Goal: Task Accomplishment & Management: Use online tool/utility

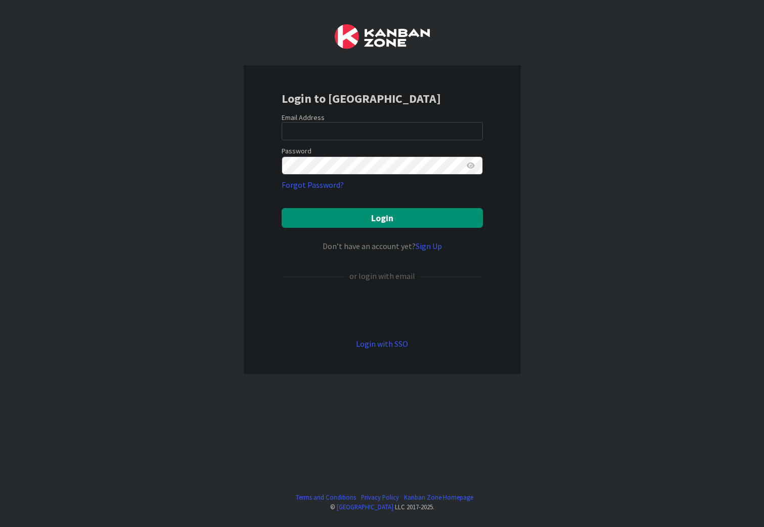
click at [383, 310] on div "Sign in with Google. Opens in new tab" at bounding box center [382, 309] width 201 height 22
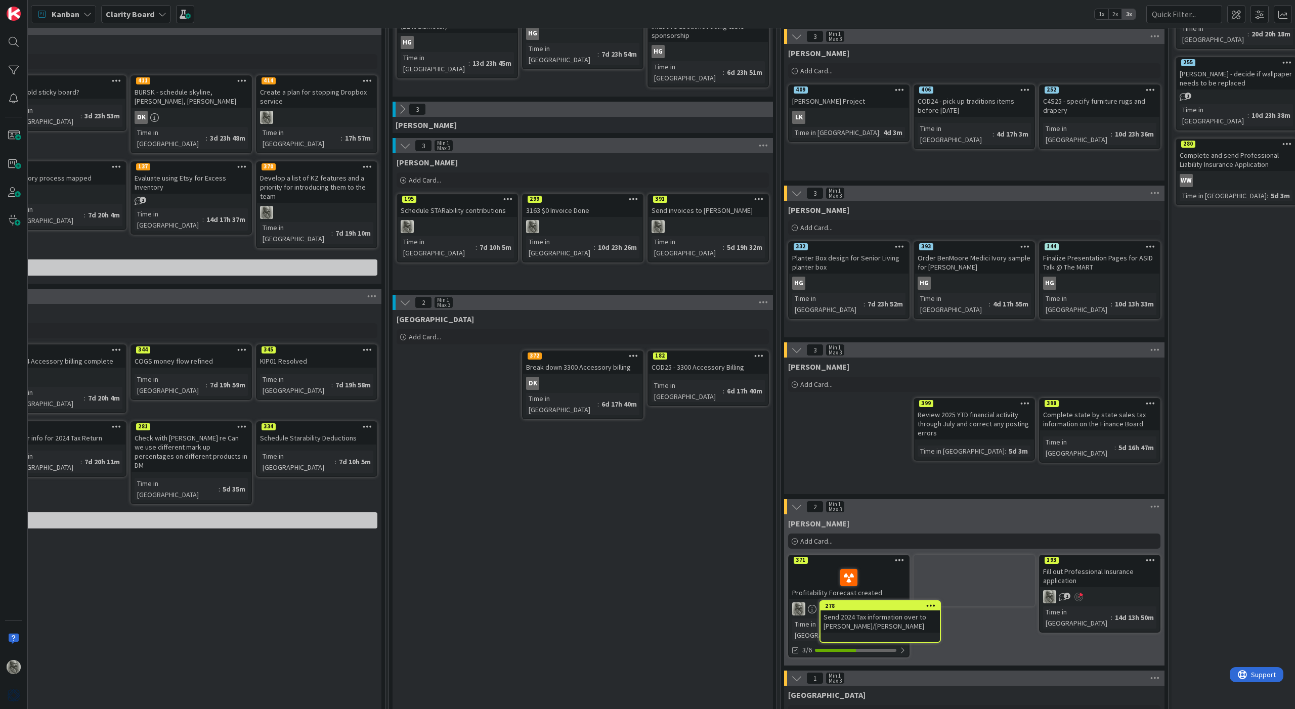
scroll to position [367, 285]
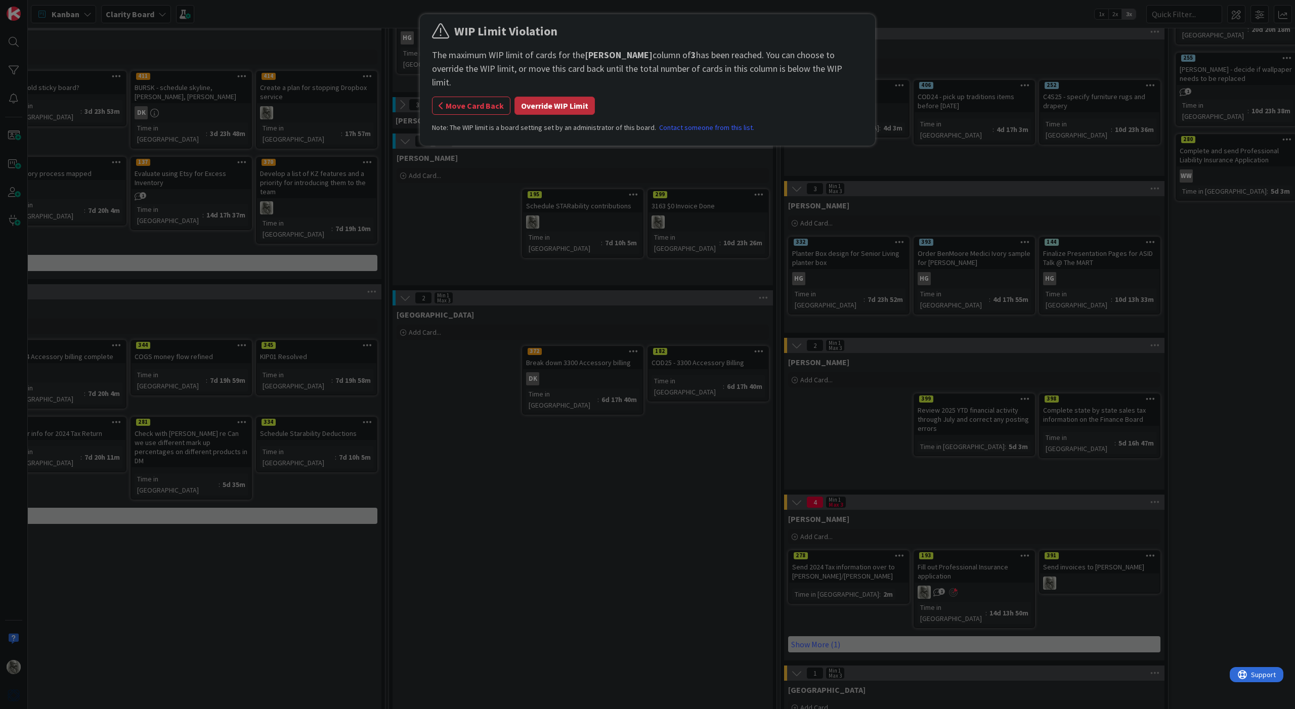
click at [560, 97] on button "Override WIP Limit" at bounding box center [554, 106] width 80 height 18
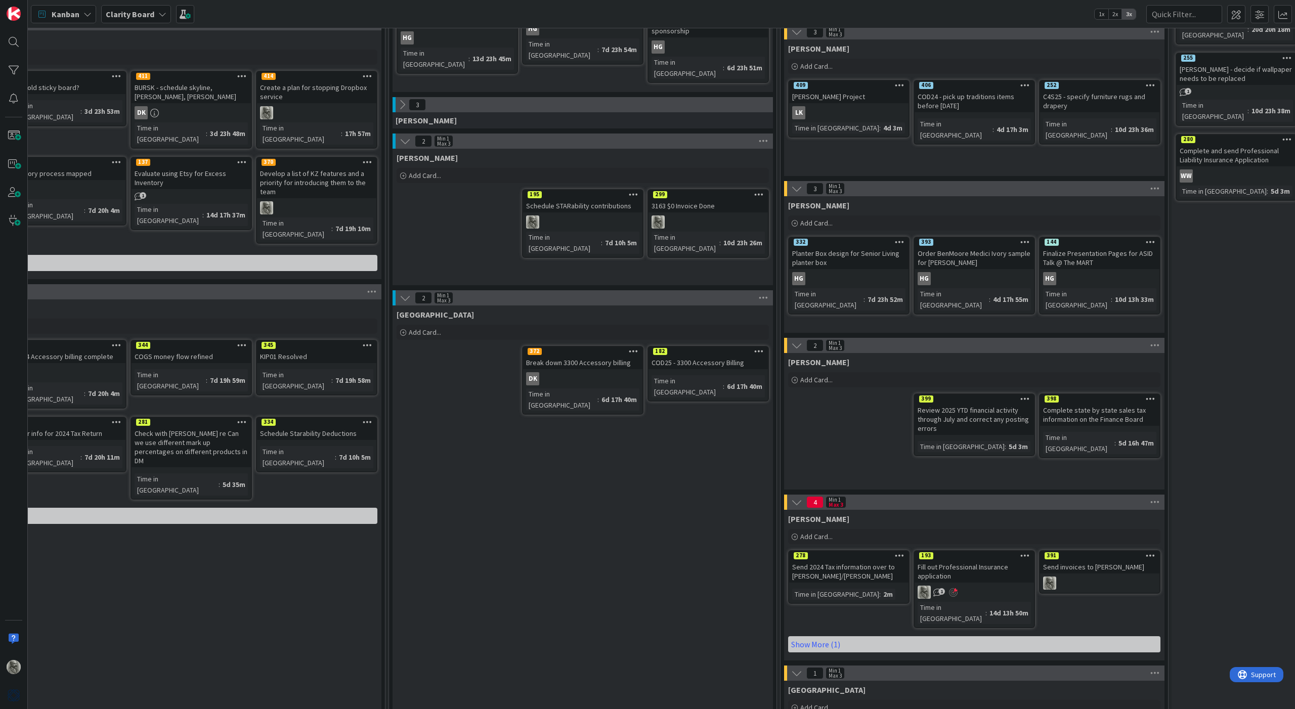
click at [764, 526] on icon at bounding box center [1025, 555] width 10 height 7
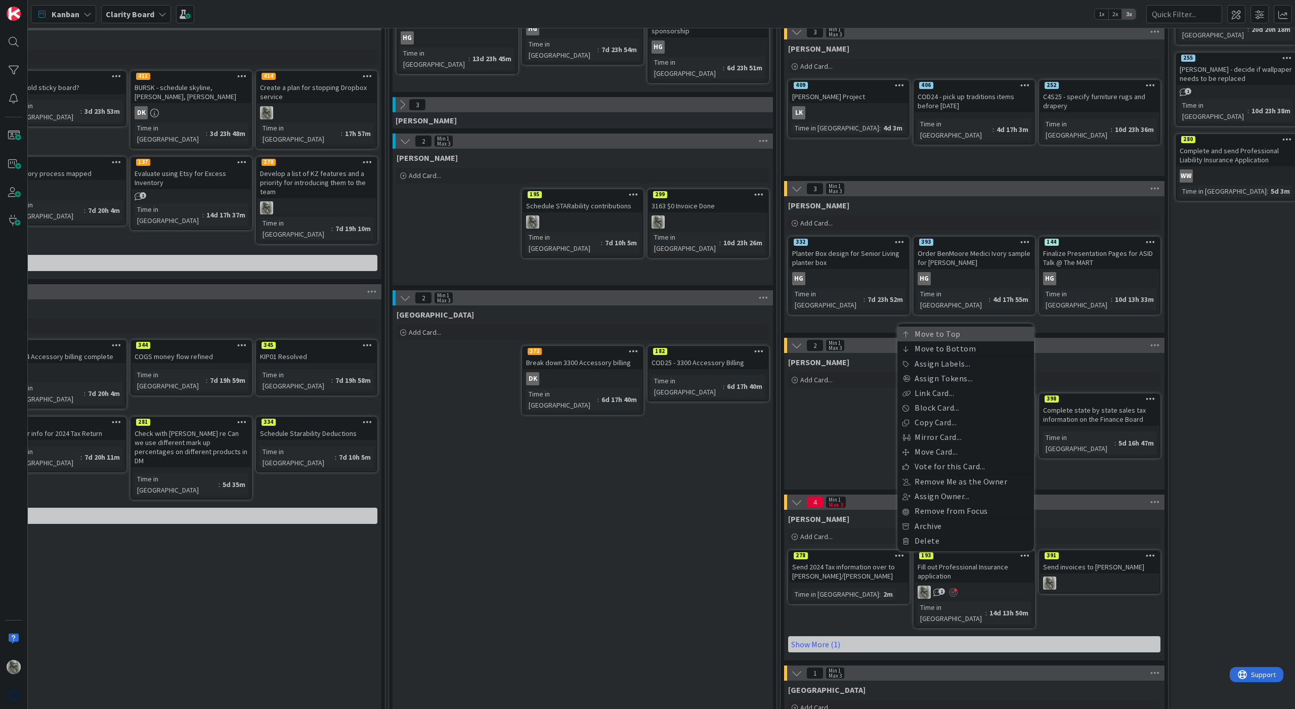
click at [764, 338] on link "Move to Top" at bounding box center [965, 334] width 137 height 15
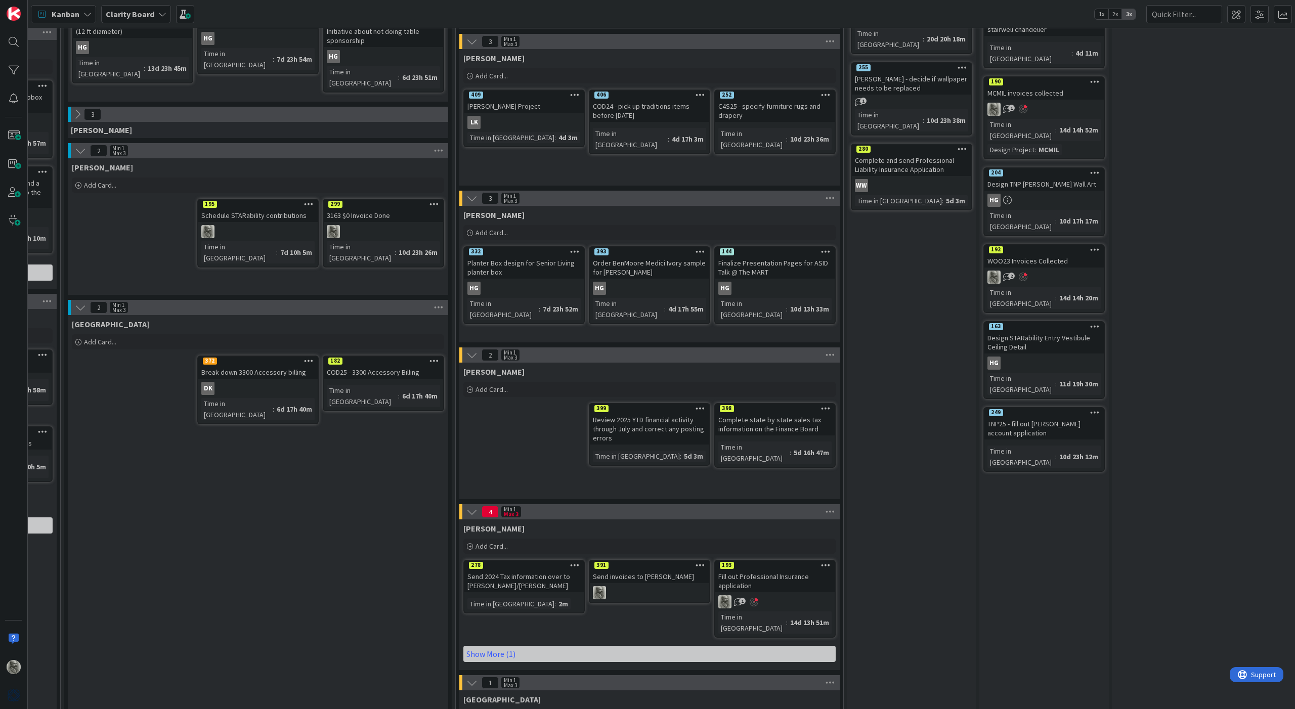
scroll to position [388, 610]
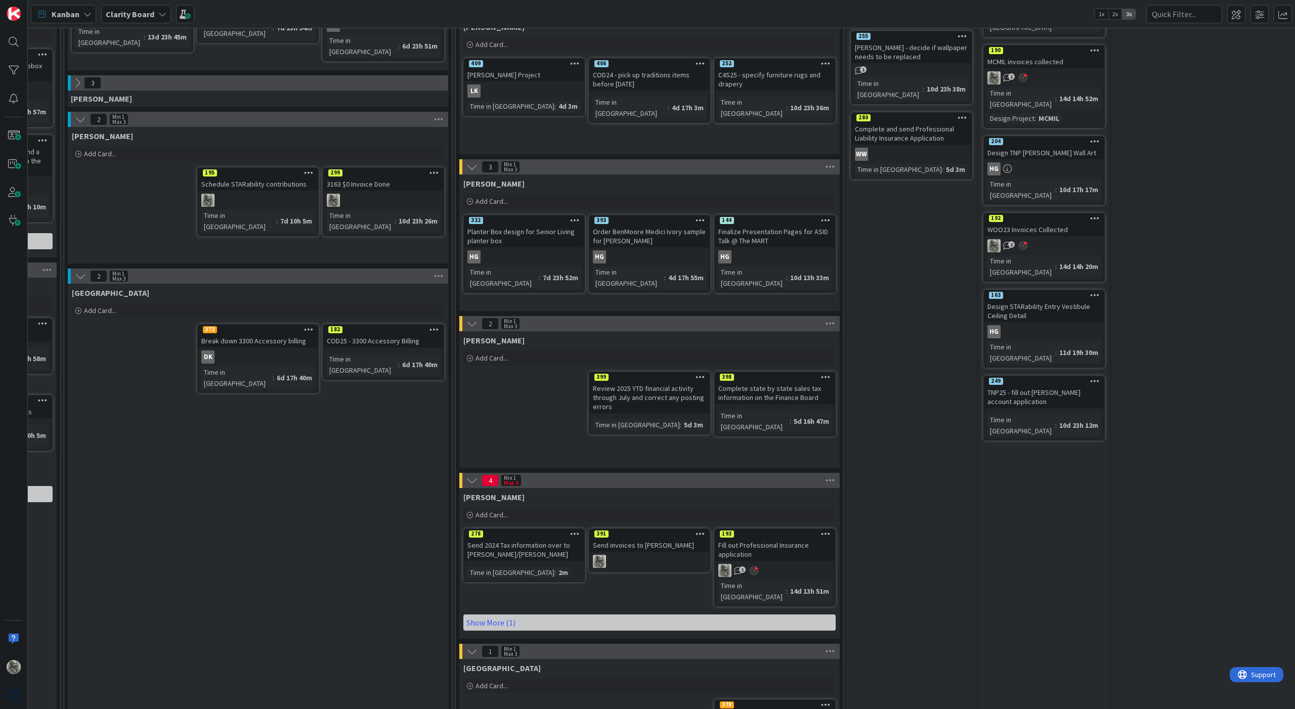
click at [612, 526] on div "Send invoices to [PERSON_NAME]" at bounding box center [649, 545] width 119 height 13
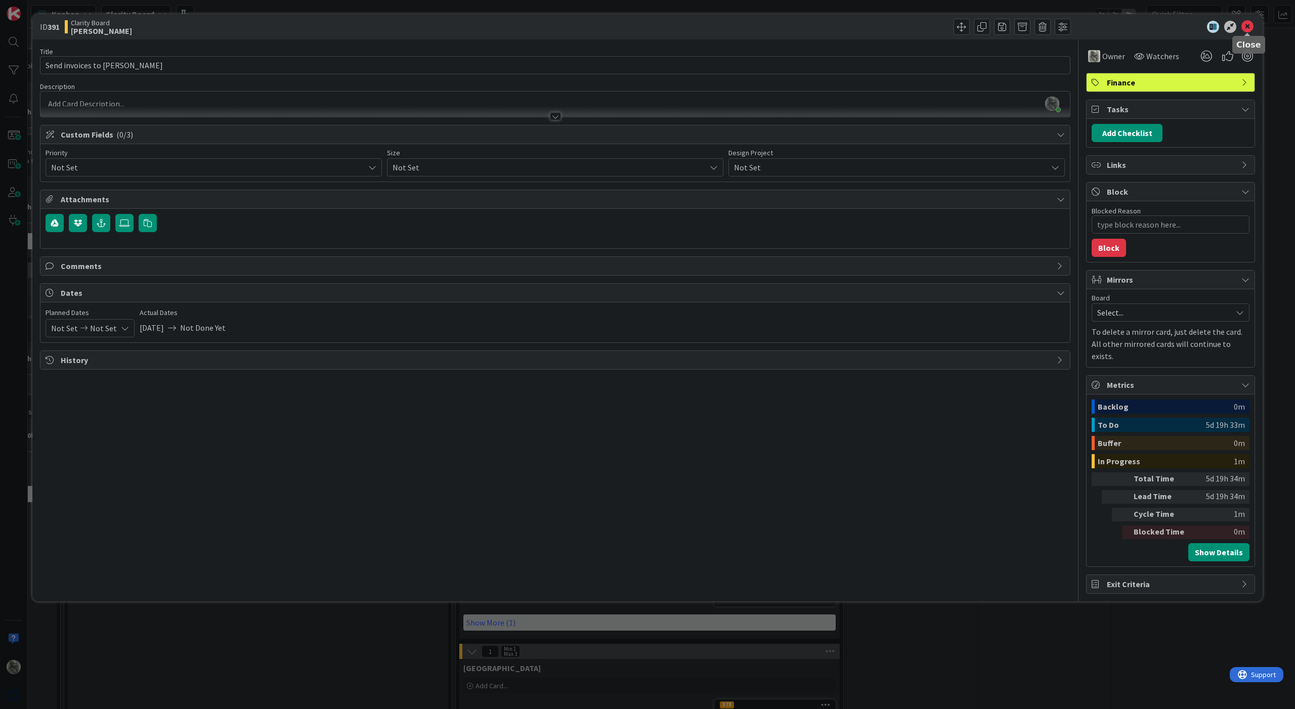
click at [764, 26] on icon at bounding box center [1247, 27] width 12 height 12
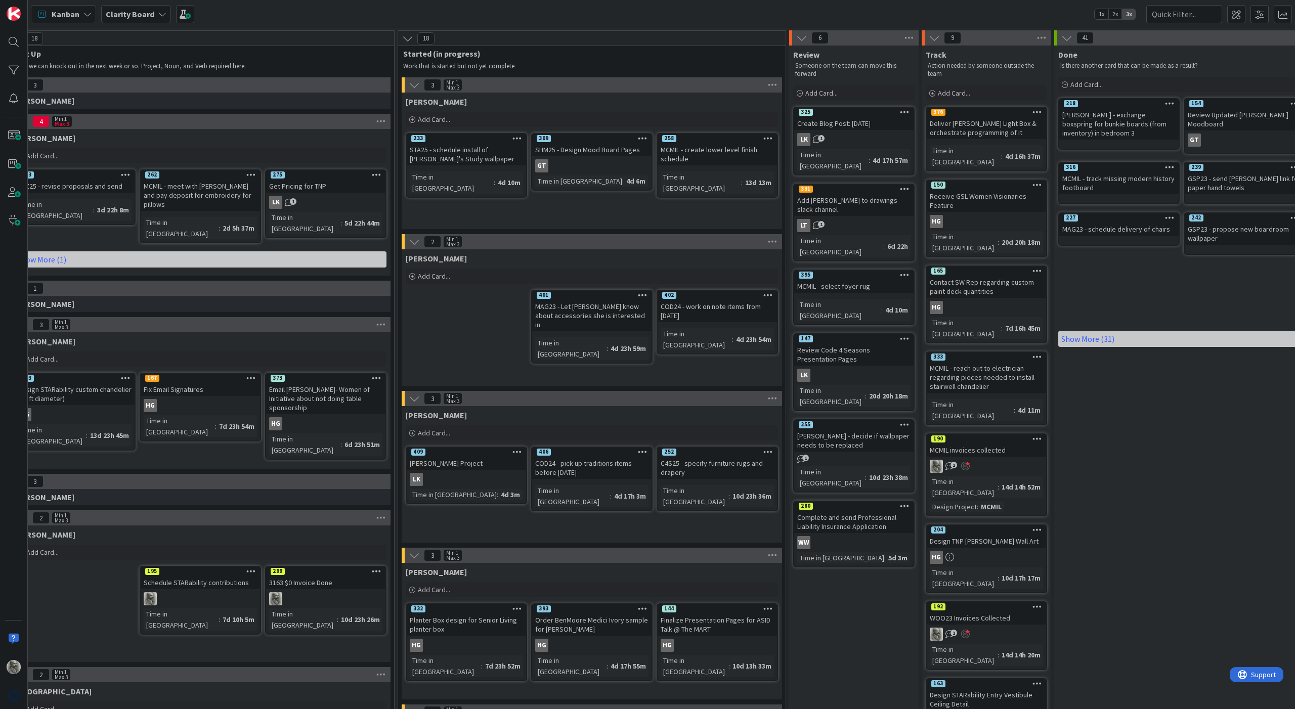
scroll to position [0, 706]
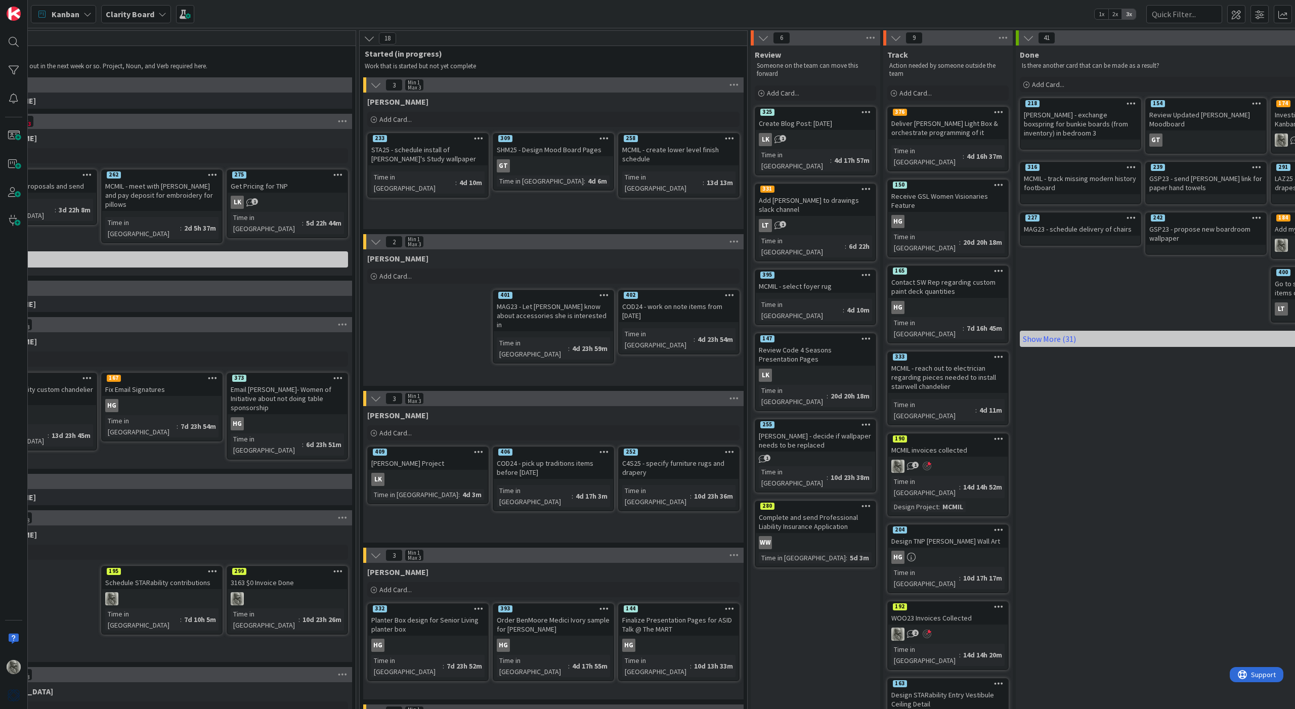
click at [731, 295] on icon at bounding box center [730, 294] width 10 height 7
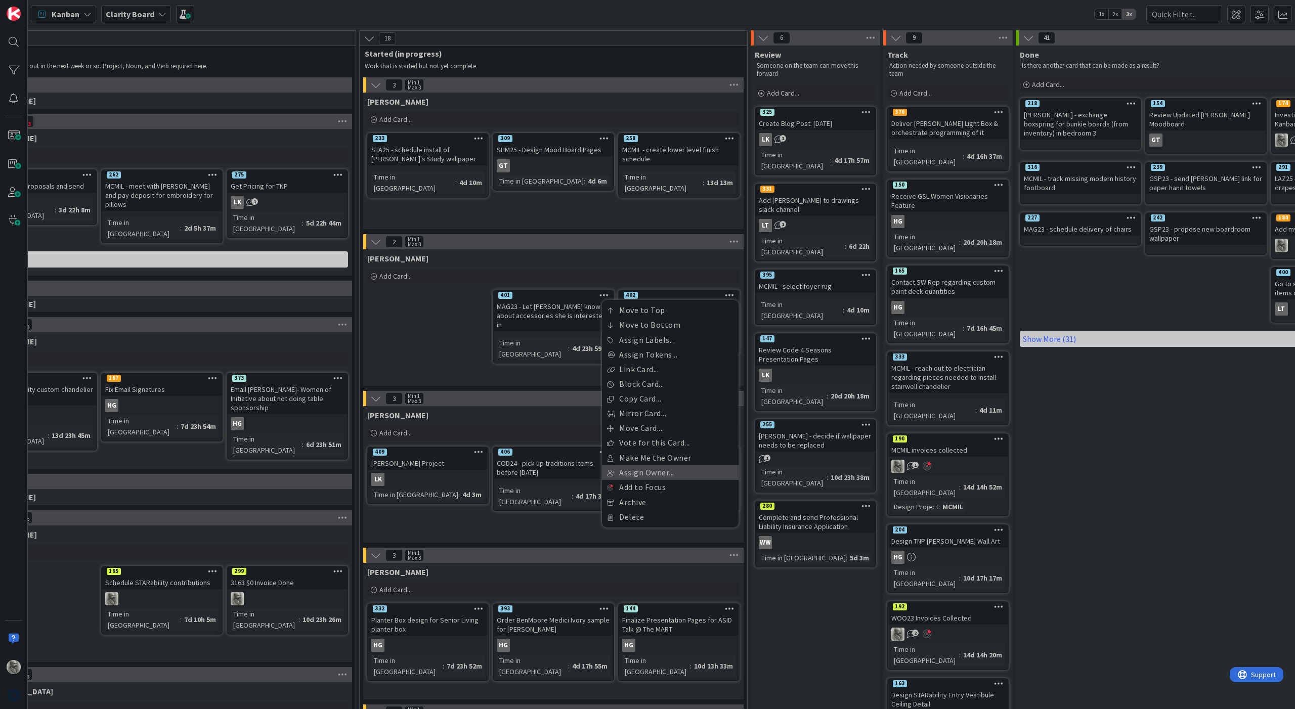
click at [662, 474] on link "Assign Owner..." at bounding box center [670, 472] width 137 height 15
click at [664, 481] on span "[PERSON_NAME]" at bounding box center [662, 481] width 53 height 15
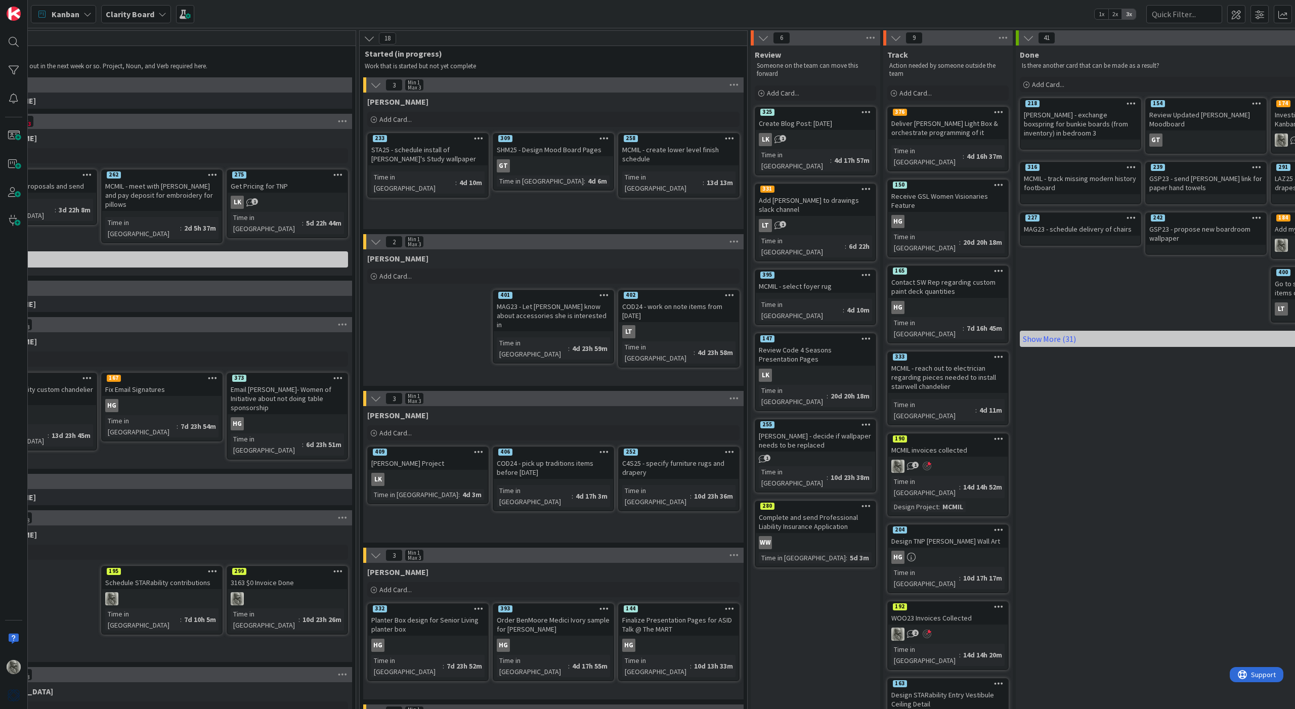
click at [603, 294] on icon at bounding box center [604, 294] width 10 height 7
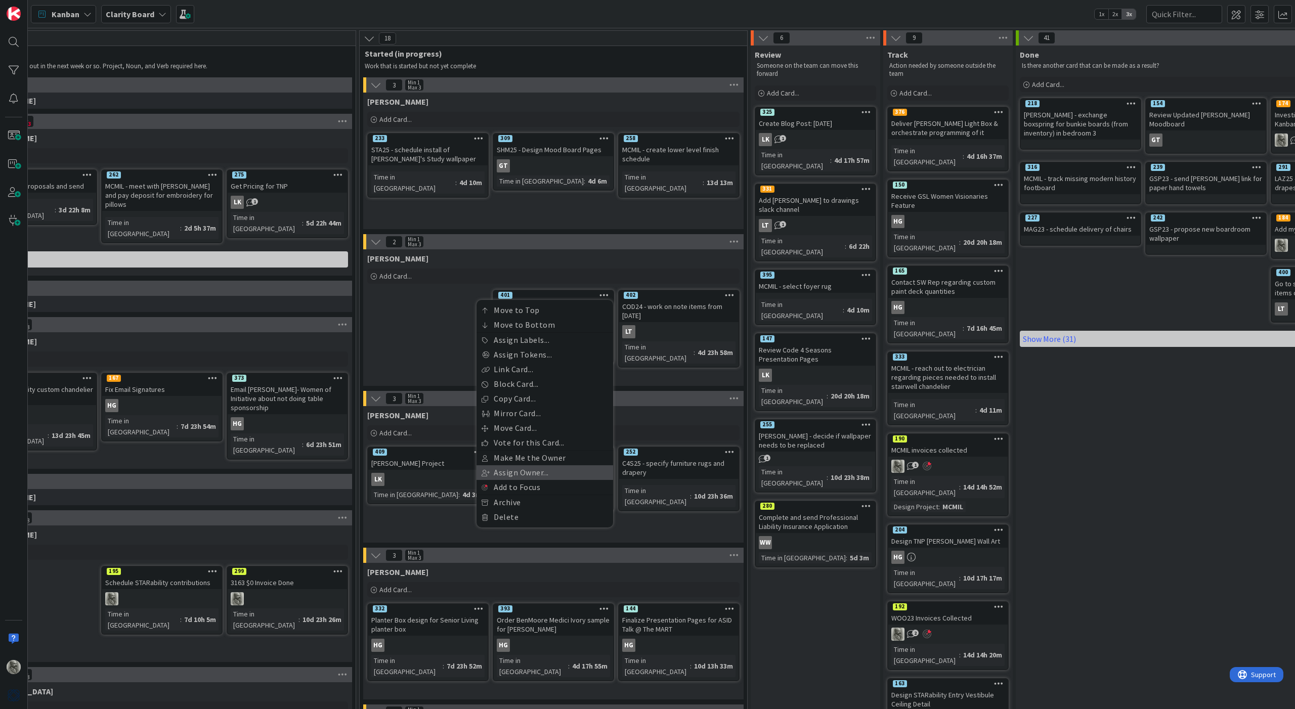
click at [538, 474] on link "Assign Owner..." at bounding box center [544, 472] width 137 height 15
click at [541, 479] on span "[PERSON_NAME]" at bounding box center [536, 481] width 53 height 15
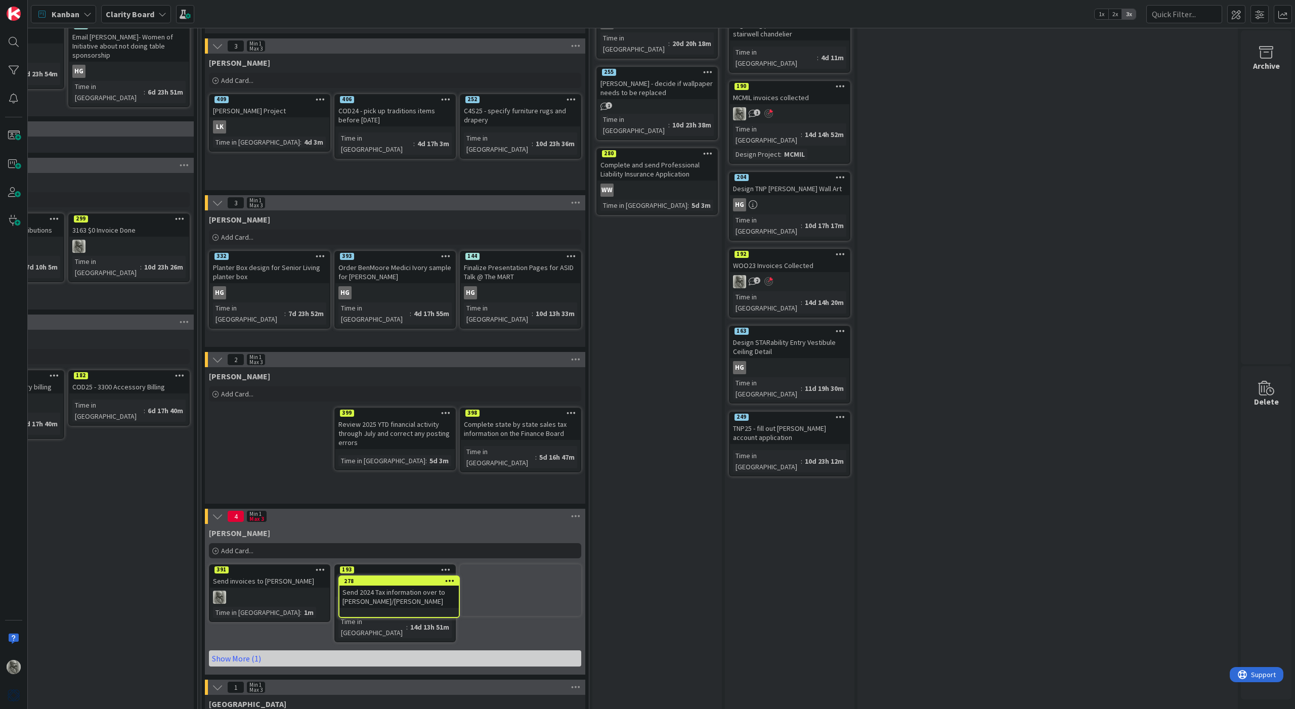
scroll to position [355, 864]
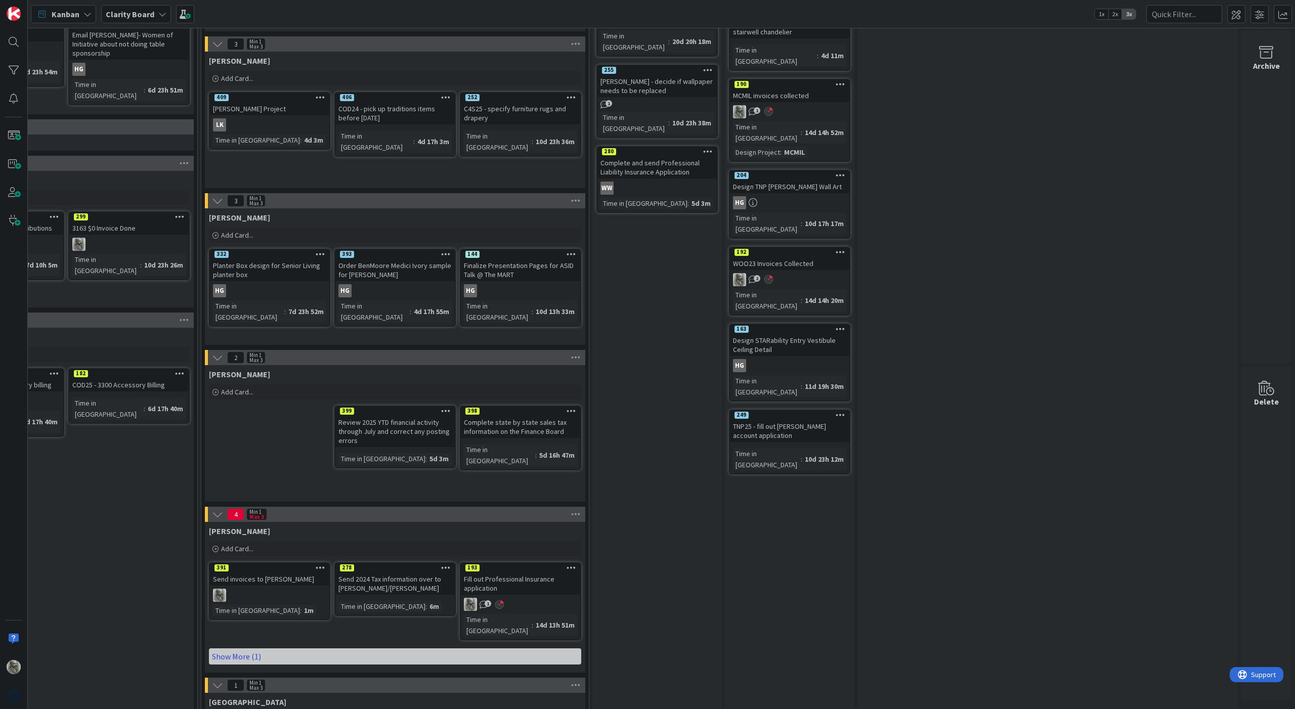
click at [240, 526] on link "Show More (1)" at bounding box center [395, 656] width 372 height 16
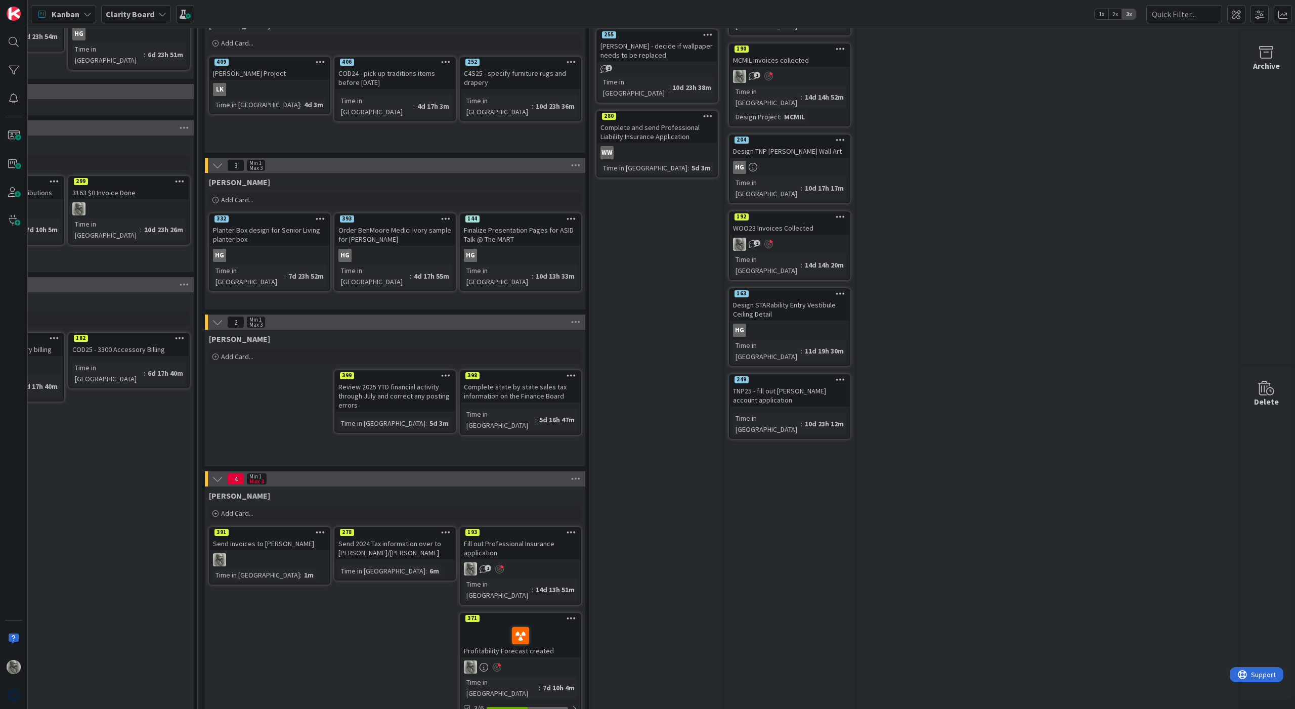
scroll to position [391, 864]
click at [256, 526] on div "391" at bounding box center [269, 531] width 119 height 9
type textarea "x"
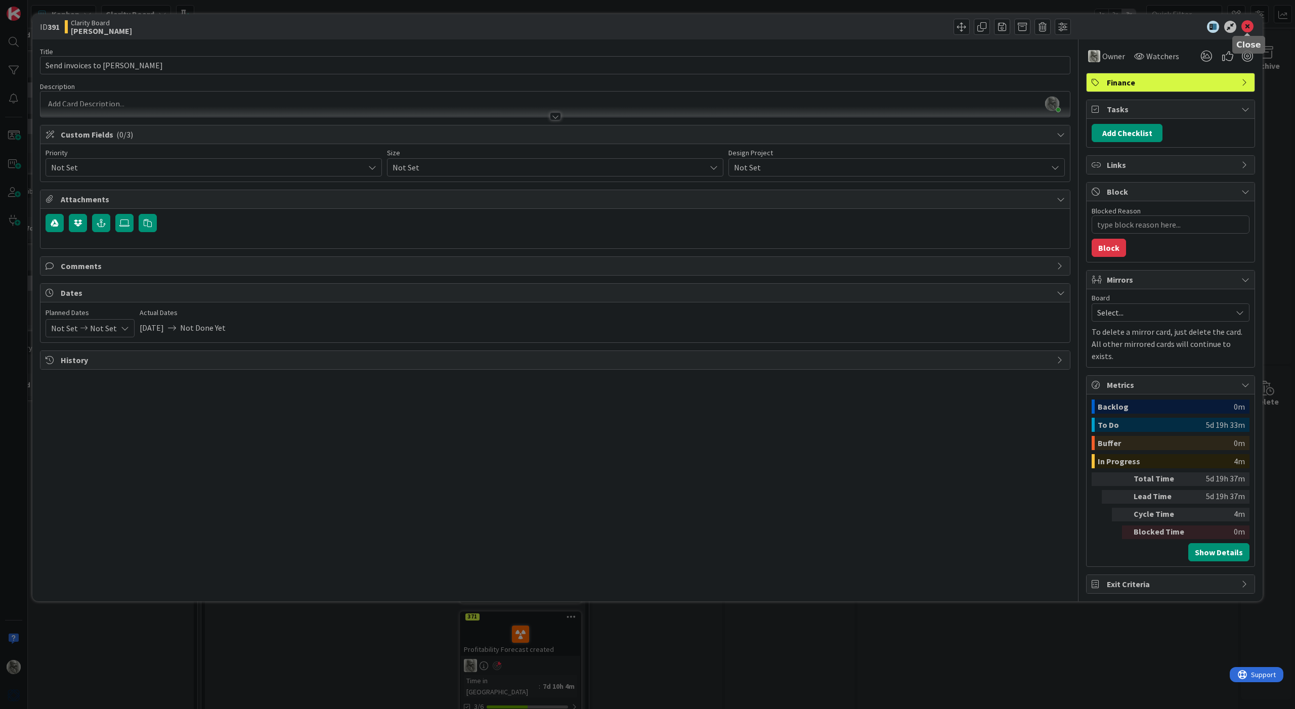
click at [764, 27] on icon at bounding box center [1247, 27] width 12 height 12
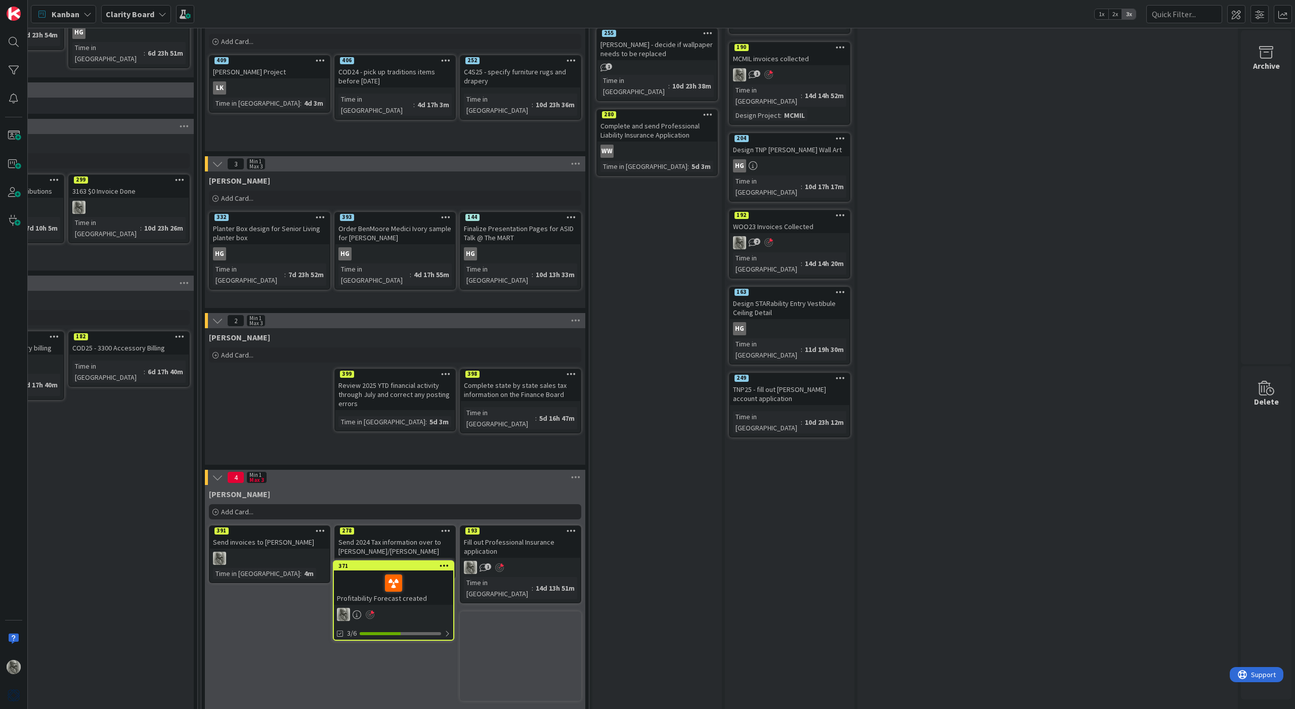
scroll to position [399, 864]
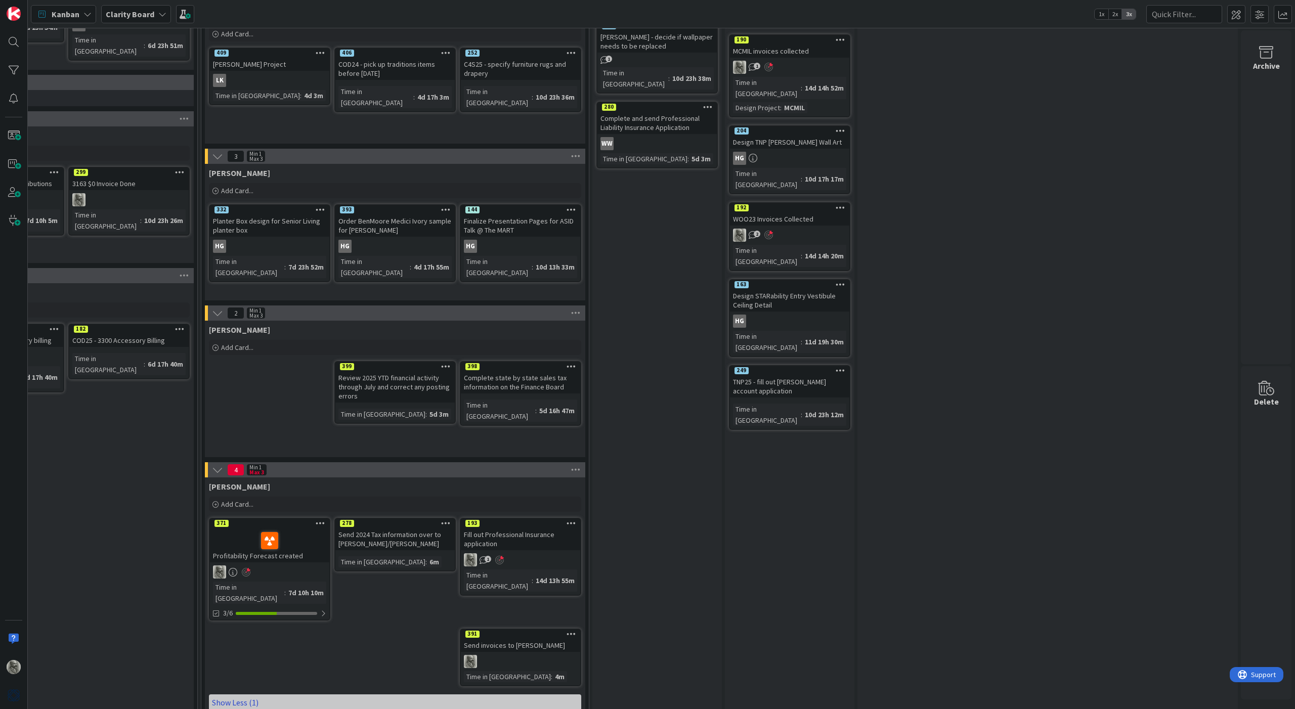
click at [244, 526] on link "Show Less (1)" at bounding box center [395, 702] width 372 height 16
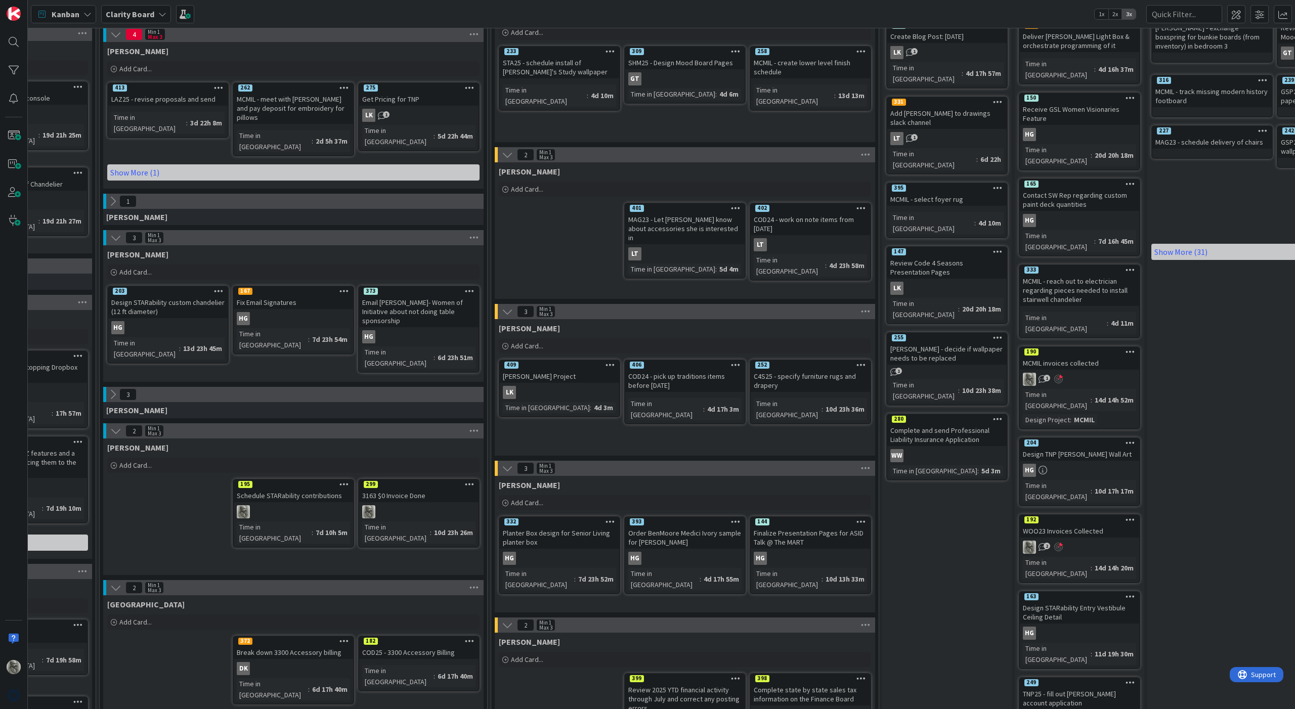
scroll to position [88, 575]
click at [116, 388] on icon at bounding box center [112, 393] width 11 height 11
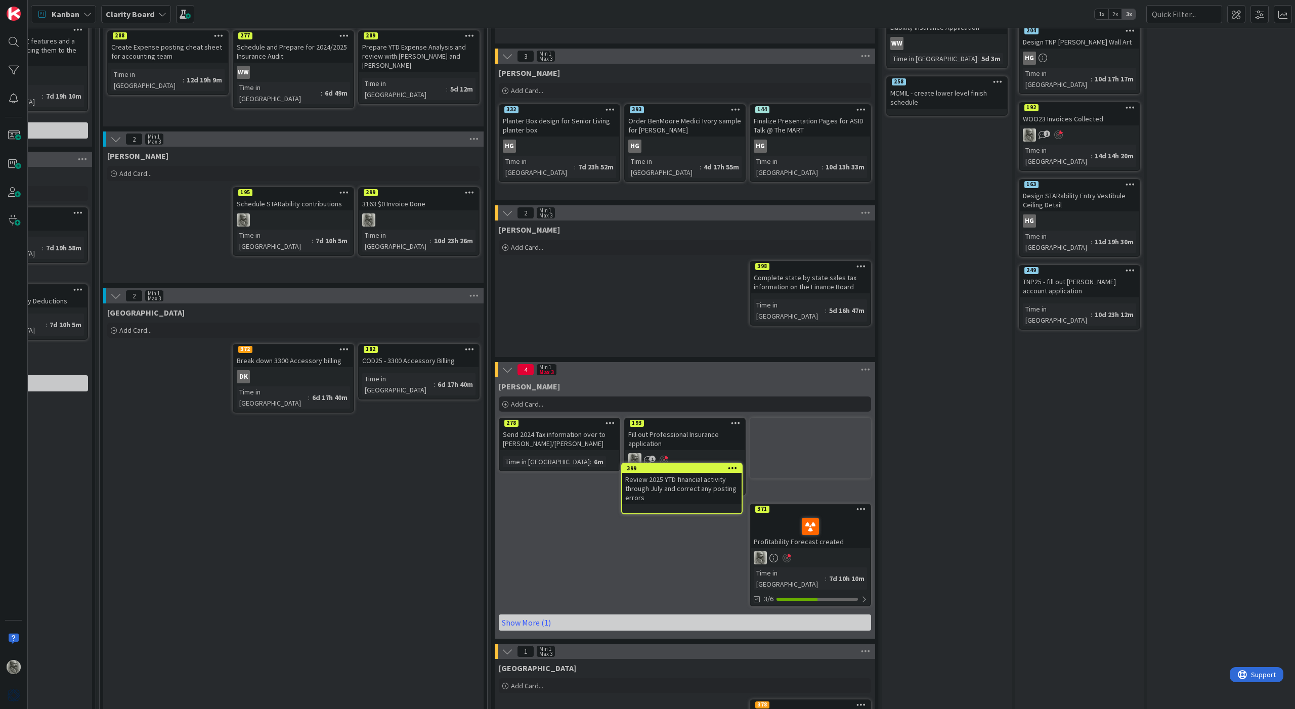
scroll to position [474, 575]
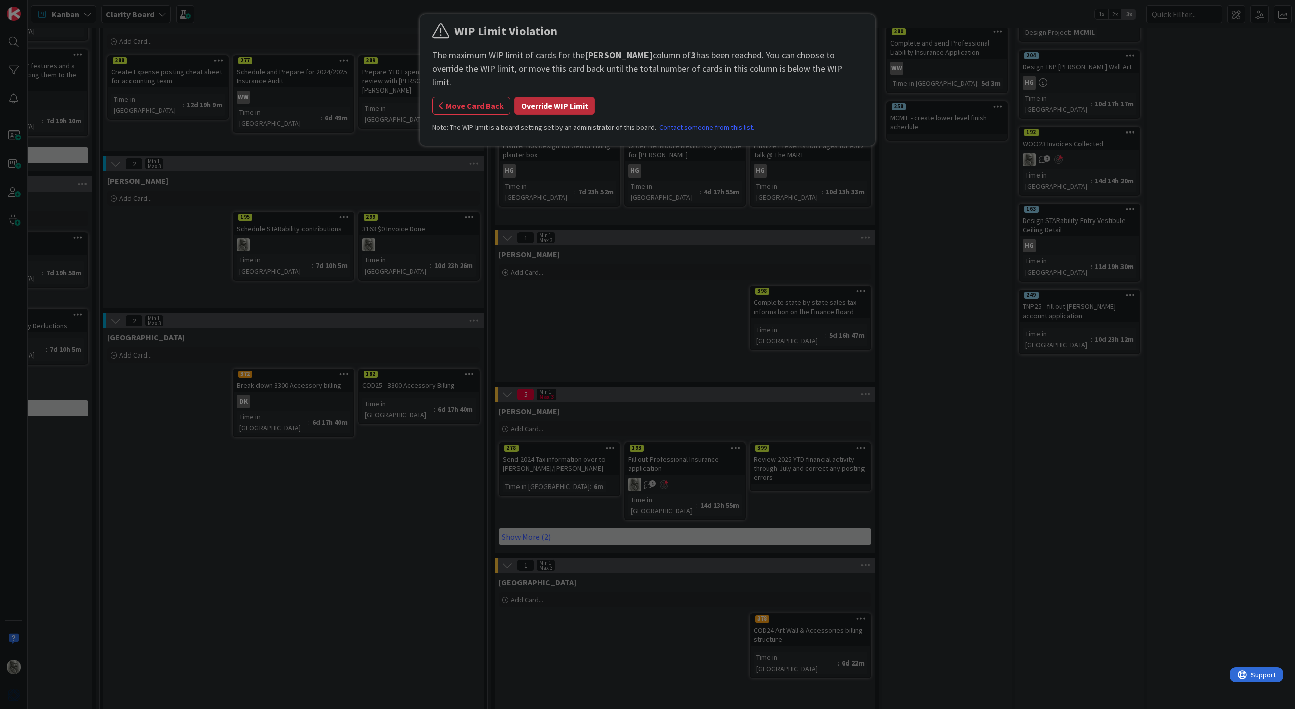
click at [561, 97] on button "Override WIP Limit" at bounding box center [554, 106] width 80 height 18
click at [540, 97] on button "Override WIP Limit" at bounding box center [554, 106] width 80 height 18
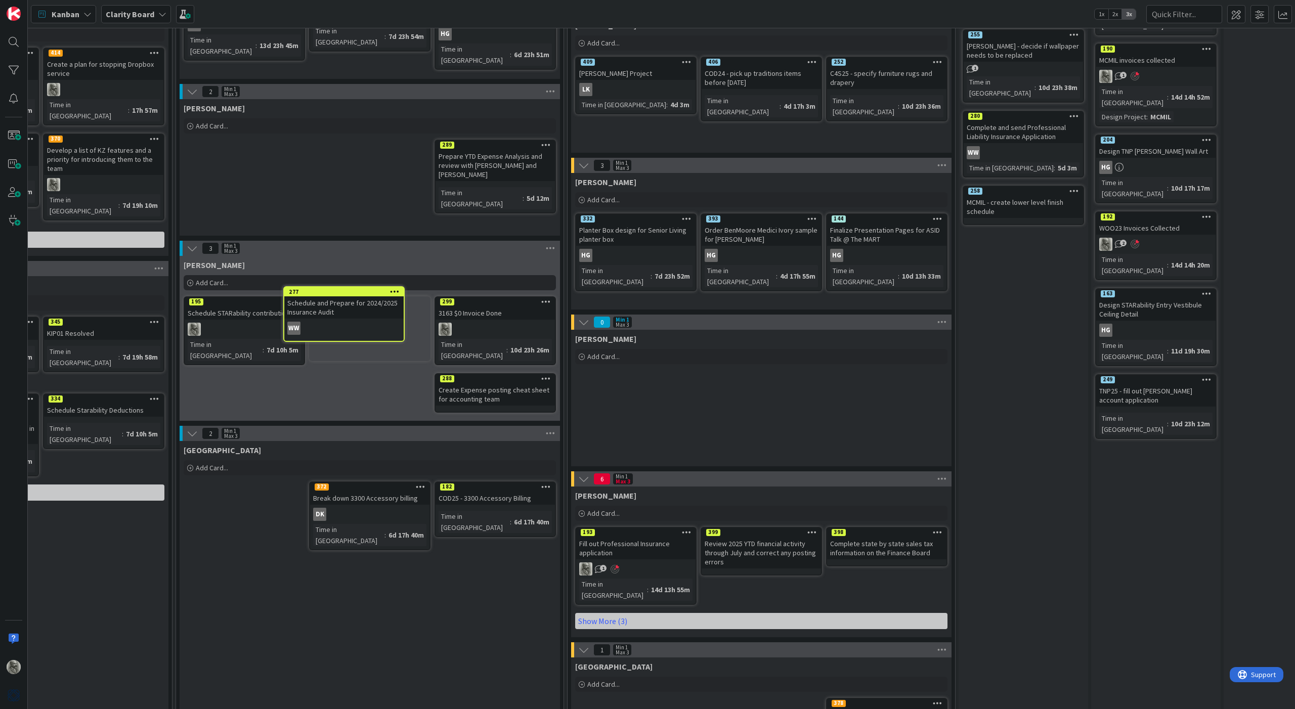
scroll to position [386, 498]
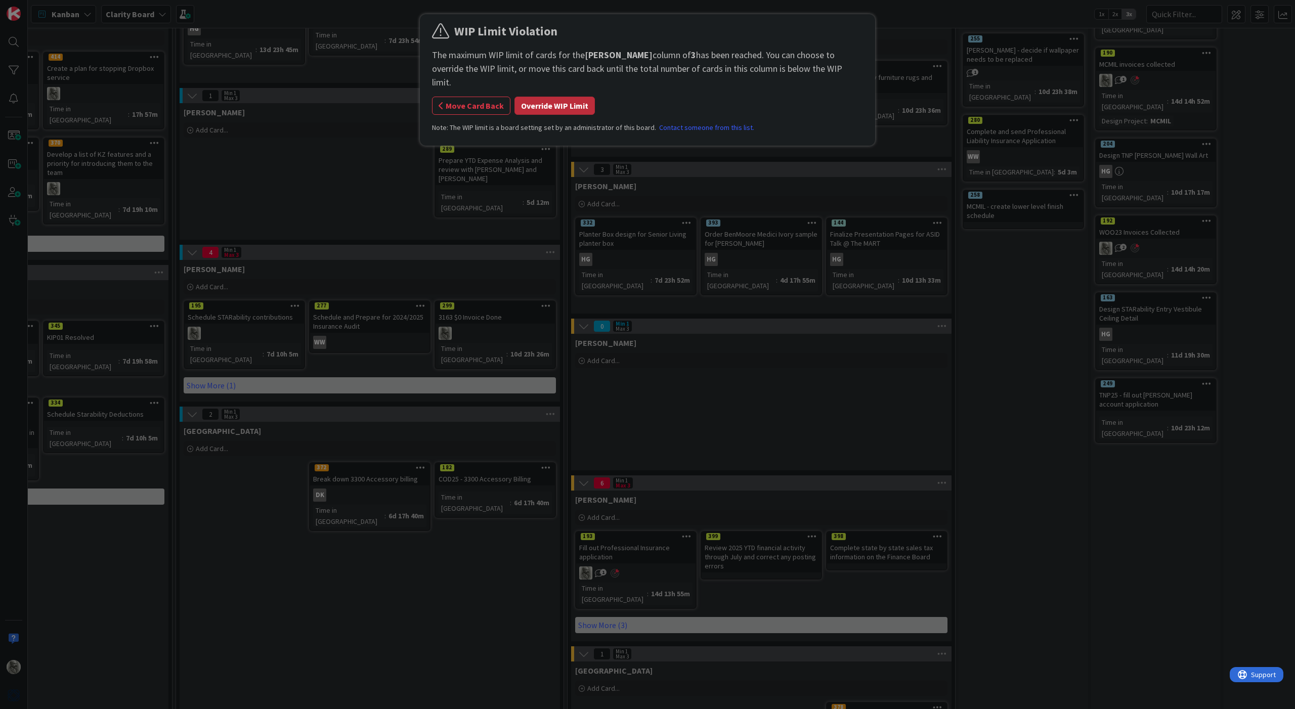
click at [559, 97] on button "Override WIP Limit" at bounding box center [554, 106] width 80 height 18
click at [560, 97] on button "Override WIP Limit" at bounding box center [554, 106] width 80 height 18
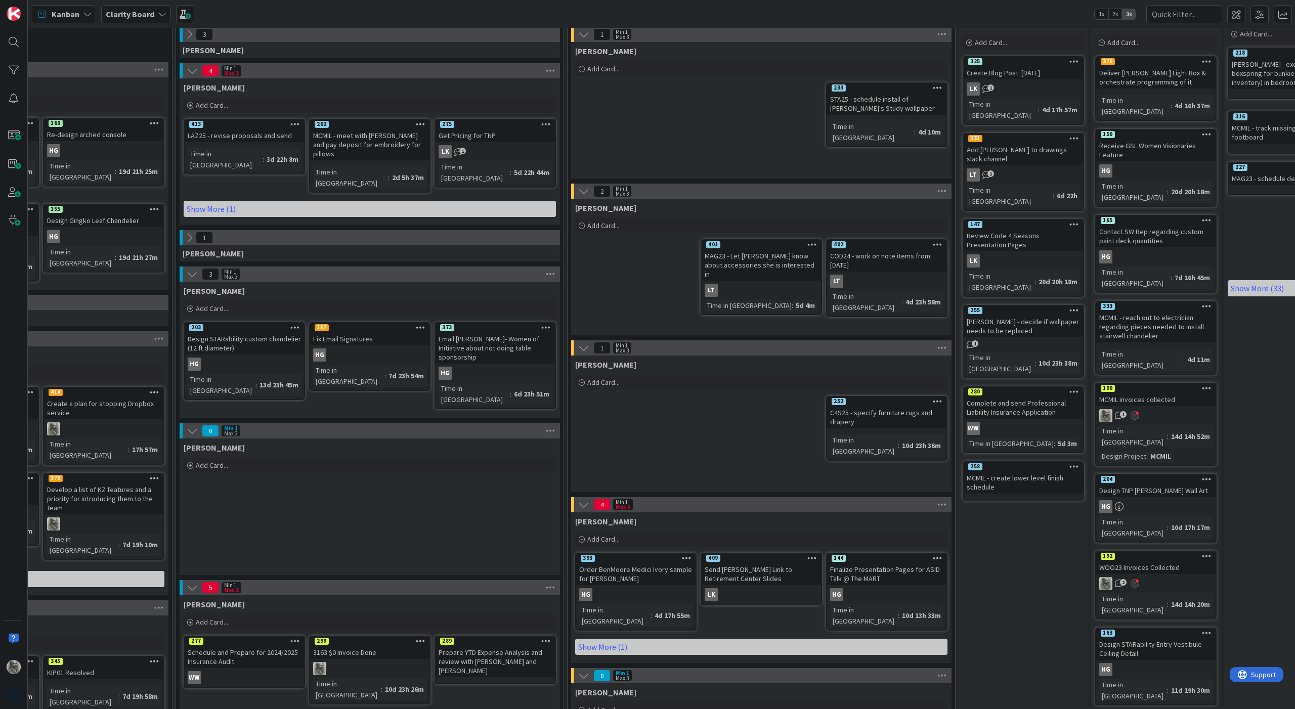
scroll to position [52, 498]
click at [764, 12] on span at bounding box center [1236, 14] width 18 height 18
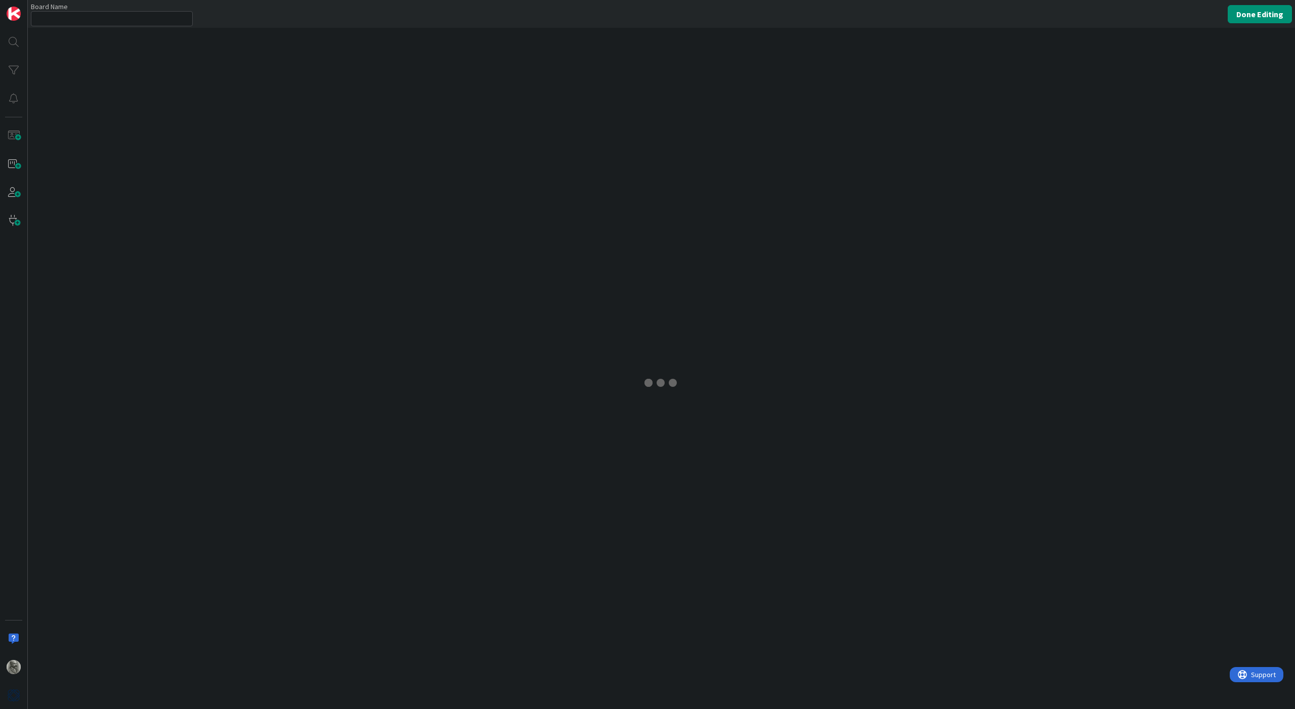
type input "Clarity Board"
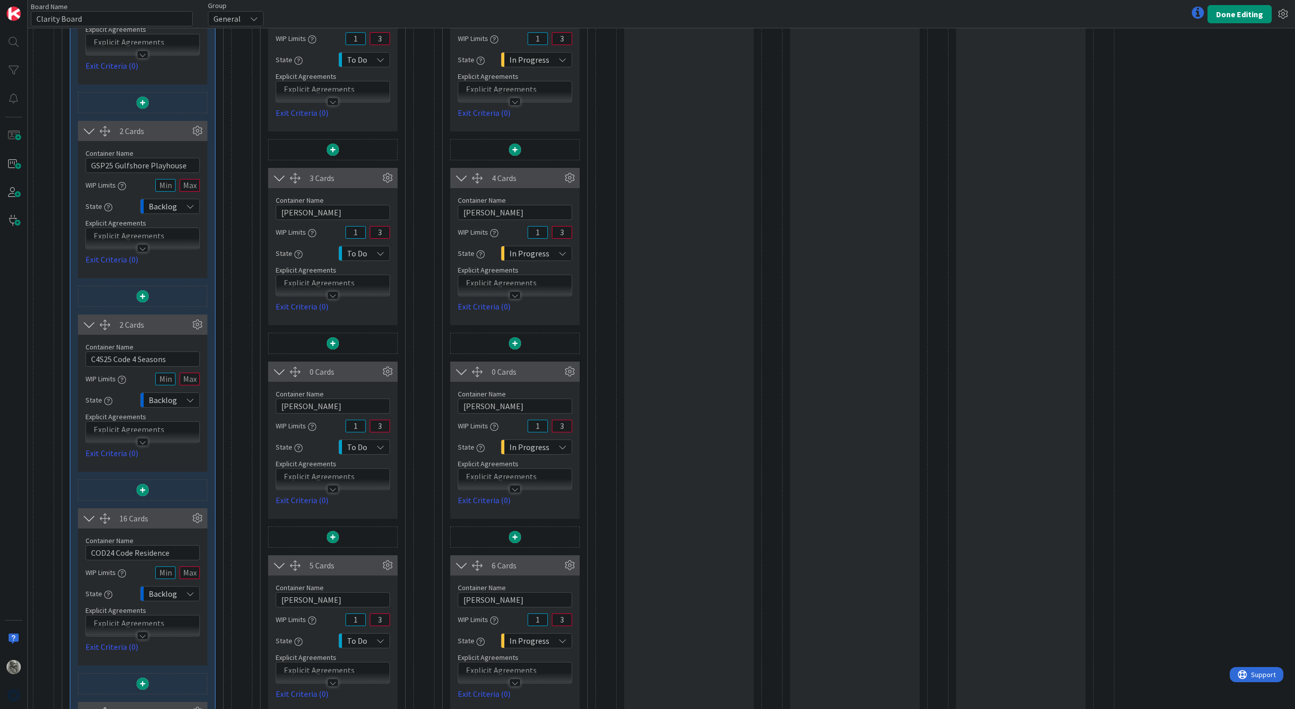
scroll to position [595, 0]
click at [390, 371] on icon at bounding box center [387, 370] width 15 height 15
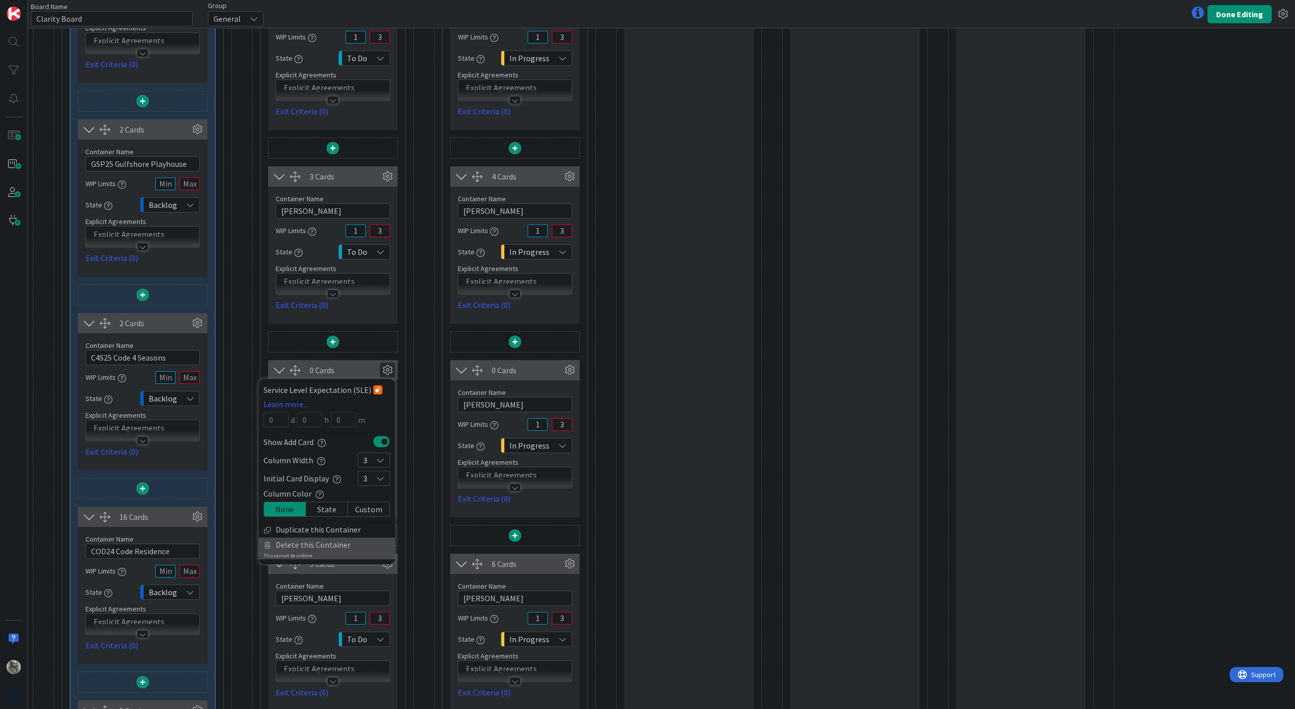
click at [301, 526] on span "Delete this Container" at bounding box center [313, 545] width 75 height 15
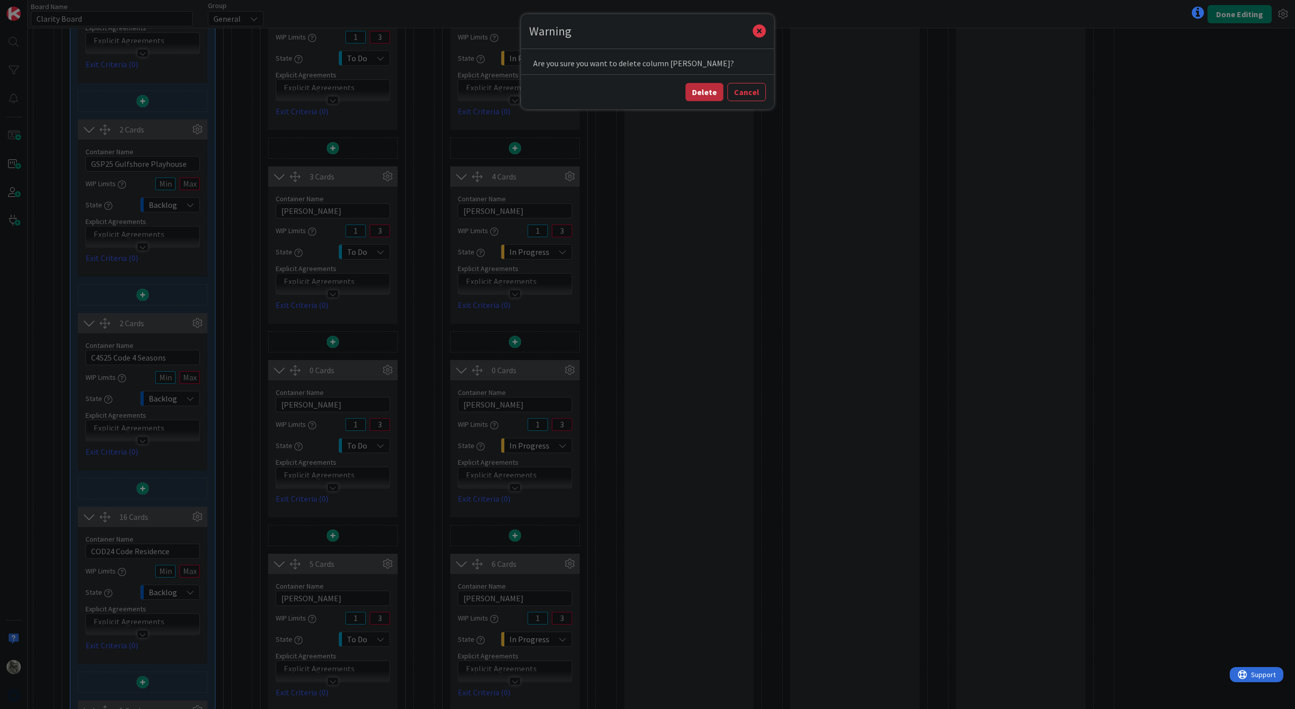
click at [706, 93] on button "Delete" at bounding box center [704, 92] width 38 height 18
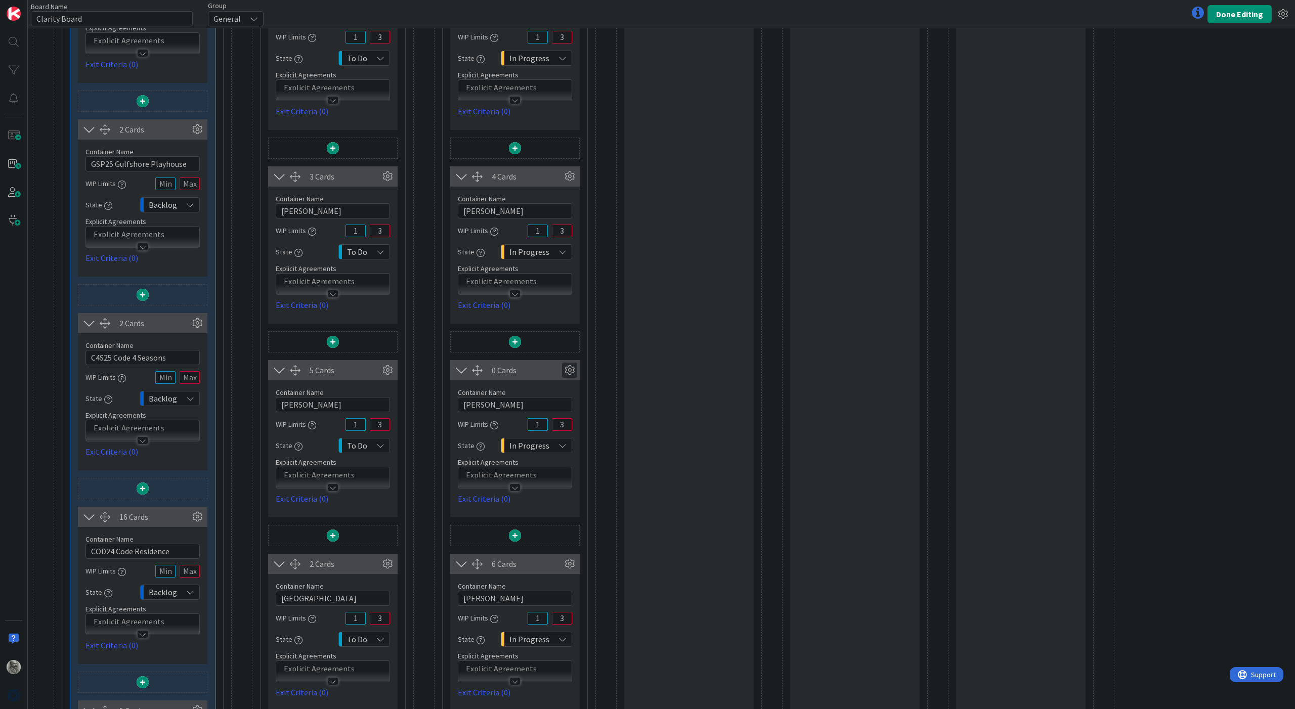
click at [570, 370] on icon at bounding box center [569, 370] width 15 height 15
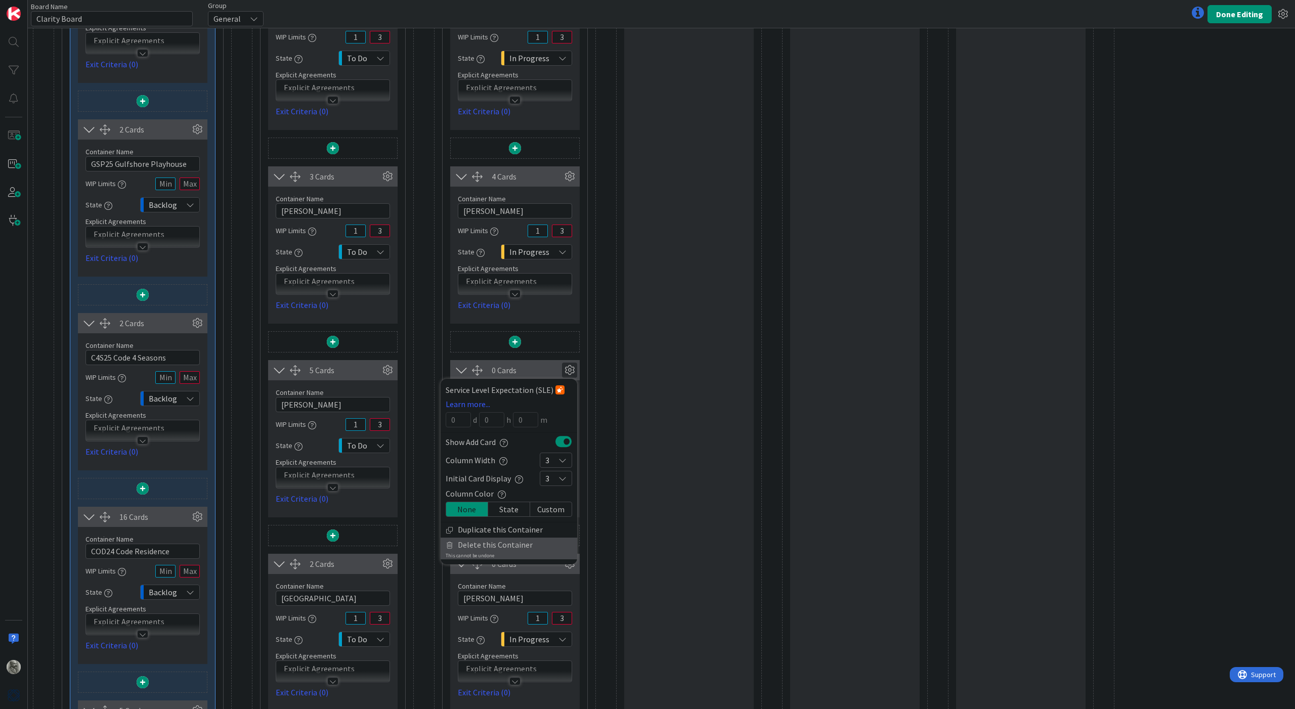
click at [493, 526] on span "Delete this Container" at bounding box center [495, 545] width 75 height 15
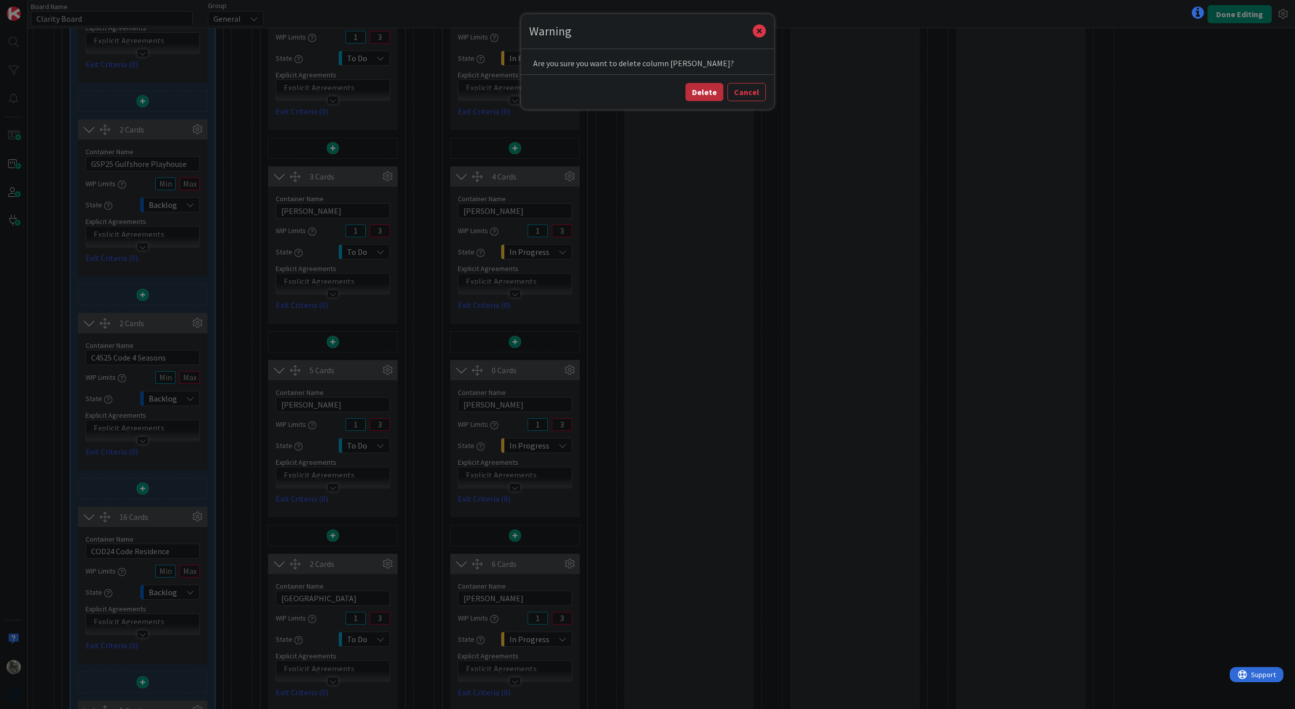
click at [710, 91] on button "Delete" at bounding box center [704, 92] width 38 height 18
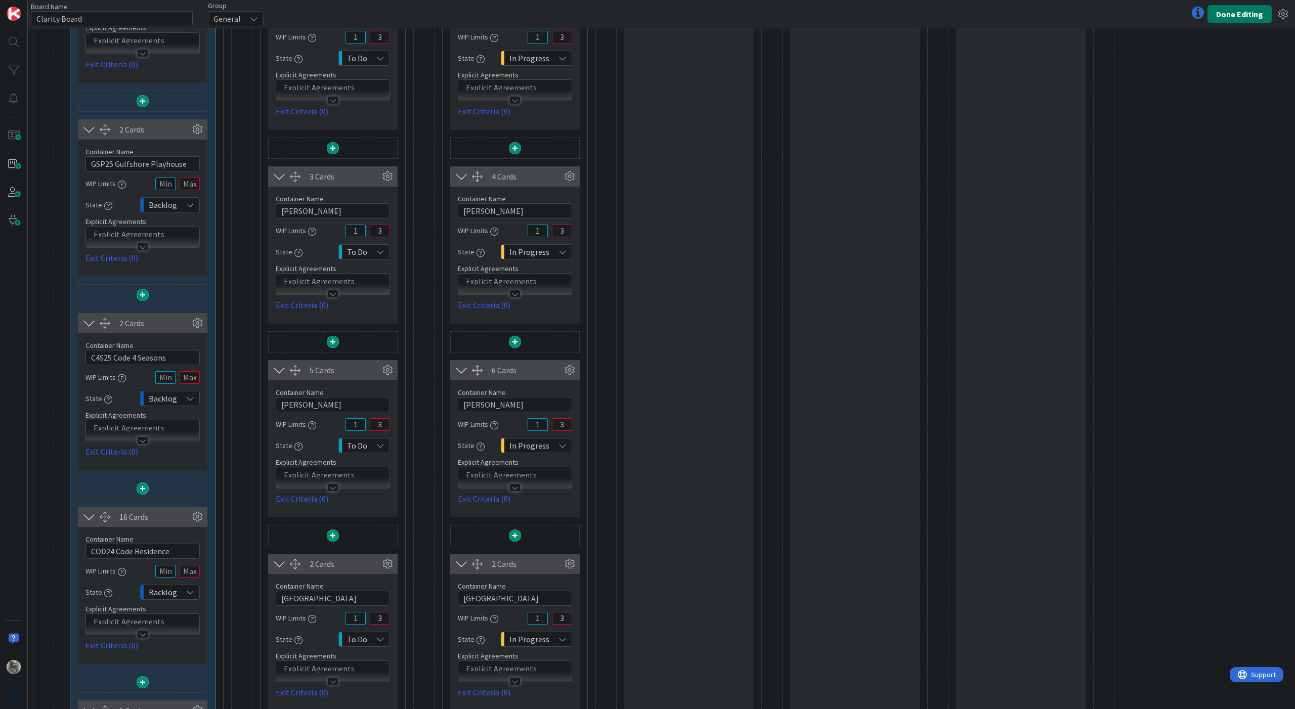
click at [764, 14] on button "Done Editing" at bounding box center [1239, 14] width 64 height 18
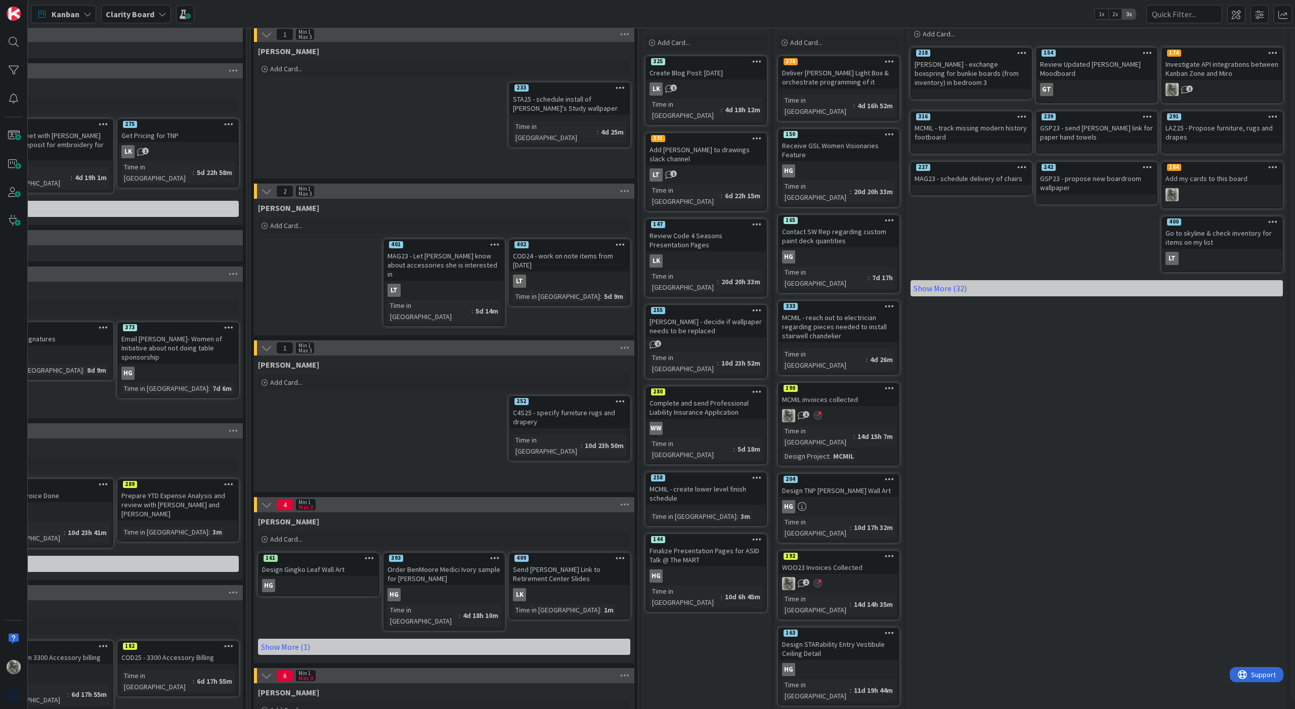
scroll to position [61, 815]
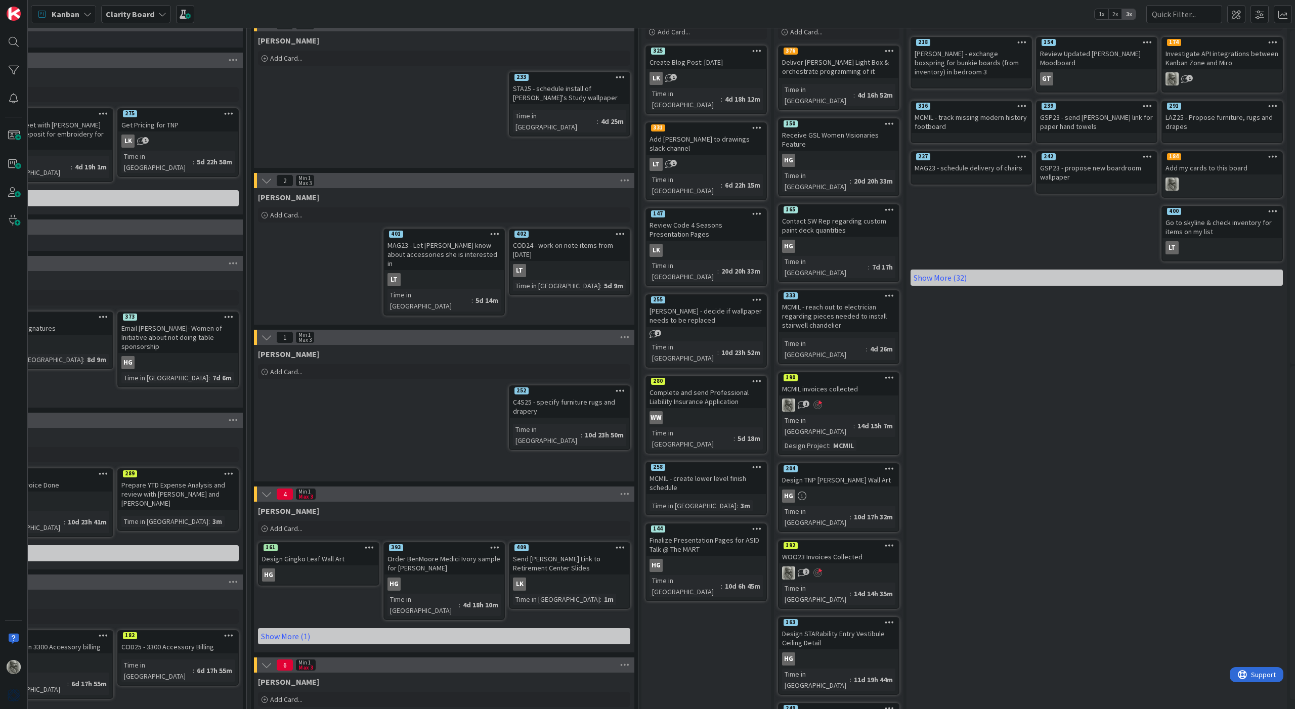
click at [266, 496] on icon at bounding box center [266, 494] width 11 height 11
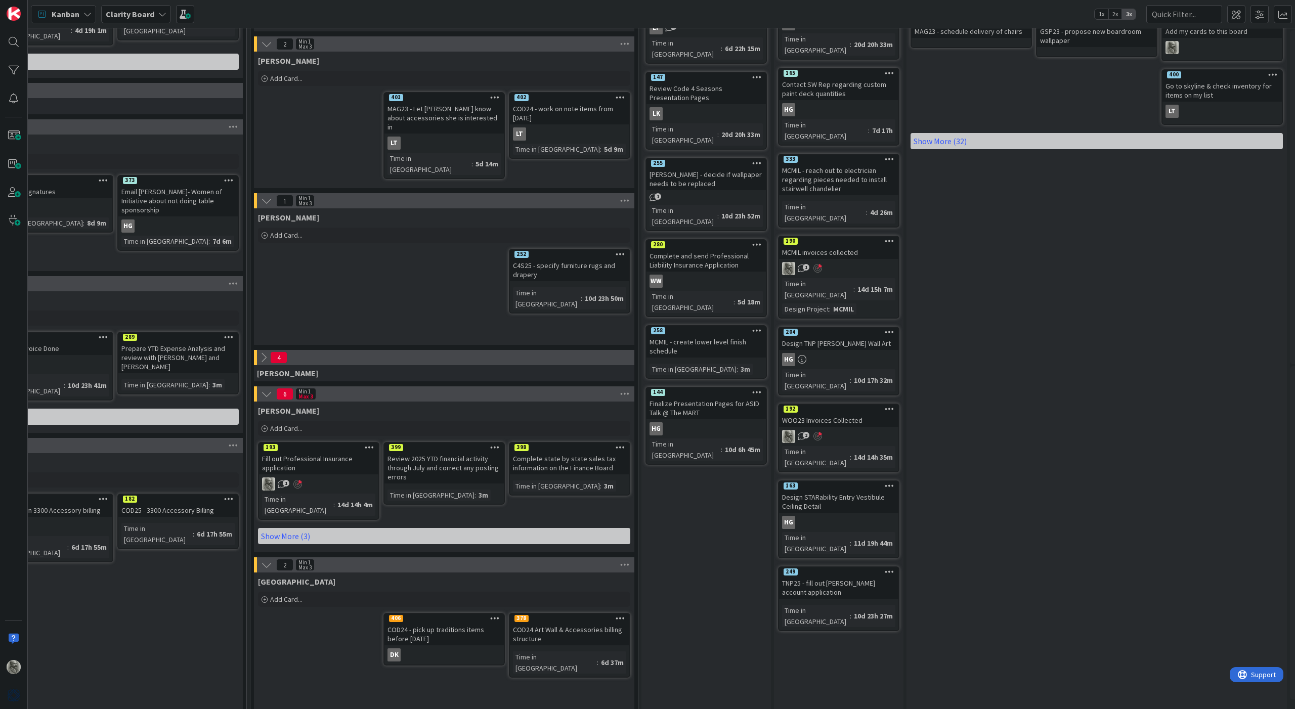
scroll to position [197, 815]
click at [265, 359] on icon at bounding box center [263, 358] width 11 height 11
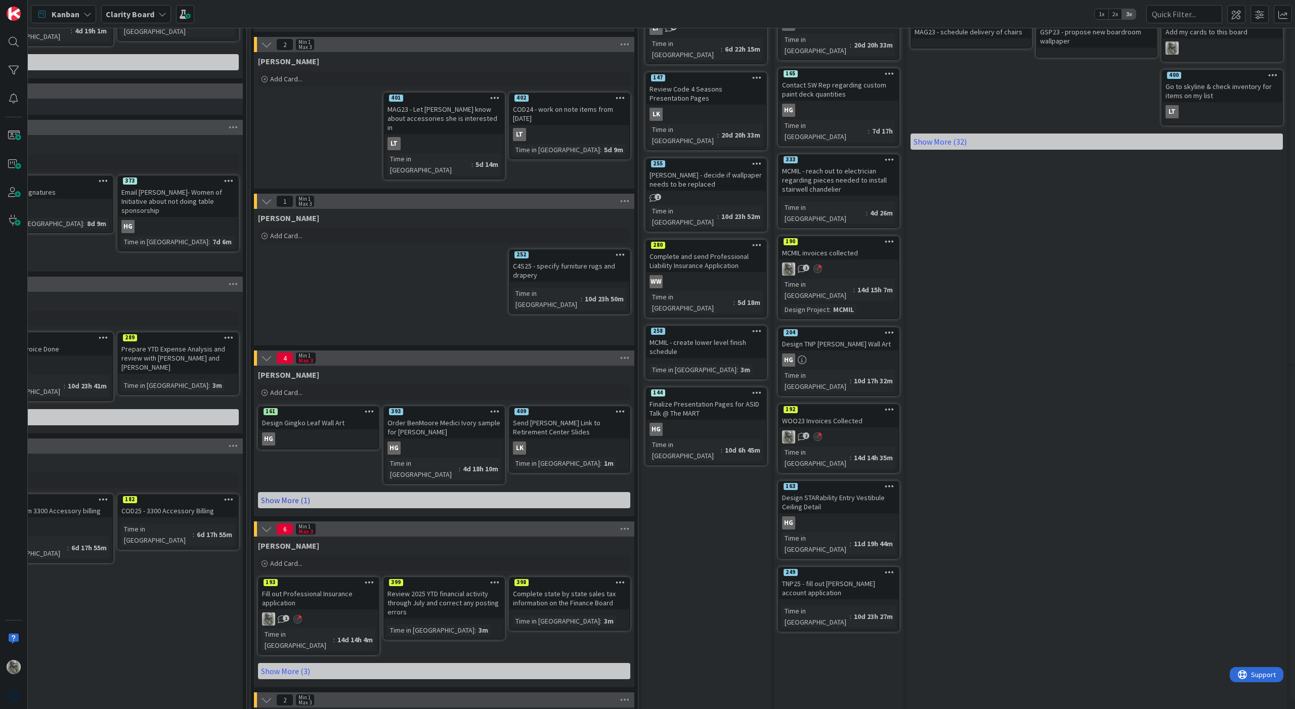
click at [290, 492] on link "Show More (1)" at bounding box center [444, 500] width 372 height 16
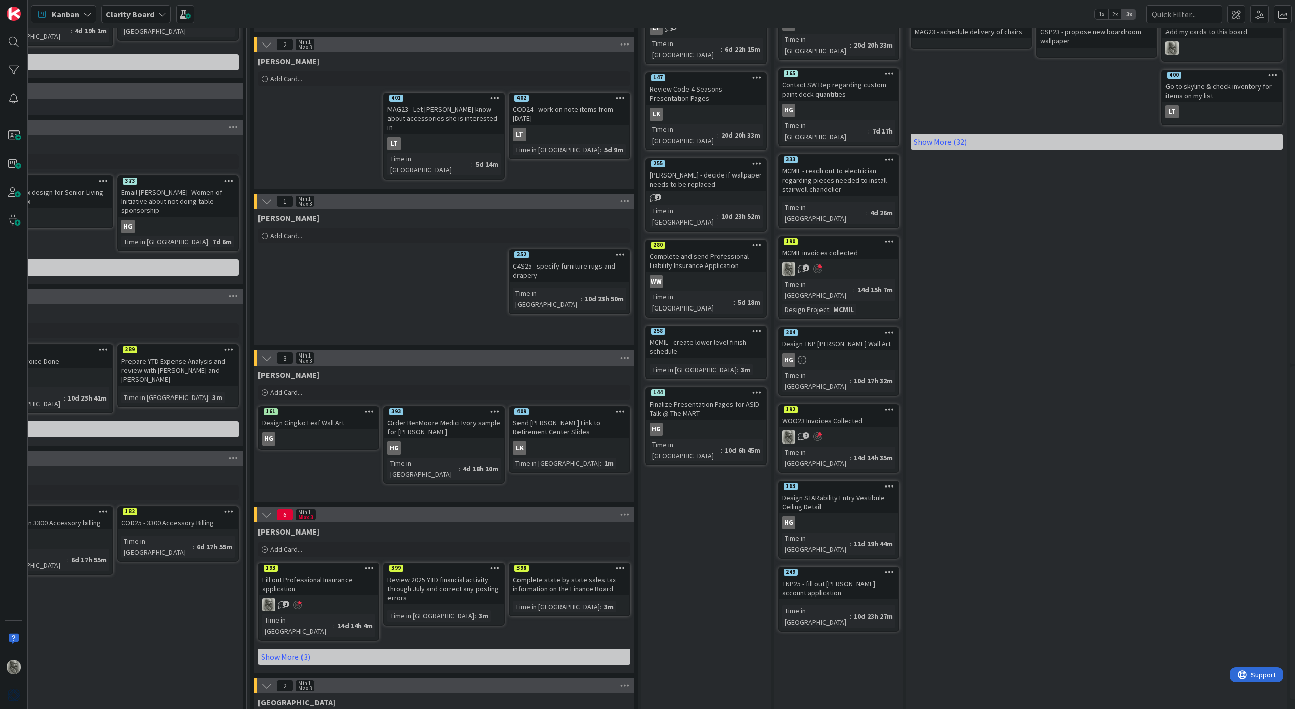
click at [413, 276] on div "[PERSON_NAME] Add Card... 252 C4S25 - specify furniture rugs and drapery Time i…" at bounding box center [444, 277] width 380 height 137
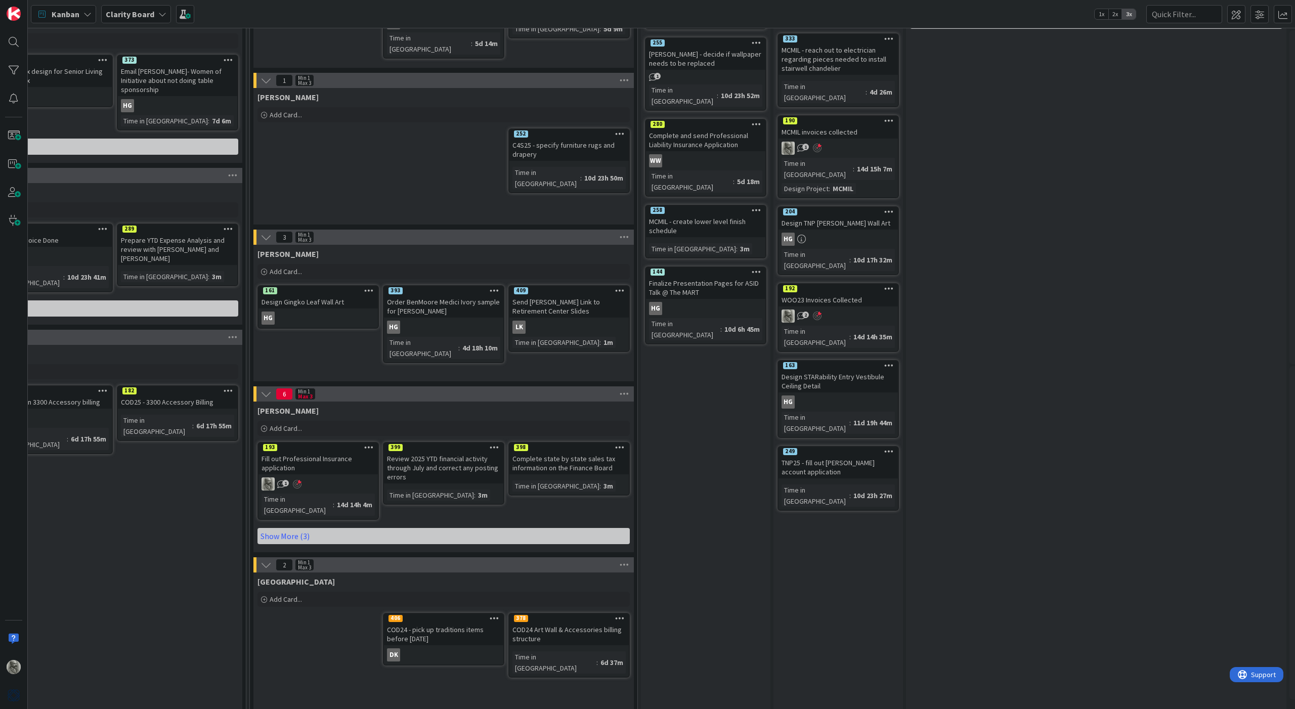
scroll to position [318, 816]
click at [290, 526] on link "Show More (3)" at bounding box center [443, 537] width 372 height 16
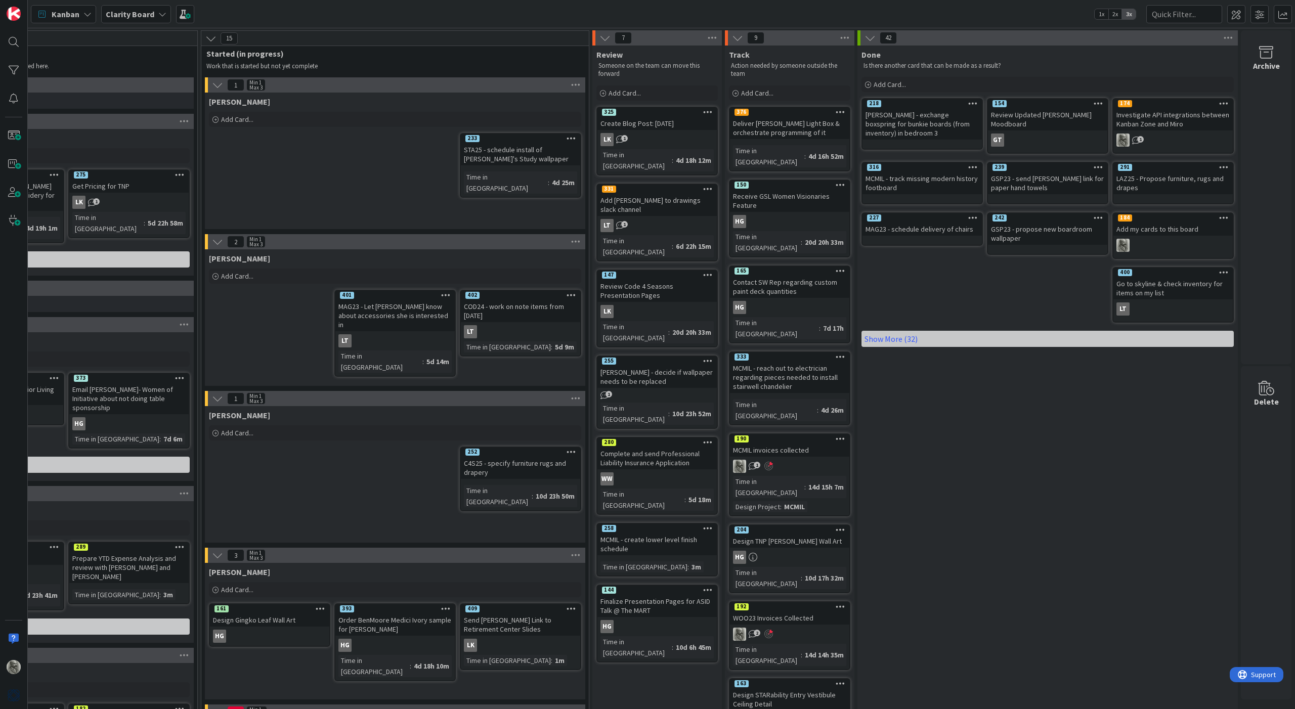
scroll to position [0, 864]
click at [764, 338] on link "Show More (32)" at bounding box center [1047, 339] width 372 height 16
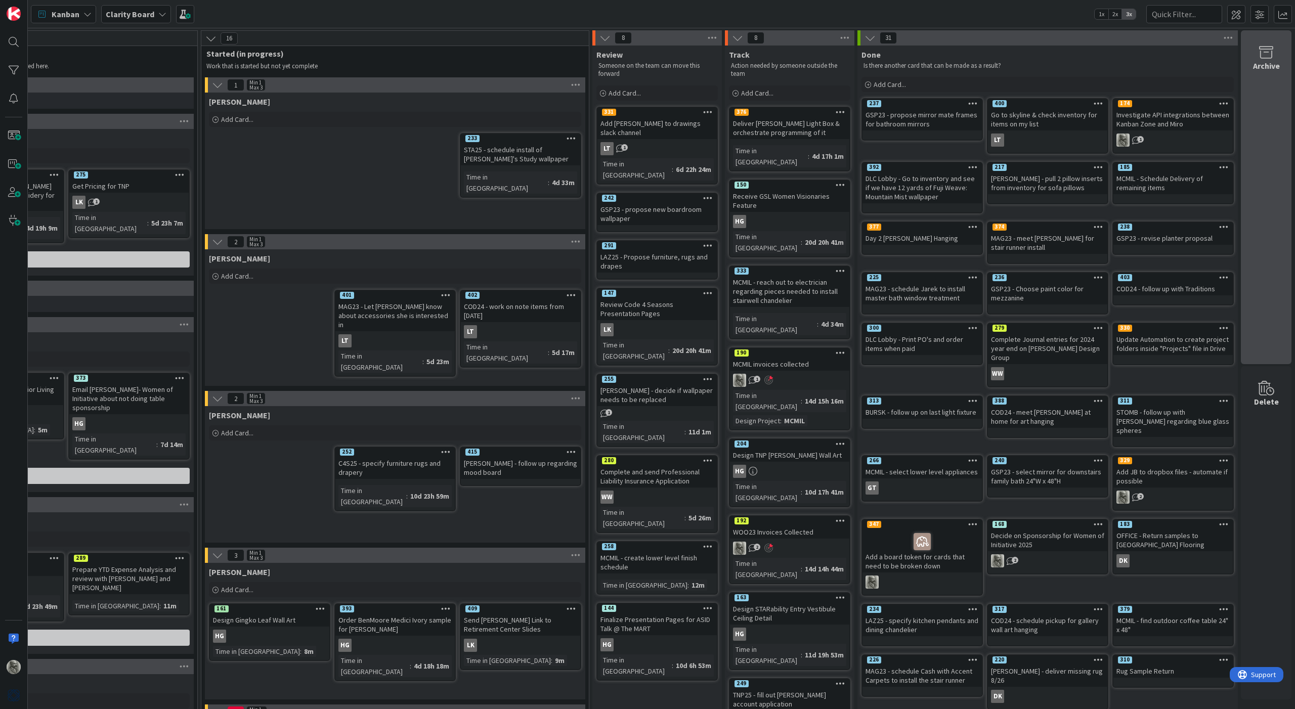
click at [764, 55] on icon at bounding box center [1266, 53] width 38 height 14
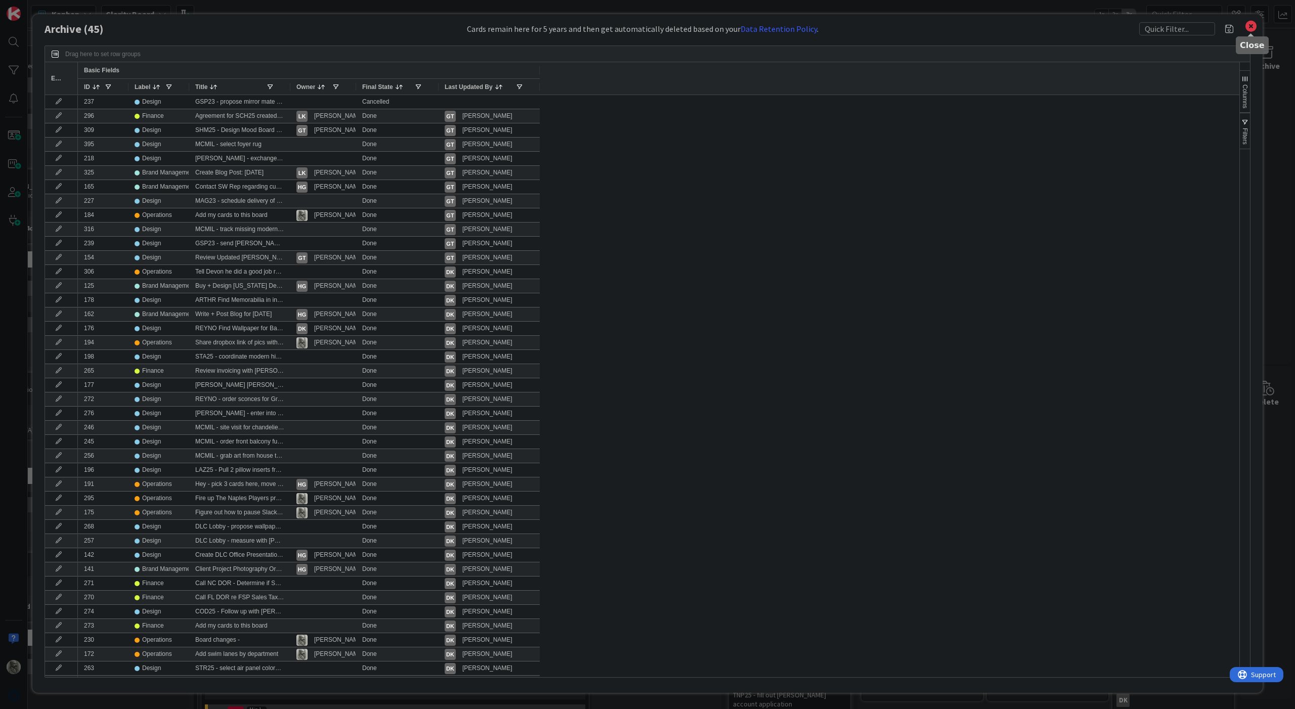
click at [764, 24] on icon at bounding box center [1250, 26] width 13 height 14
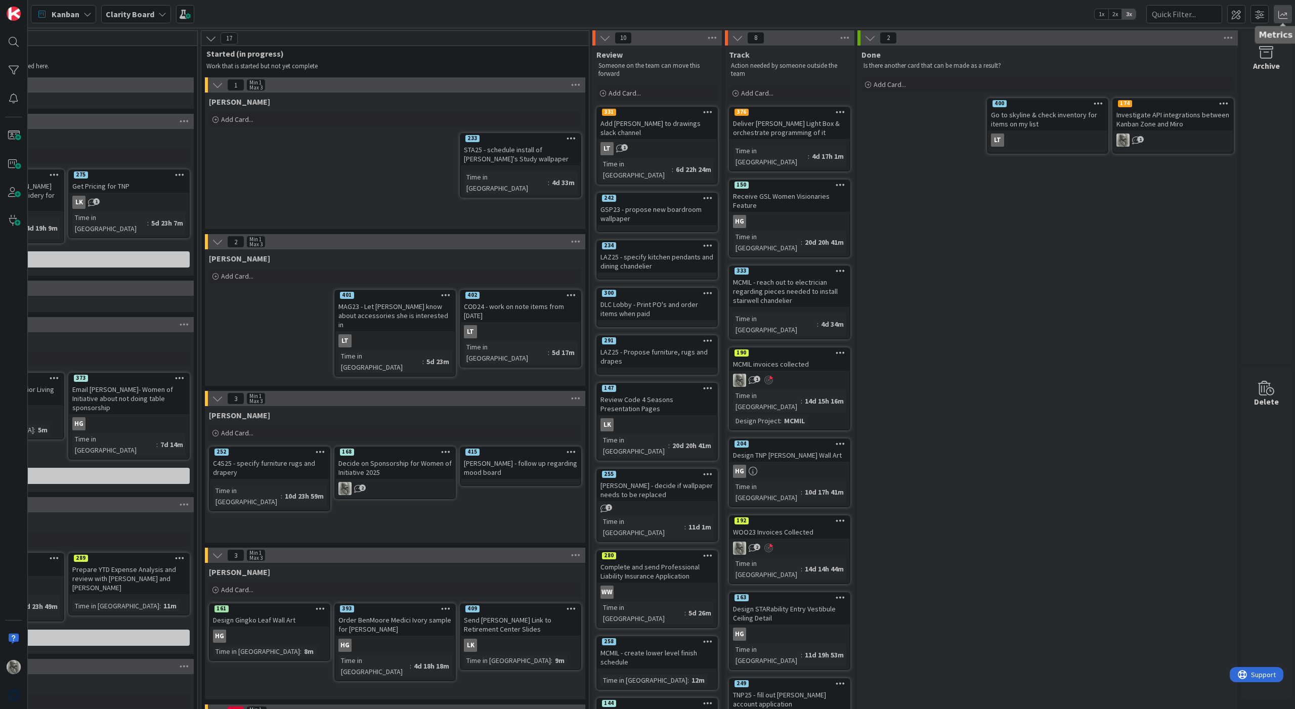
click at [764, 15] on span at bounding box center [1283, 14] width 18 height 18
click at [764, 50] on div "Dashboard" at bounding box center [1221, 53] width 130 height 11
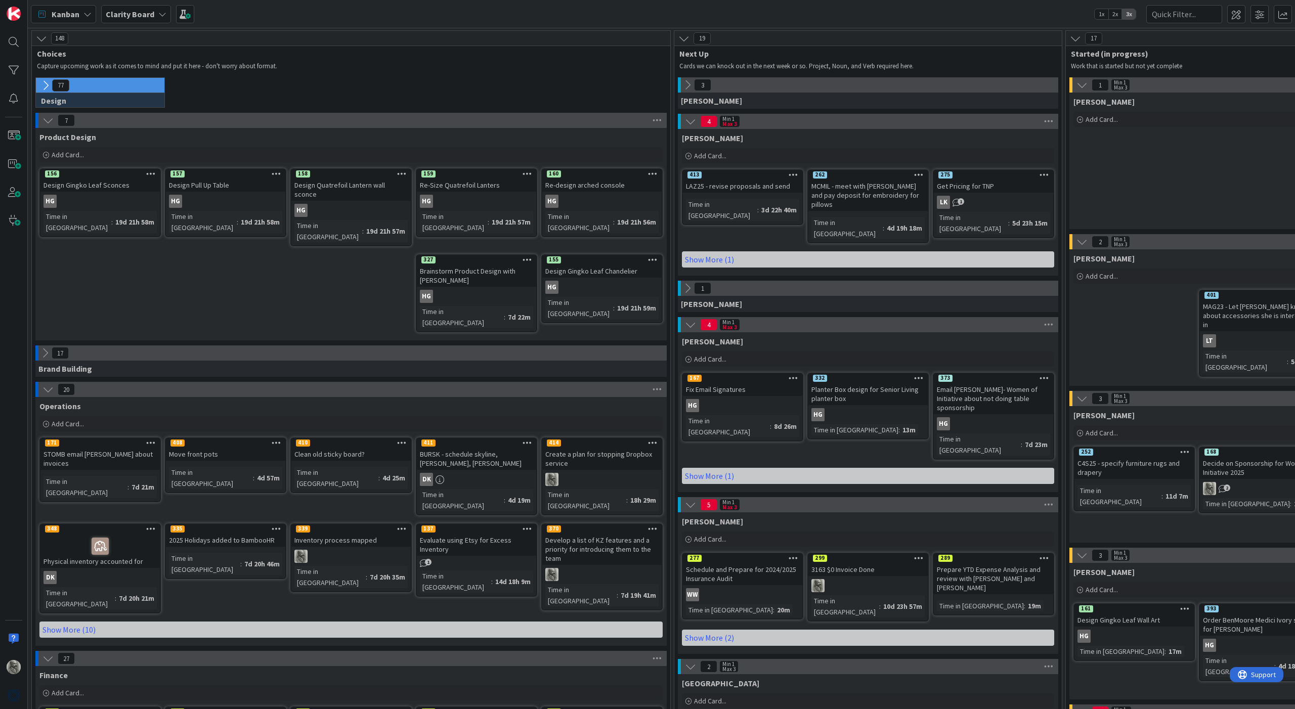
click at [764, 175] on div "262" at bounding box center [867, 174] width 119 height 9
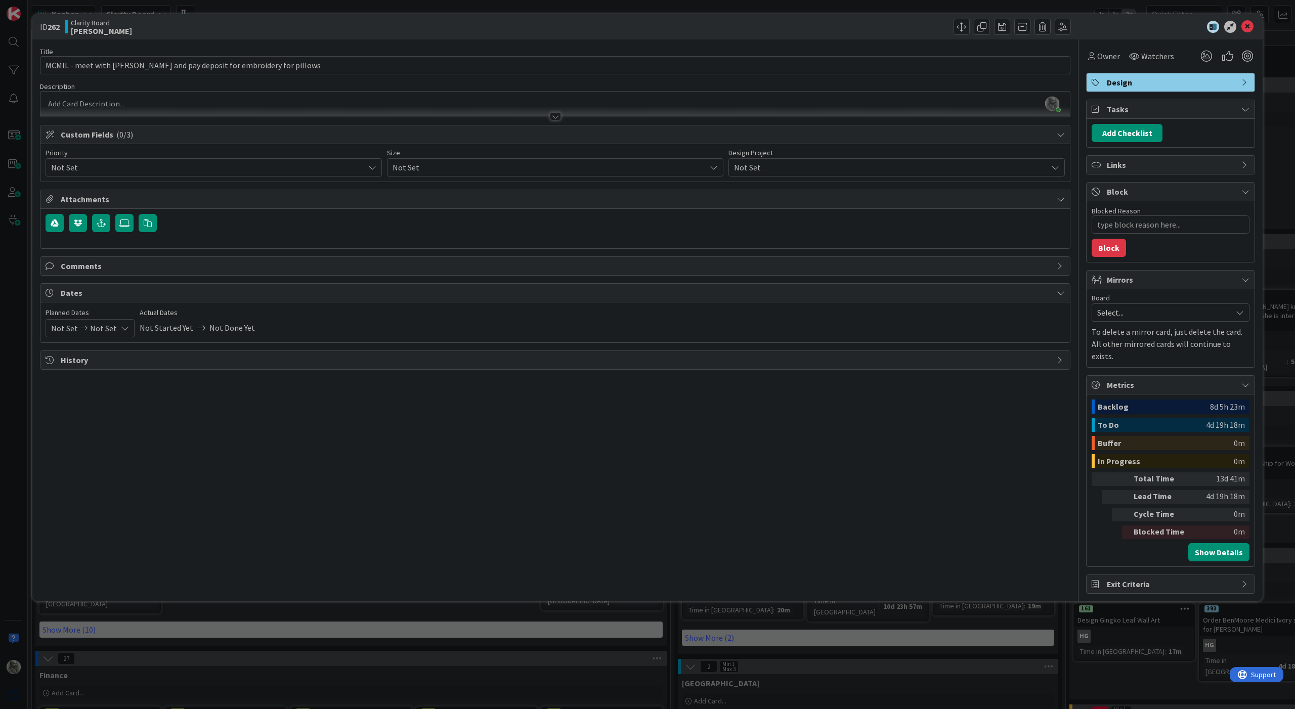
click at [135, 266] on span "Comments" at bounding box center [556, 266] width 991 height 12
click at [90, 288] on button "Add Comment" at bounding box center [78, 290] width 65 height 18
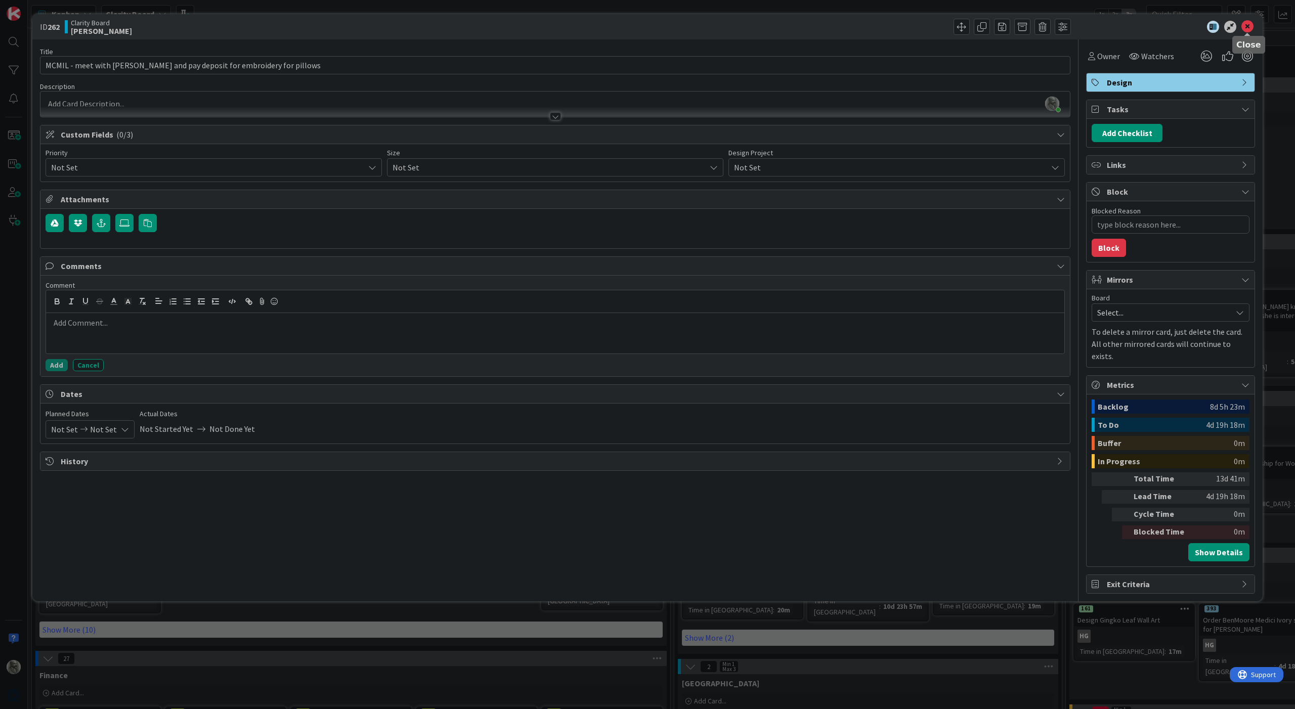
click at [764, 28] on icon at bounding box center [1247, 27] width 12 height 12
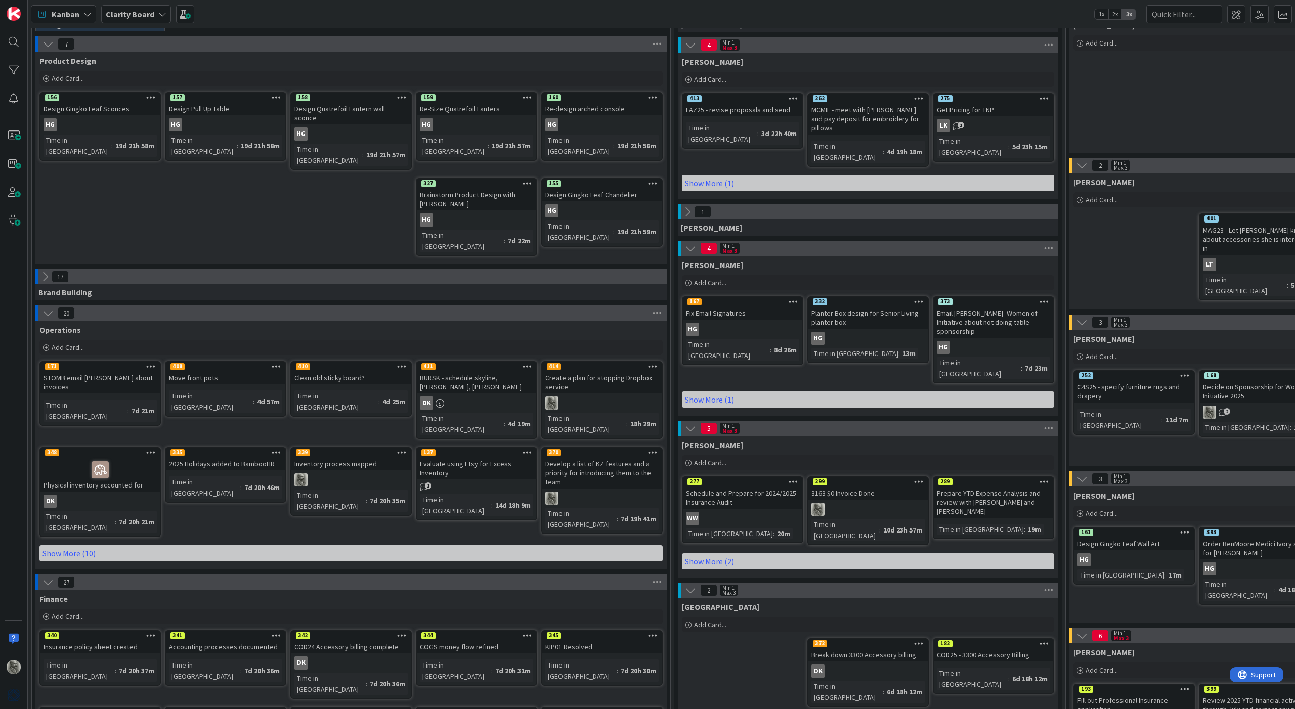
scroll to position [78, 0]
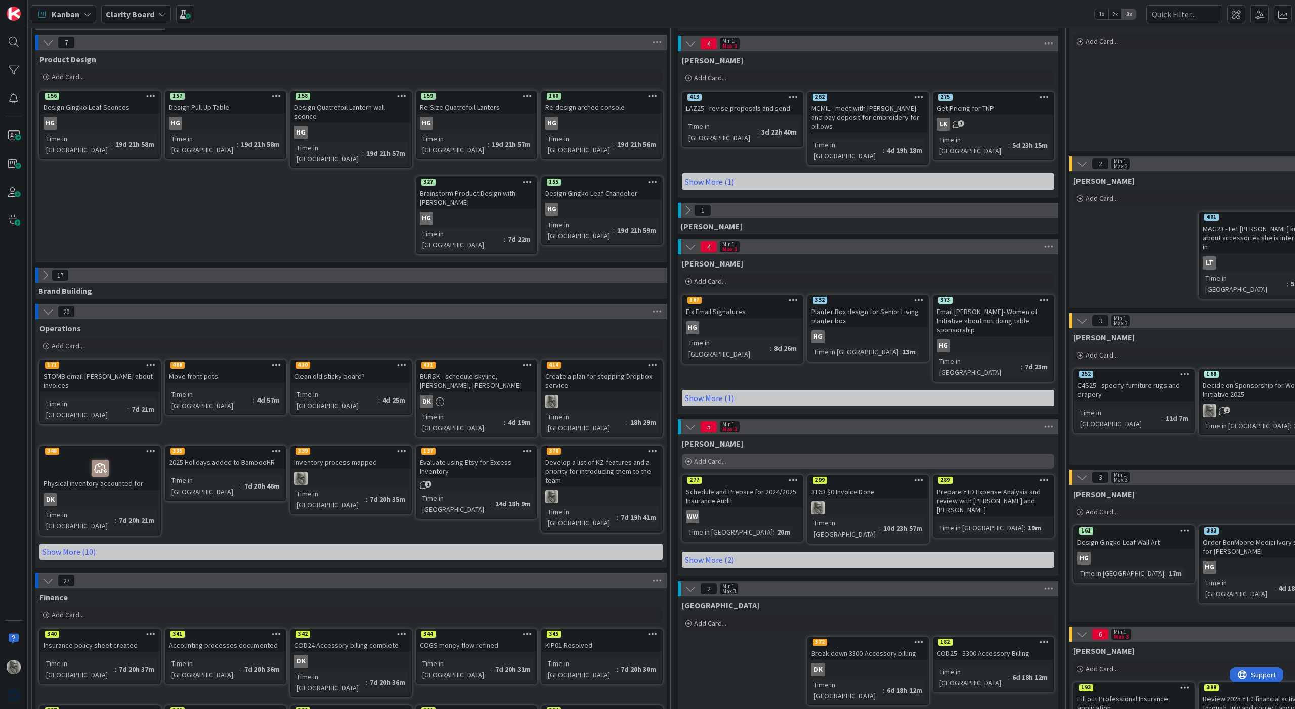
click at [707, 457] on span "Add Card..." at bounding box center [710, 461] width 32 height 9
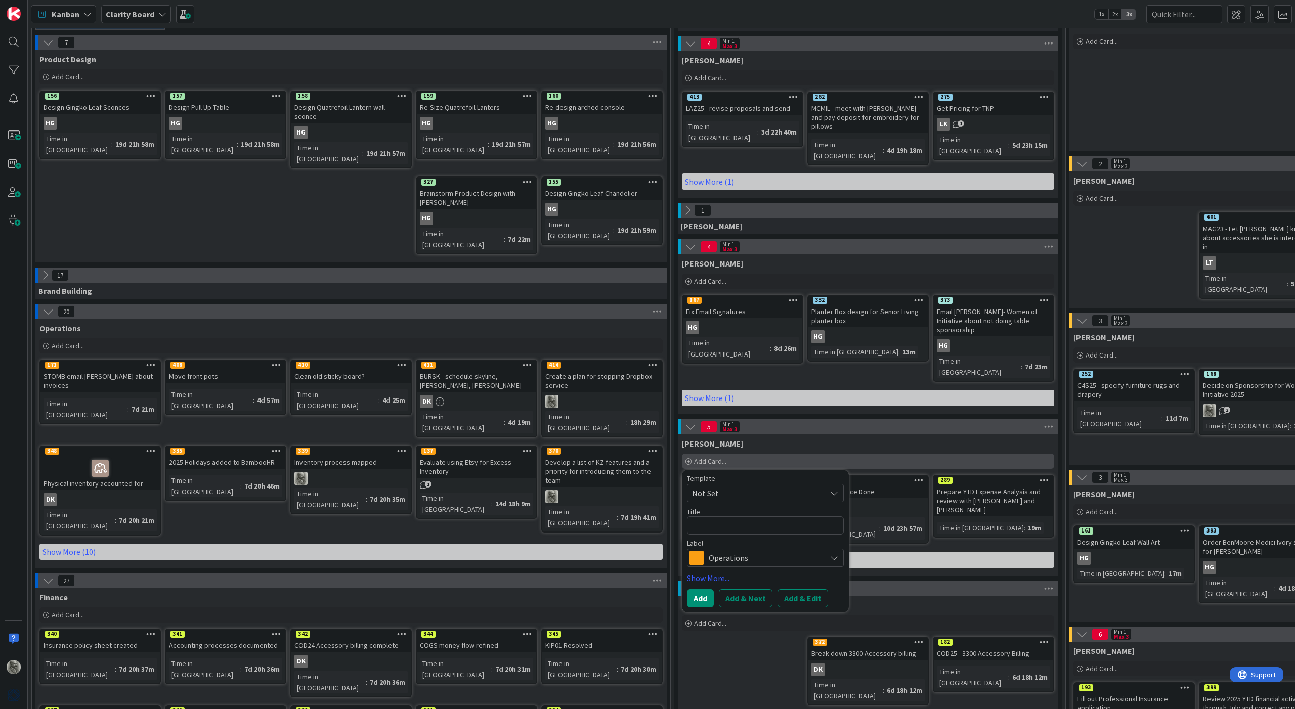
type textarea "x"
type textarea "c"
type textarea "x"
type textarea "cr"
type textarea "x"
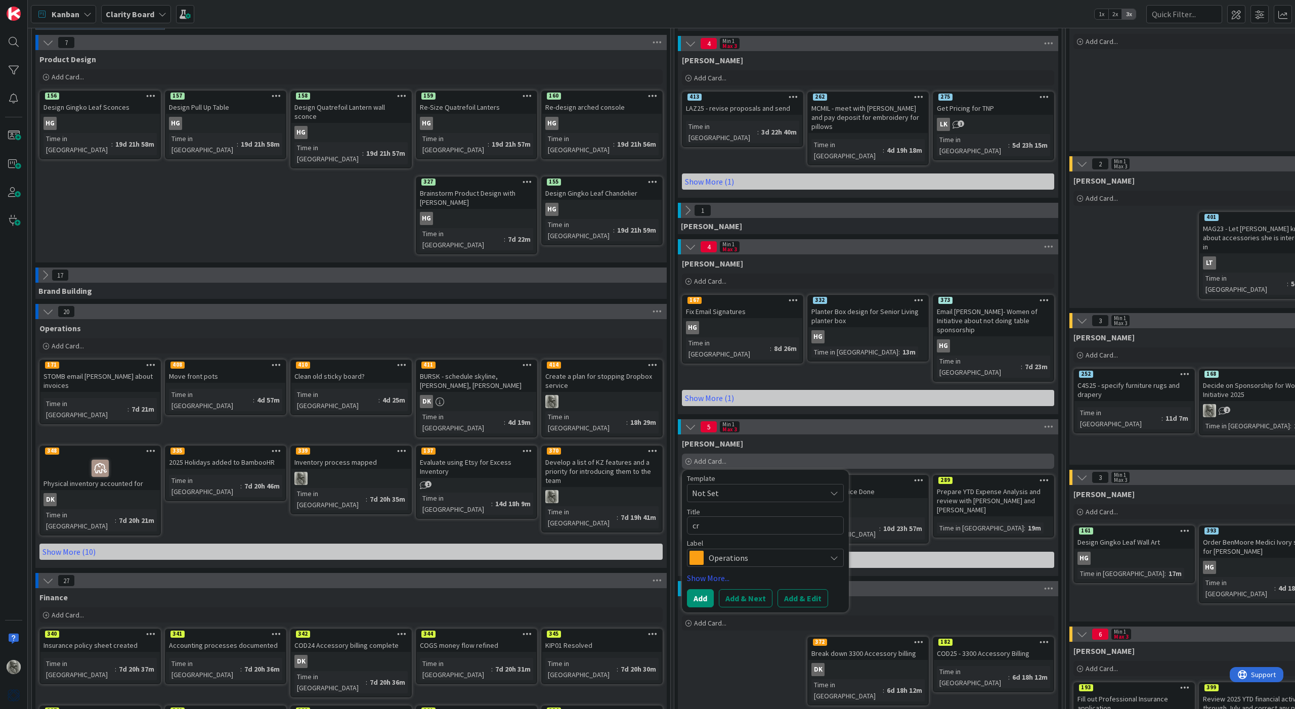
type textarea "cre"
type textarea "x"
type textarea "crea"
type textarea "x"
type textarea "creat"
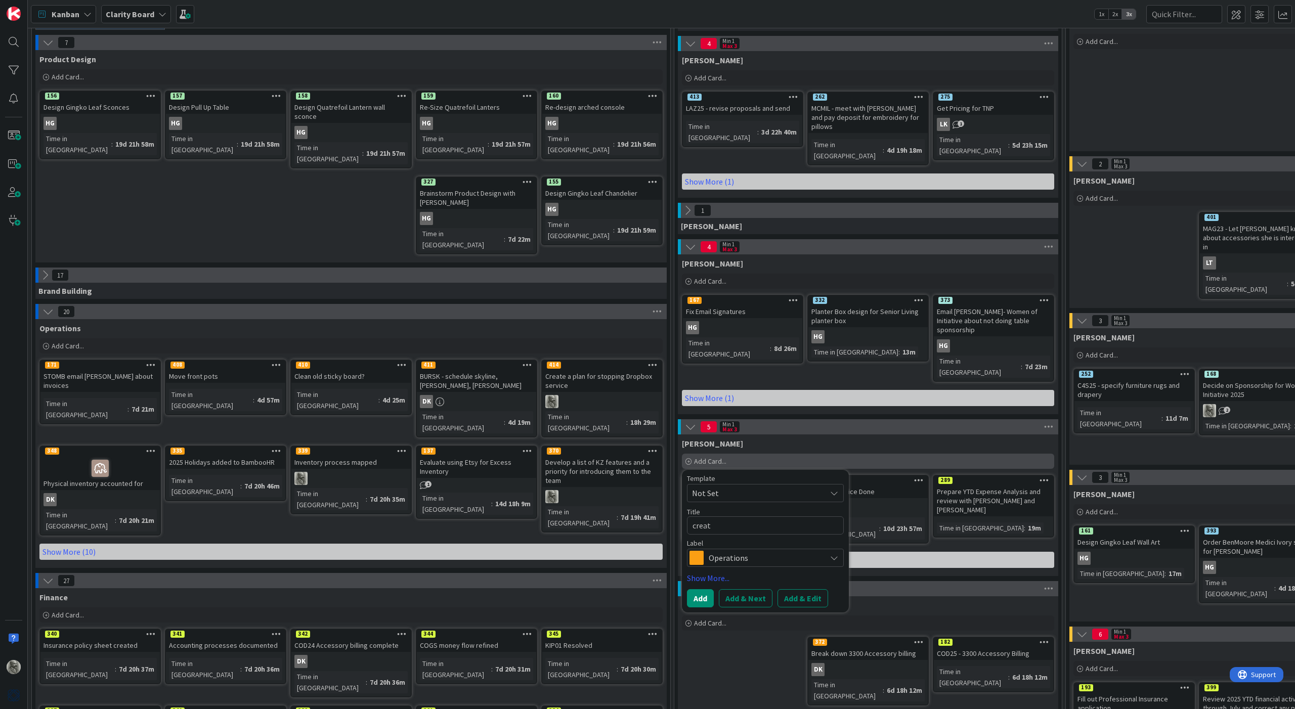
type textarea "x"
type textarea "create"
type textarea "x"
type textarea "create"
type textarea "x"
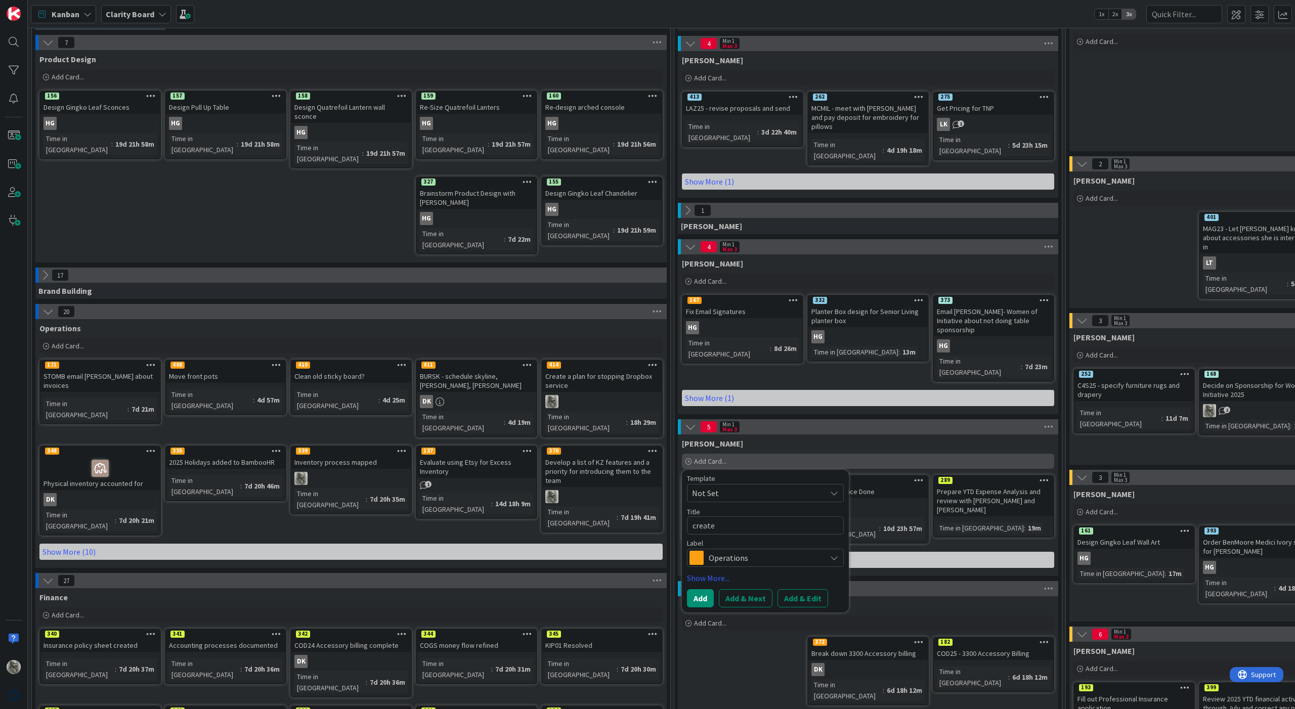
type textarea "create t"
type textarea "x"
type textarea "create"
type textarea "x"
type textarea "create T"
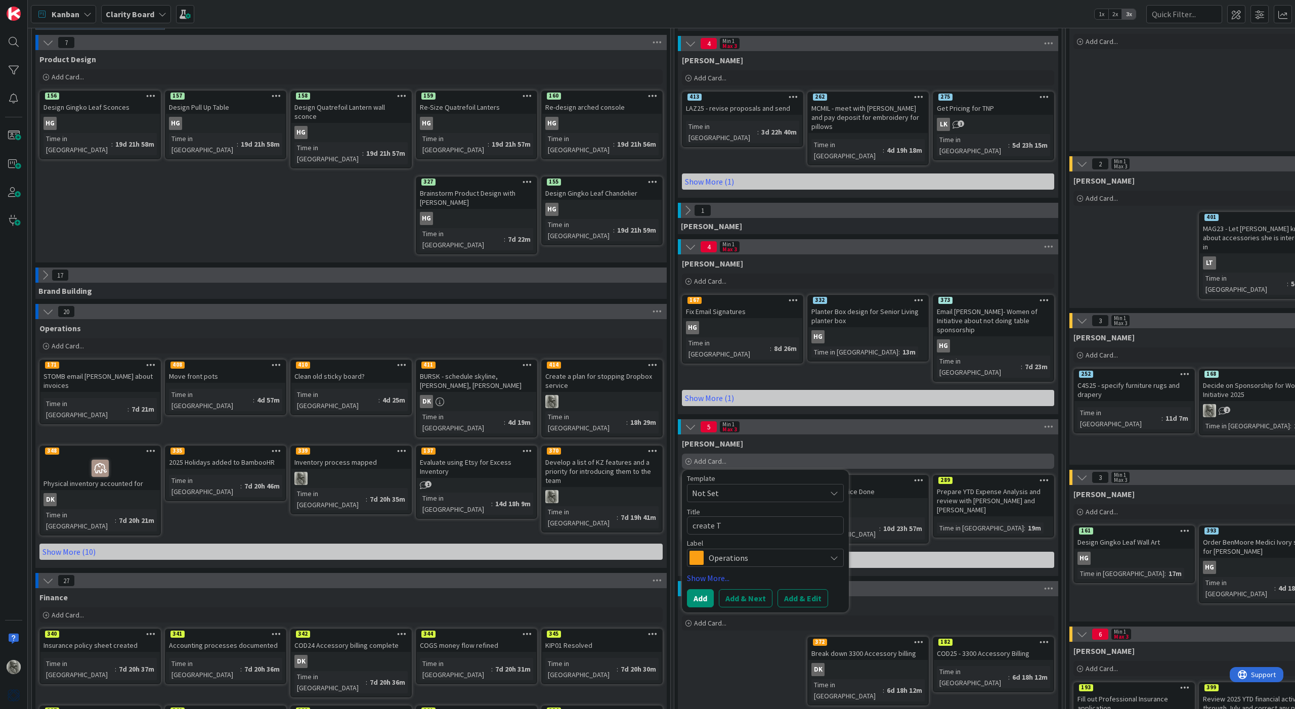
type textarea "x"
type textarea "create Tu"
type textarea "x"
type textarea "create Tus"
type textarea "x"
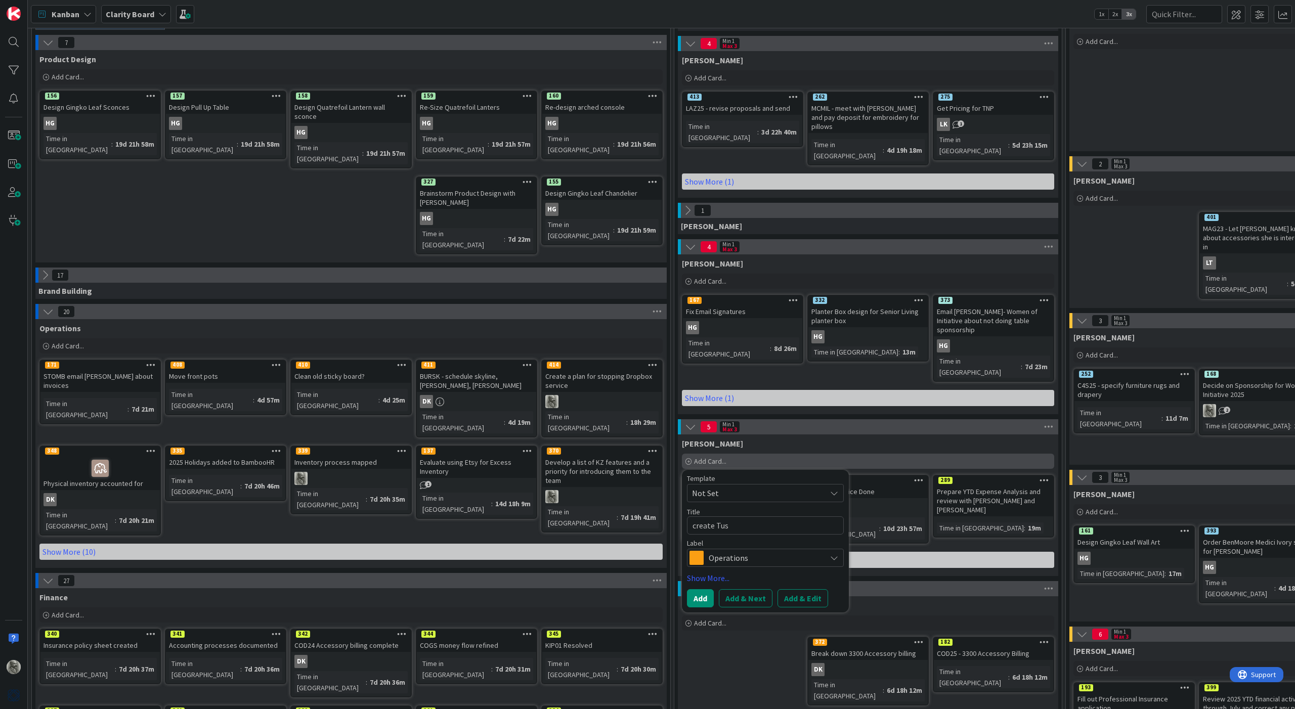
type textarea "create Tusc"
type textarea "x"
type textarea "create Tusca"
type textarea "x"
type textarea "create Tuscan"
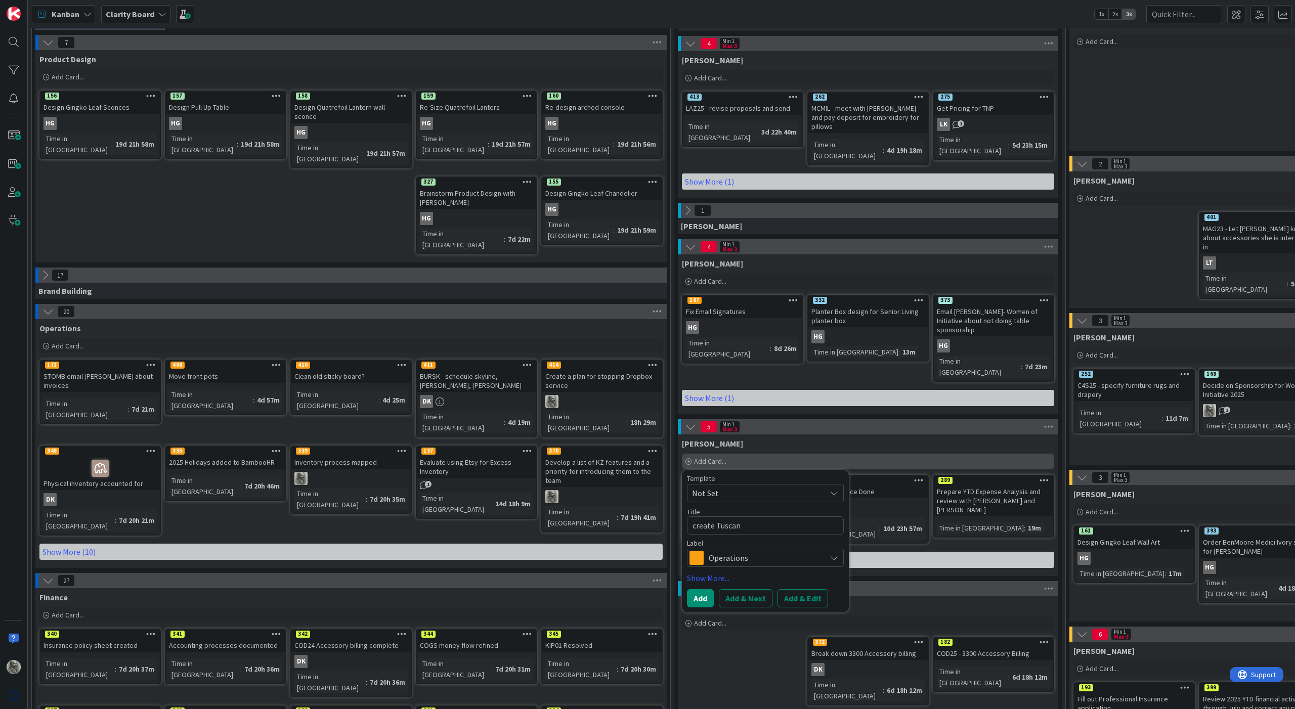
type textarea "x"
type textarea "create Tuscanu"
type textarea "x"
type textarea "create Tuscanuy"
type textarea "x"
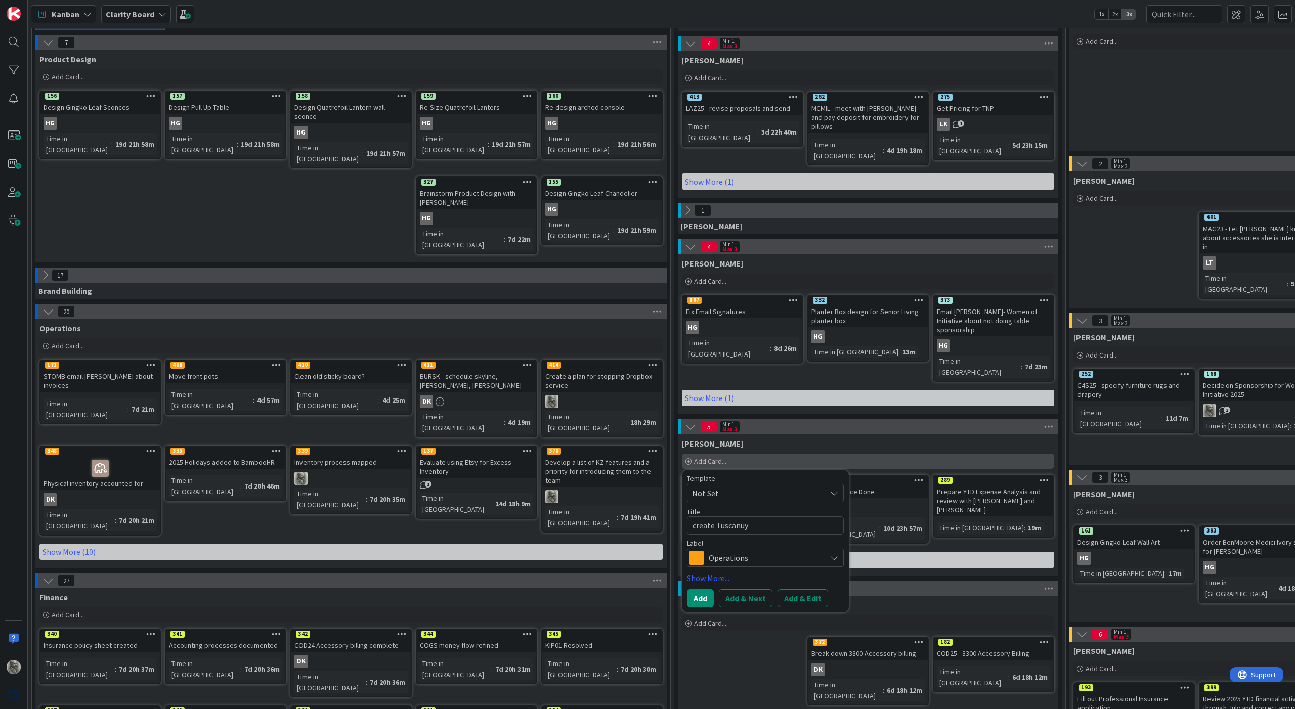
type textarea "create Tuscany"
type textarea "x"
type textarea "create Tuscany"
type textarea "x"
type textarea "create Tuscany"
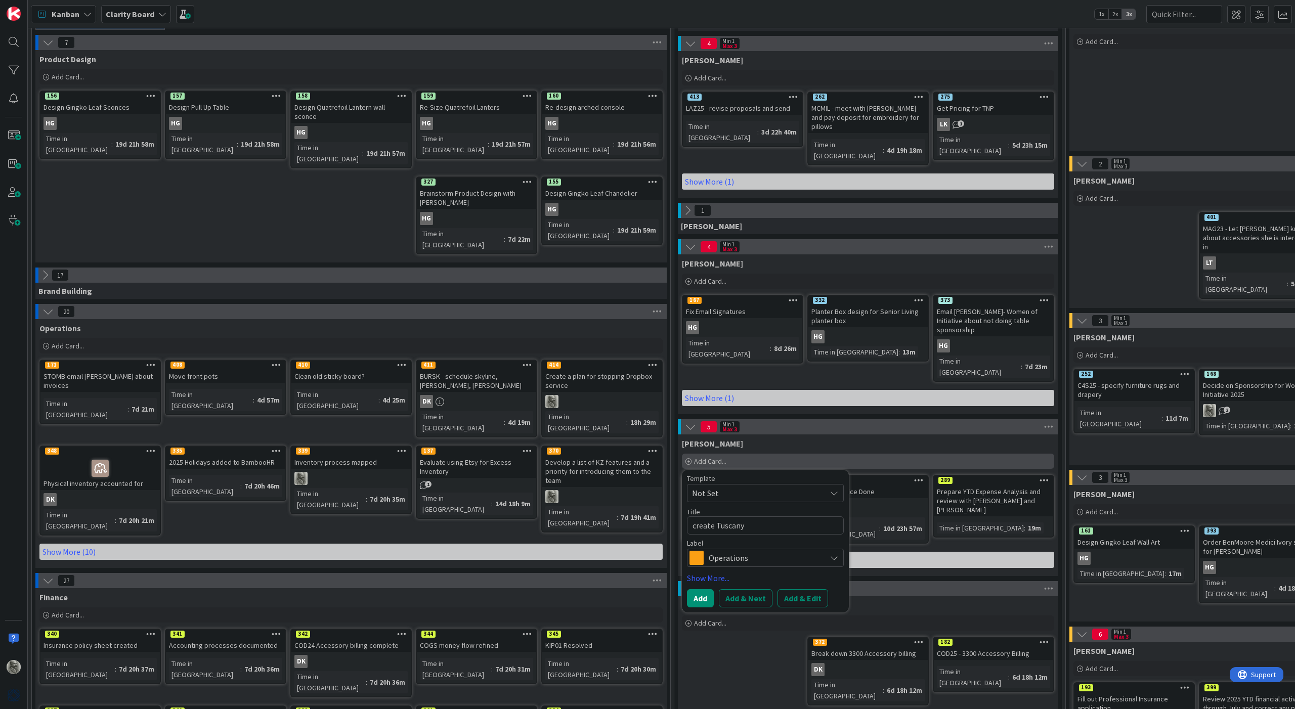
type textarea "x"
type textarea "create Tuscany V"
type textarea "x"
type textarea "create Tuscany Vi"
type textarea "x"
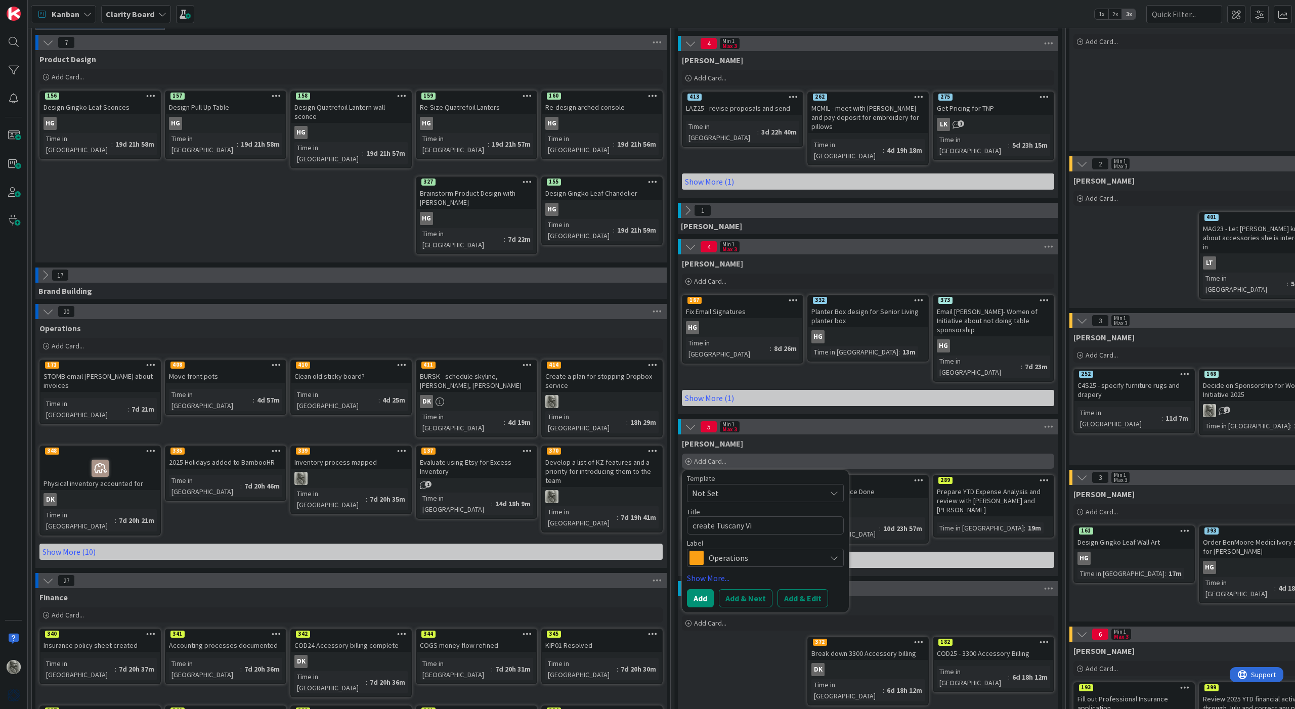
type textarea "create Tuscany Vil"
type textarea "x"
type textarea "create Tuscany Vill"
type textarea "x"
type textarea "create Tuscany Villa"
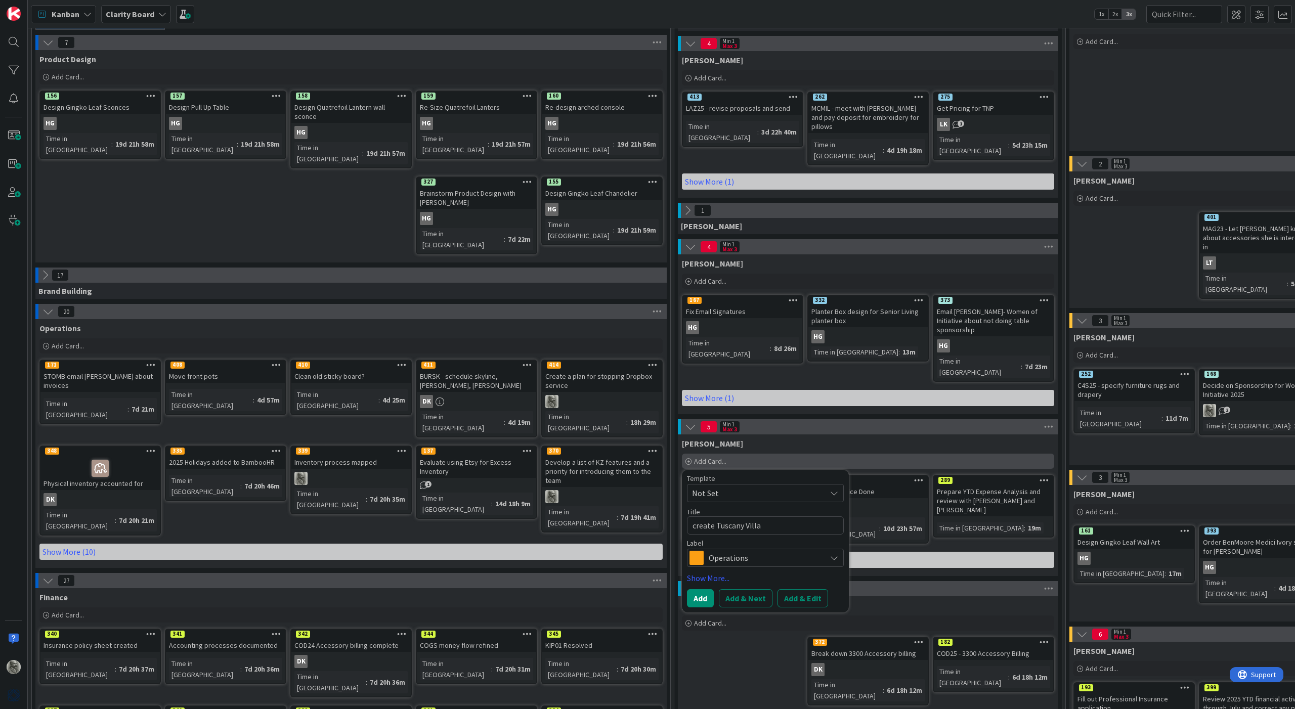
type textarea "x"
type textarea "create Tuscany Villag"
type textarea "x"
type textarea "create [GEOGRAPHIC_DATA]"
type textarea "x"
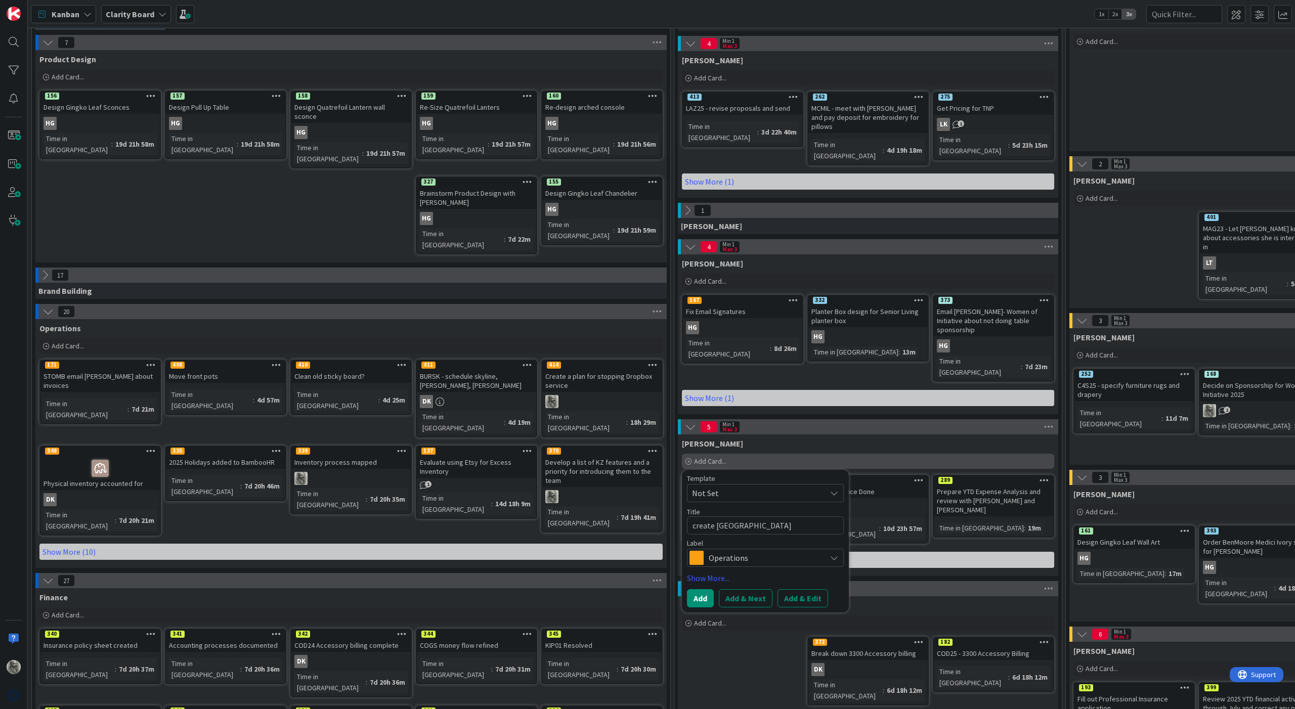
type textarea "create [GEOGRAPHIC_DATA]"
type textarea "x"
type textarea "create [GEOGRAPHIC_DATA] f"
type textarea "x"
type textarea "create [GEOGRAPHIC_DATA] fo"
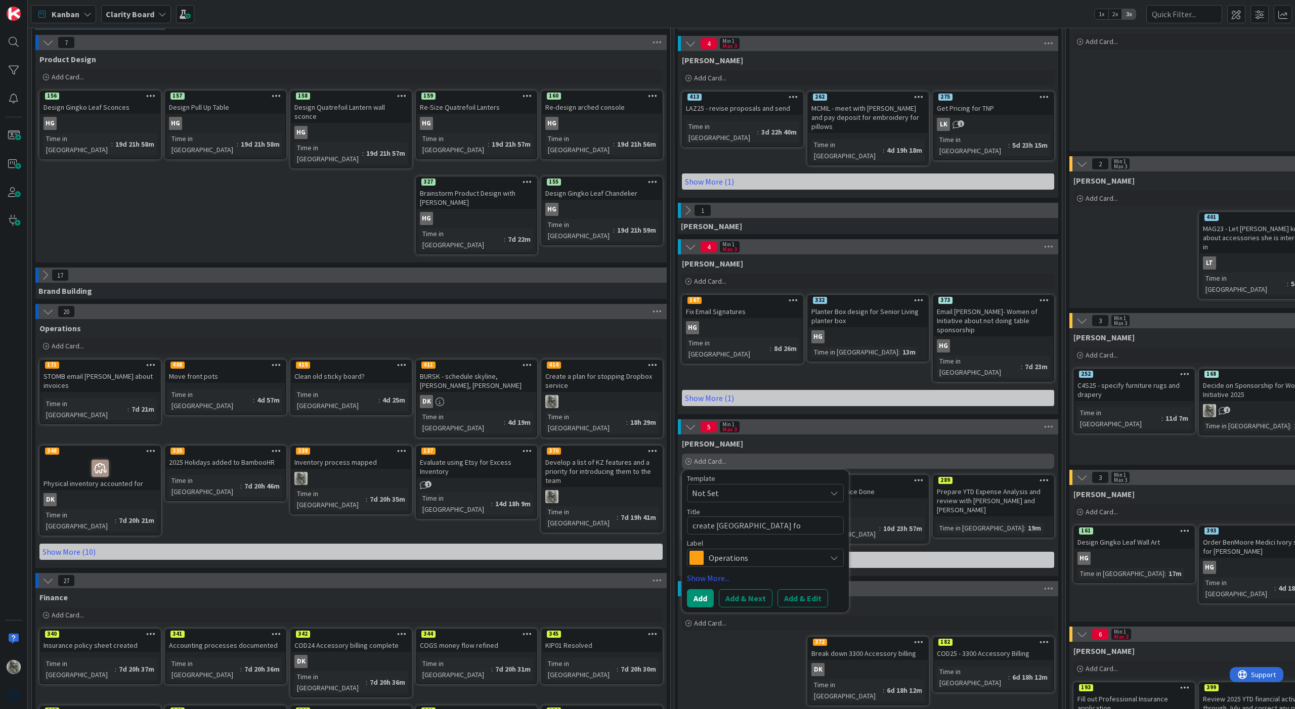
type textarea "x"
type textarea "create [GEOGRAPHIC_DATA] fol"
type textarea "x"
type textarea "create Tuscany Village fold"
type textarea "x"
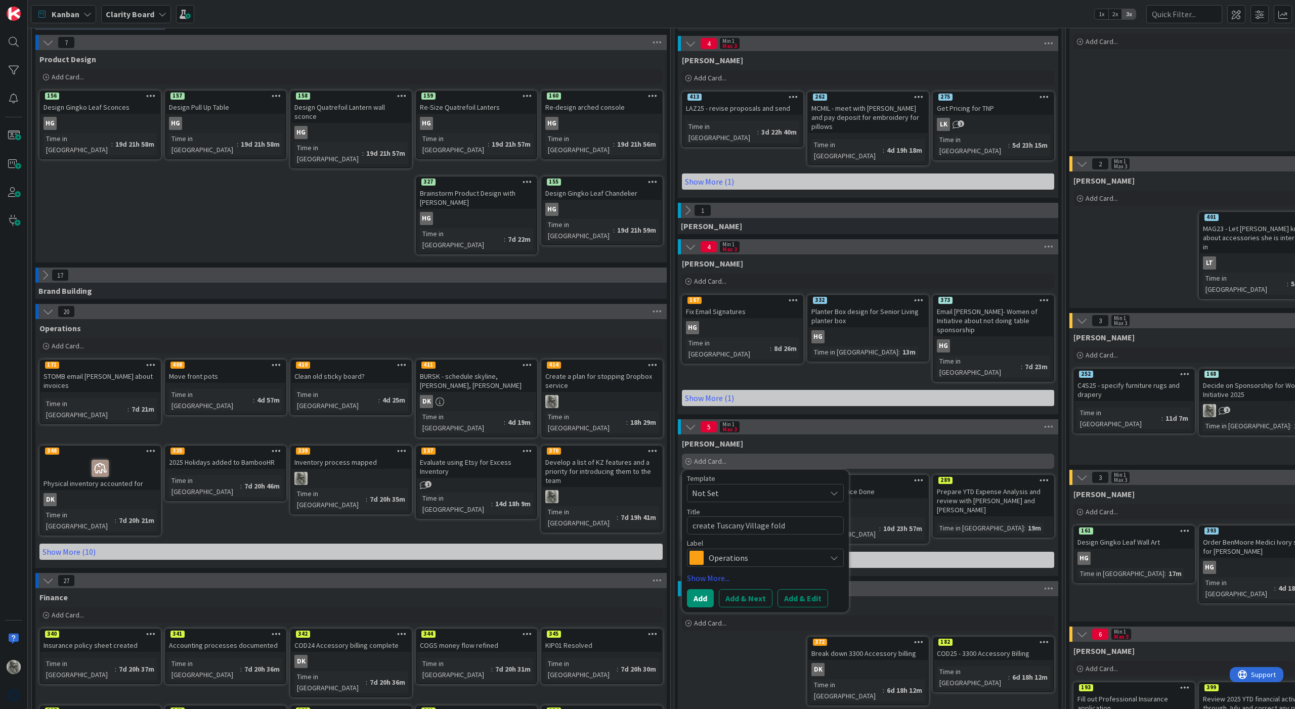
type textarea "create Tuscany Village folde"
type textarea "x"
type textarea "create Tuscany Village folder"
type textarea "x"
type textarea "create Tuscany Village folders"
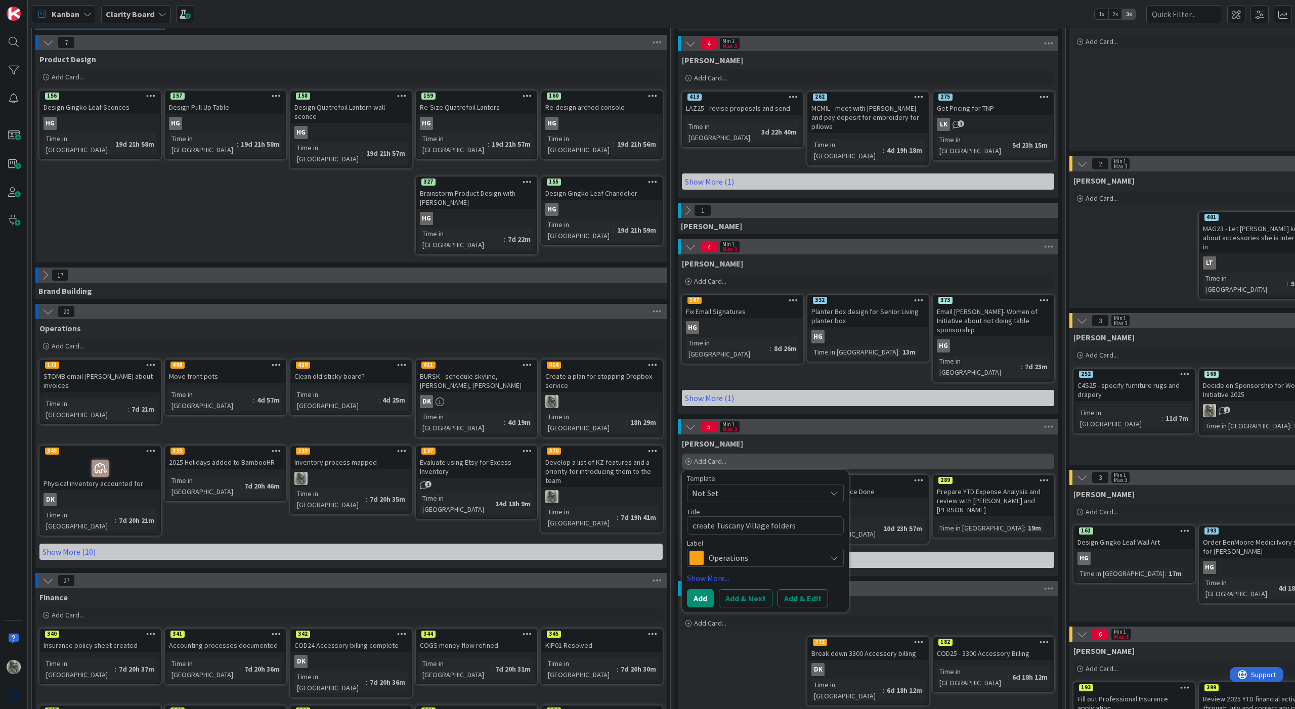
type textarea "x"
type textarea "create Tuscany Village folders,"
type textarea "x"
type textarea "create Tuscany Village folders,"
type textarea "x"
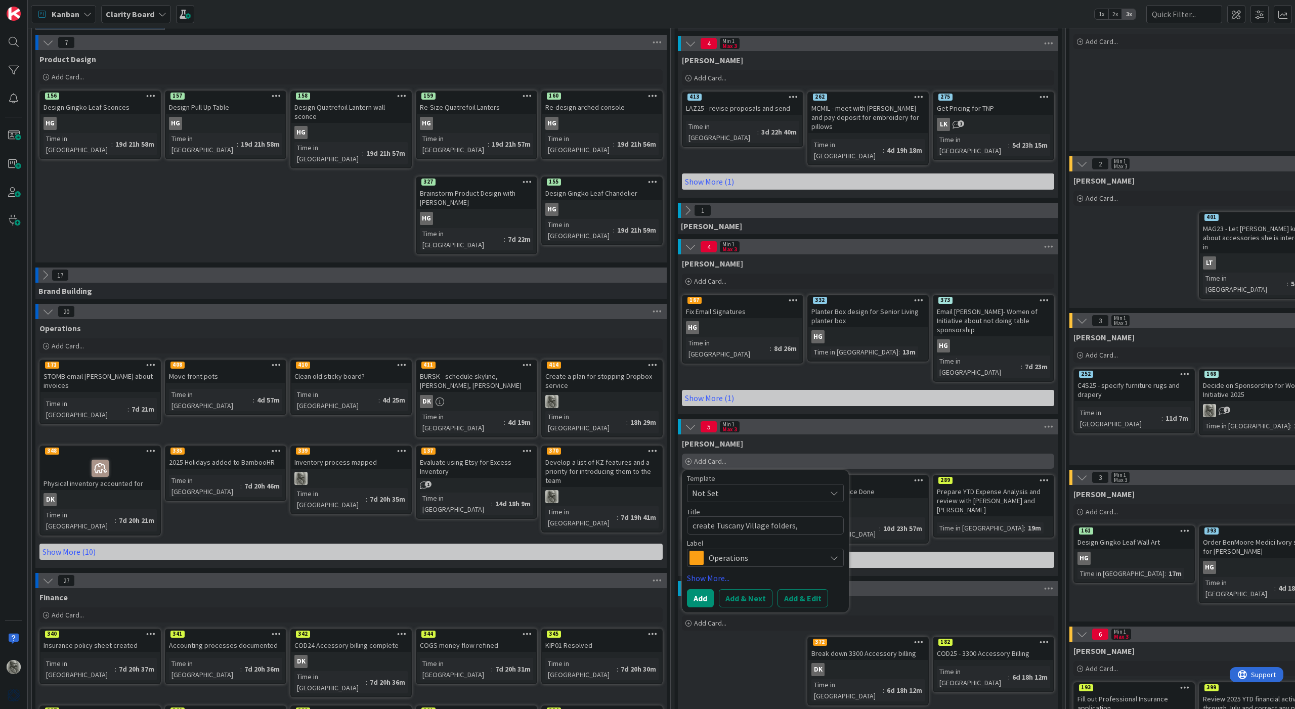
type textarea "create Tuscany Village folders, b"
type textarea "x"
type textarea "create Tuscany Village folders, bu"
type textarea "x"
type textarea "create Tuscany Village folders, but"
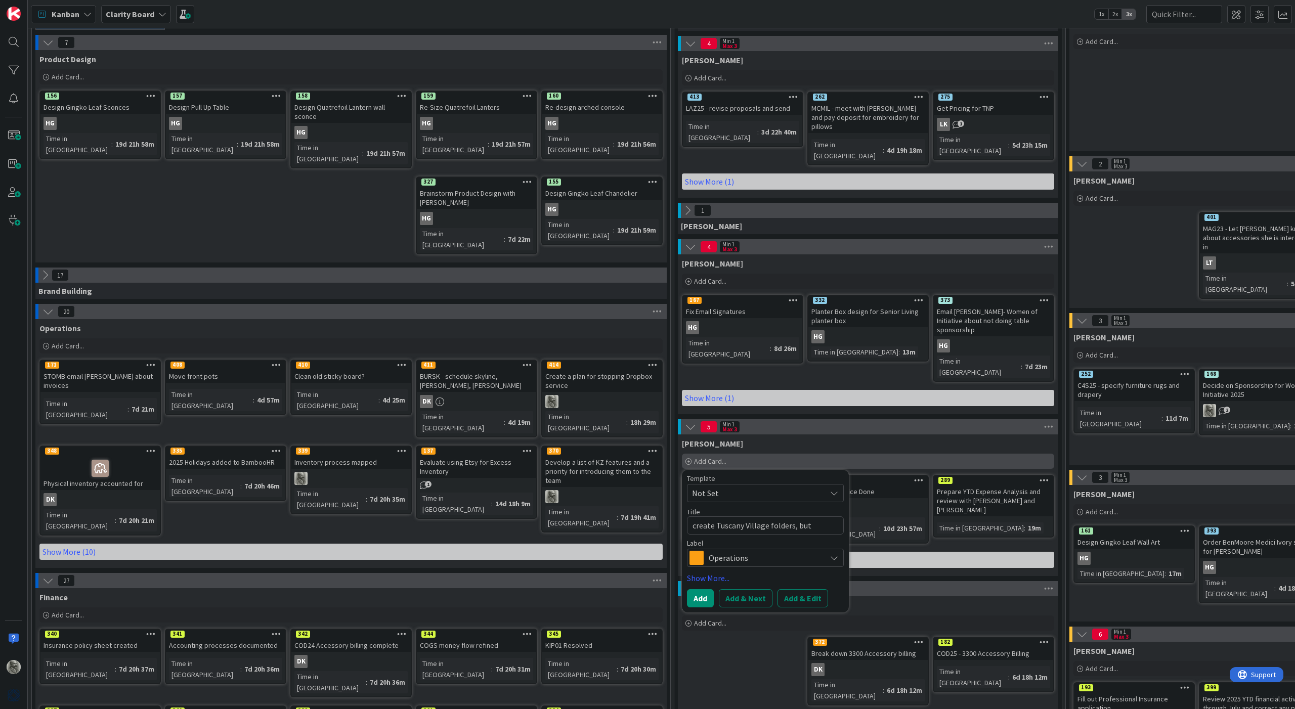
type textarea "x"
type textarea "create Tuscany Village folders, but"
type textarea "x"
type textarea "create Tuscany Village folders, but d"
type textarea "x"
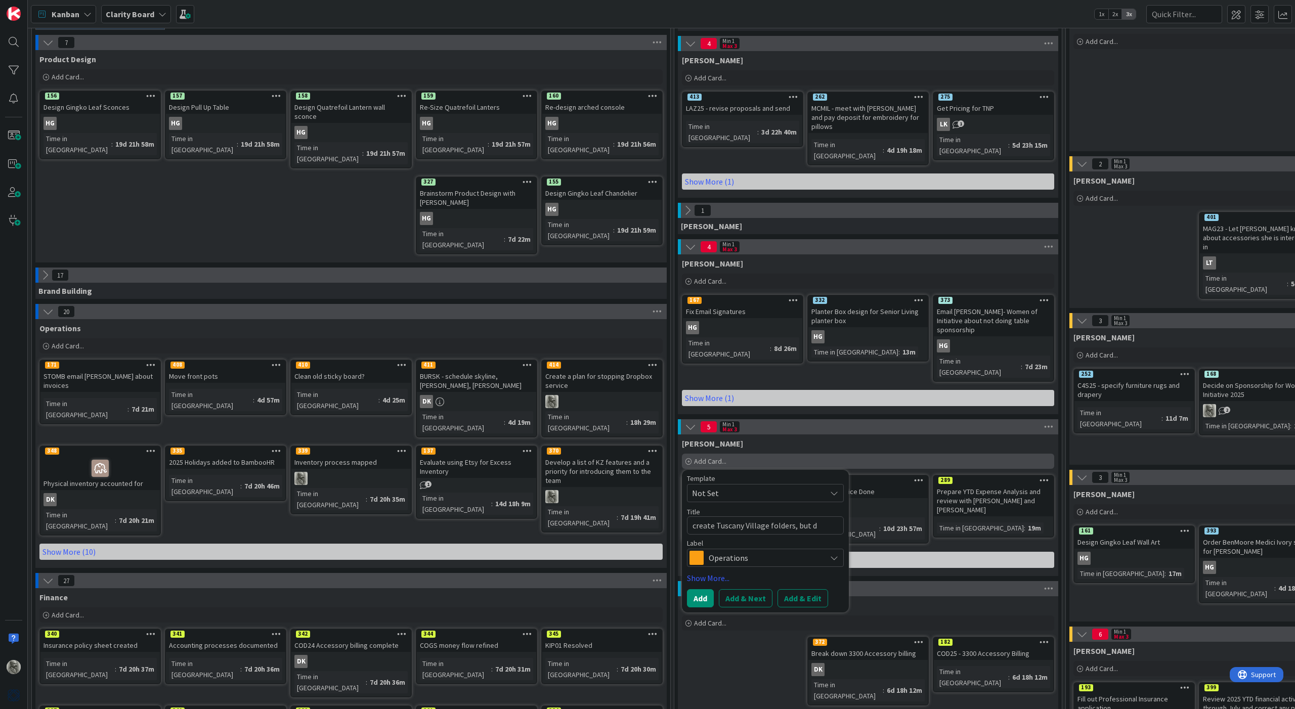
type textarea "create Tuscany Village folders, but do"
type textarea "x"
type textarea "create Tuscany Village folders, but do"
type textarea "x"
type textarea "create Tuscany Village folders, but do n"
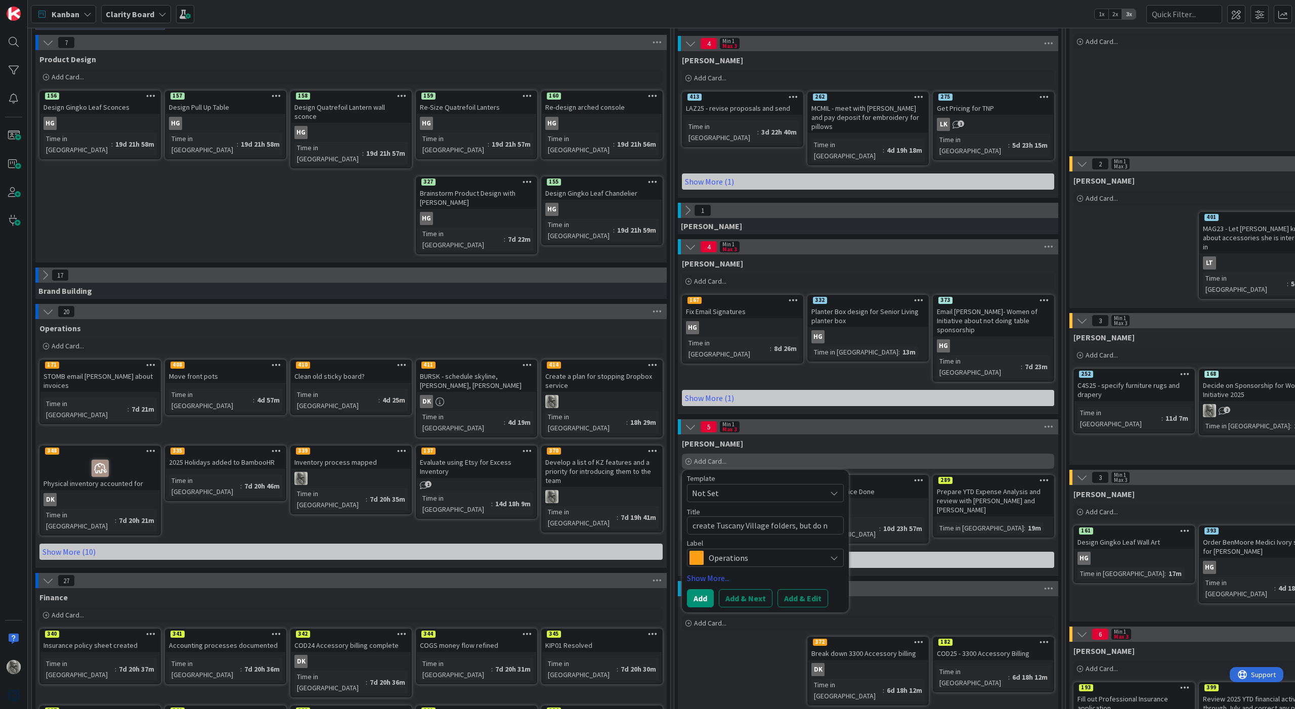
type textarea "x"
type textarea "create Tuscany Village folders, but do no"
type textarea "x"
type textarea "create Tuscany Village folders, but do no"
type textarea "x"
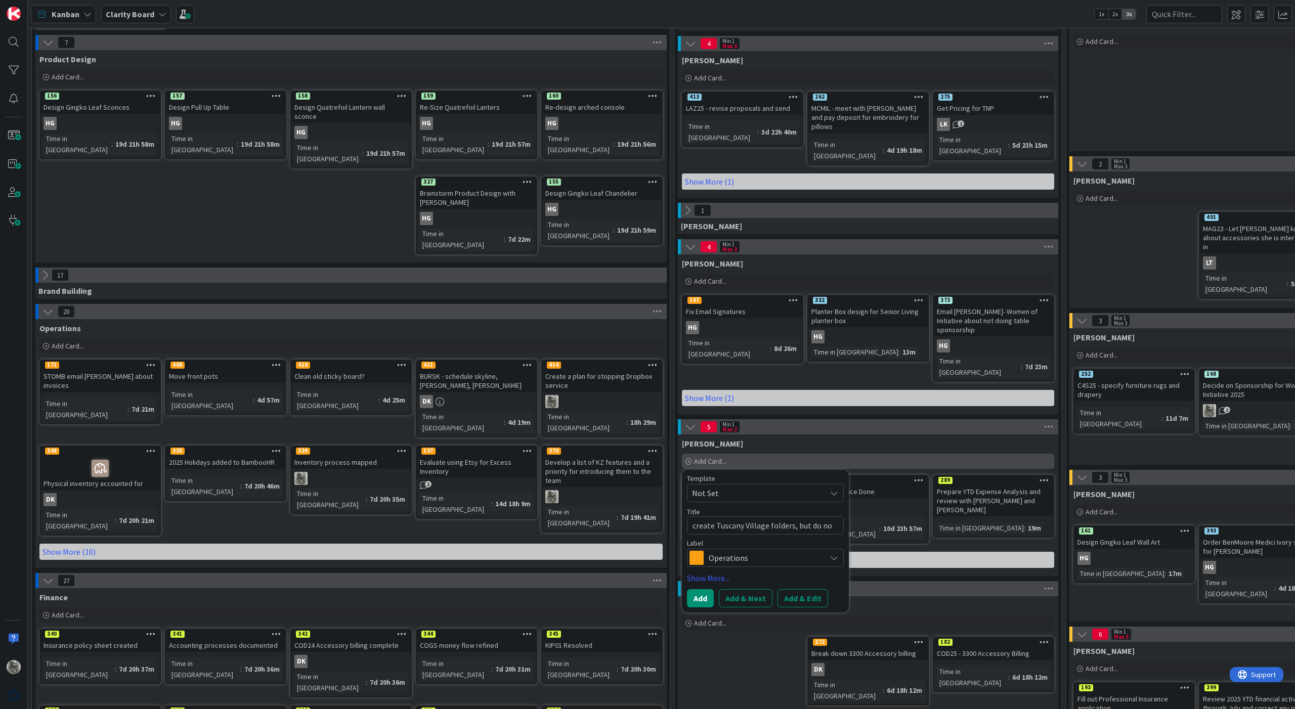
type textarea "create Tuscany Village folders, but do no"
type textarea "x"
type textarea "create Tuscany Village folders, but do not"
type textarea "x"
type textarea "create Tuscany Village folders, but do not"
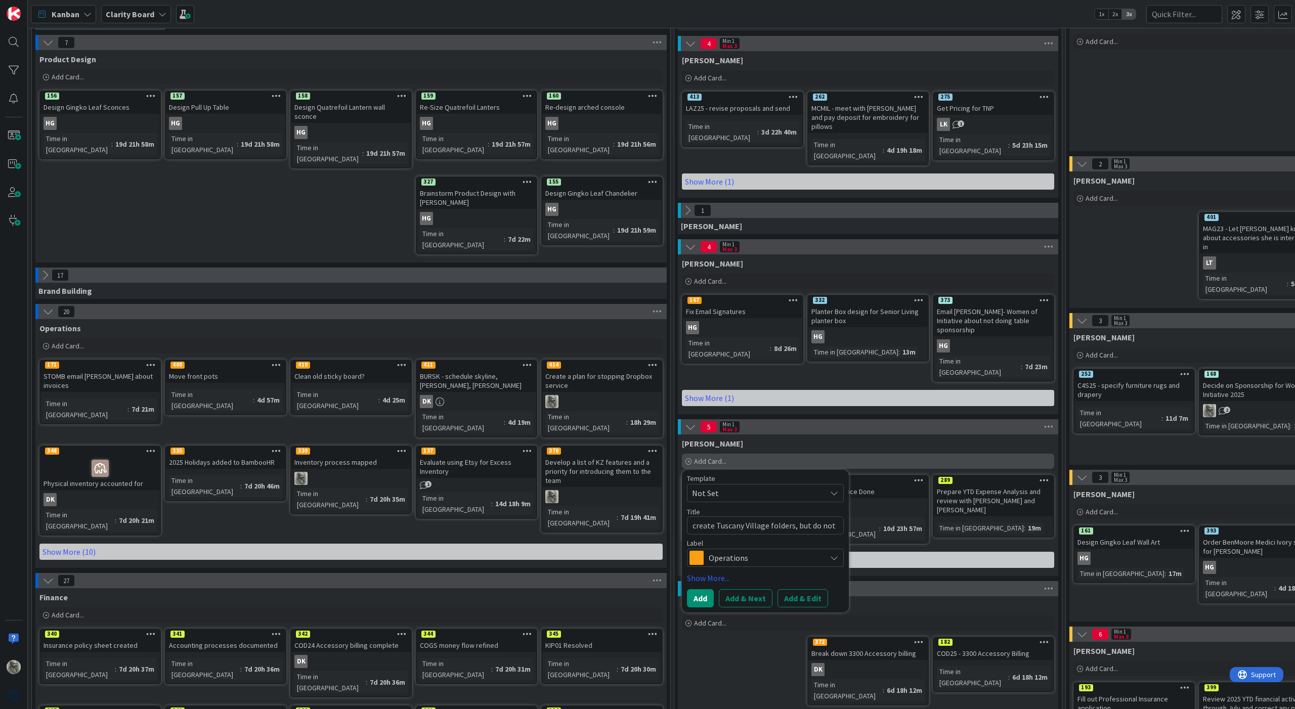
type textarea "x"
type textarea "create Tuscany Village folders, but do not p"
type textarea "x"
type textarea "create Tuscany Village folders, but do not pu"
type textarea "x"
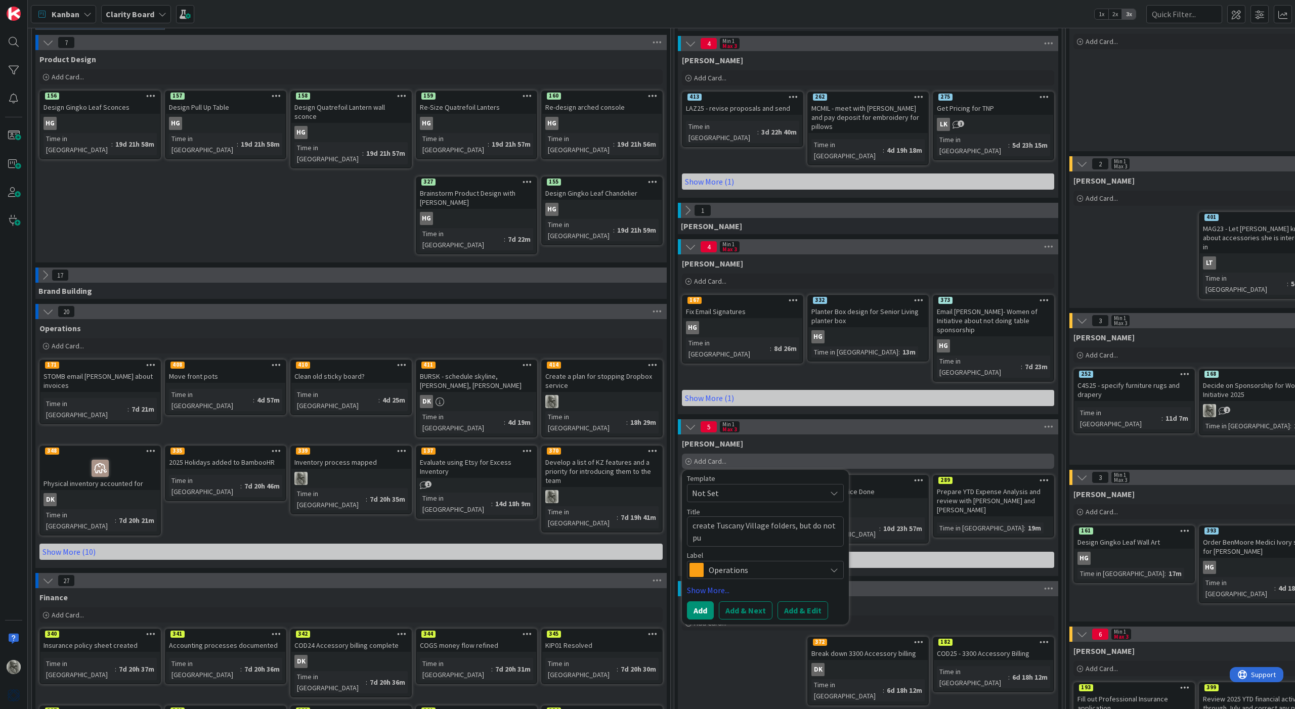
type textarea "create Tuscany Village folders, but do not put"
type textarea "x"
type textarea "create Tuscany Village folders, but do not put"
type textarea "x"
type textarea "create Tuscany Village folders, but do not put i"
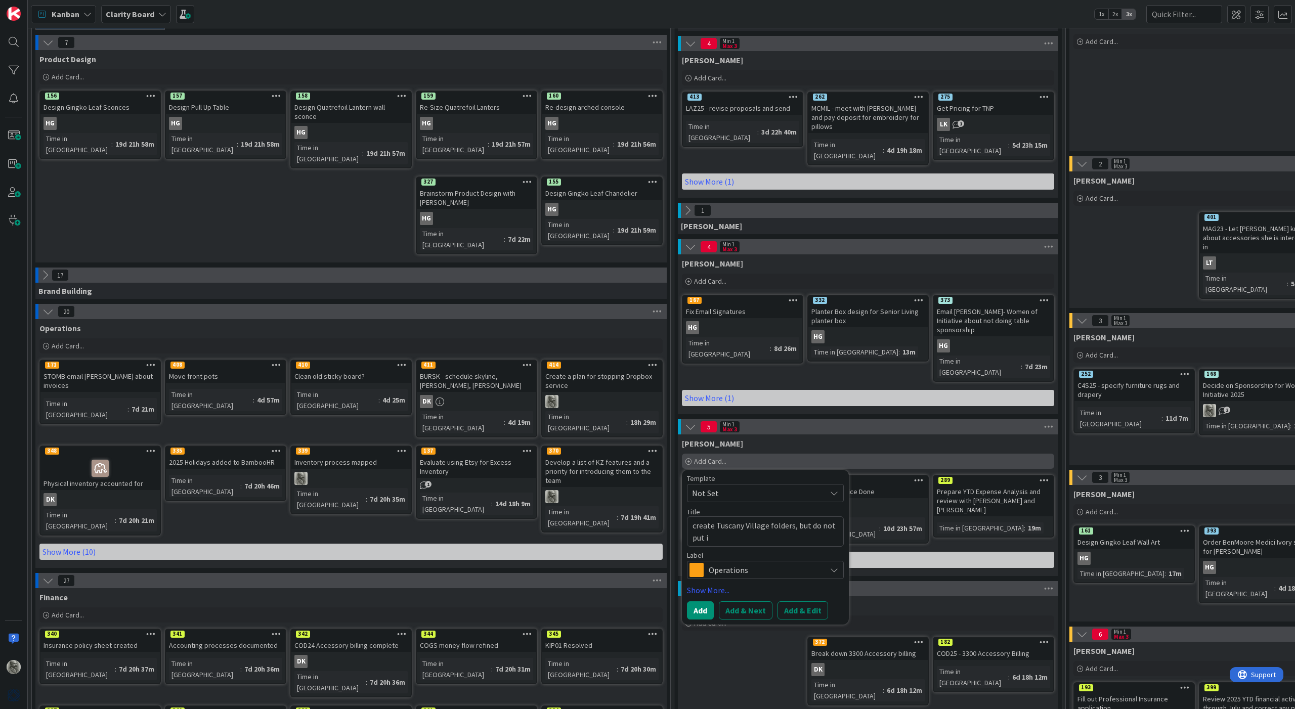
type textarea "x"
type textarea "create Tuscany Village folders, but do not put in"
type textarea "x"
type textarea "create Tuscany Village folders, but do not put in"
type textarea "x"
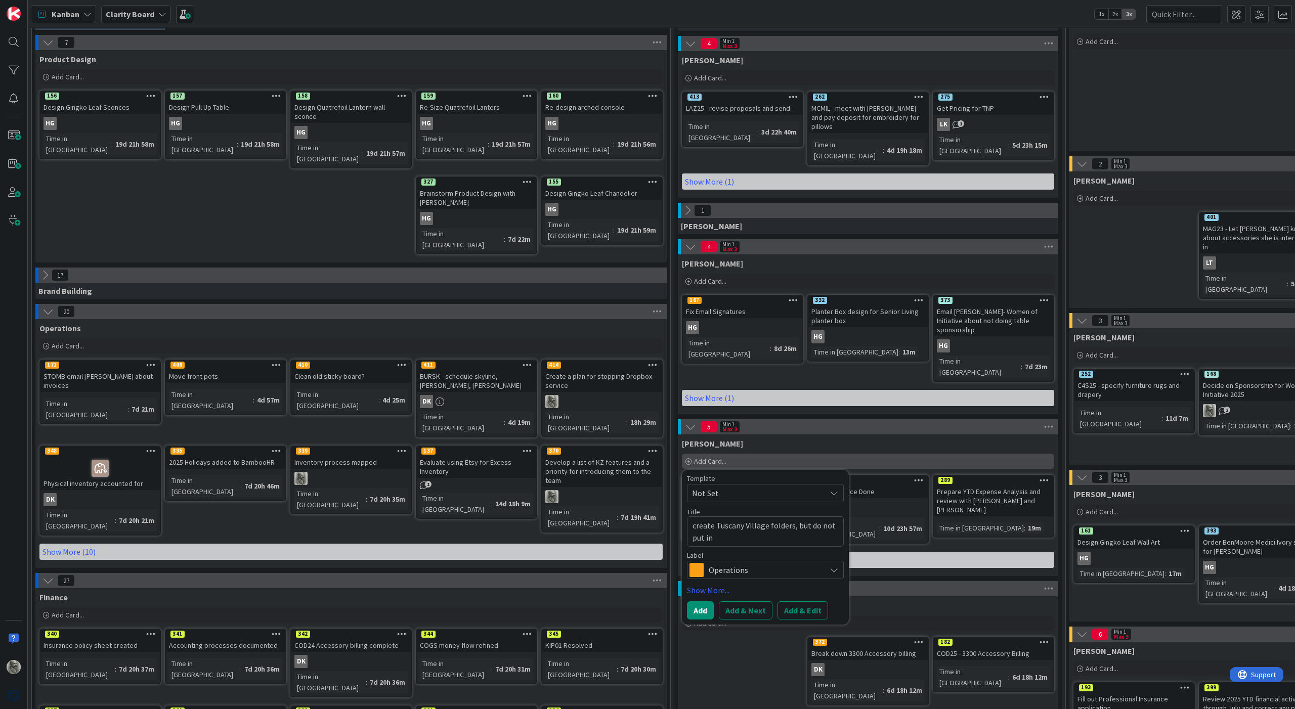
type textarea "create Tuscany Village folders, but do not put in D"
type textarea "x"
type textarea "create Tuscany Village folders, but do not put in DM"
type textarea "x"
type textarea "create Tuscany Village folders, but do not put in DM"
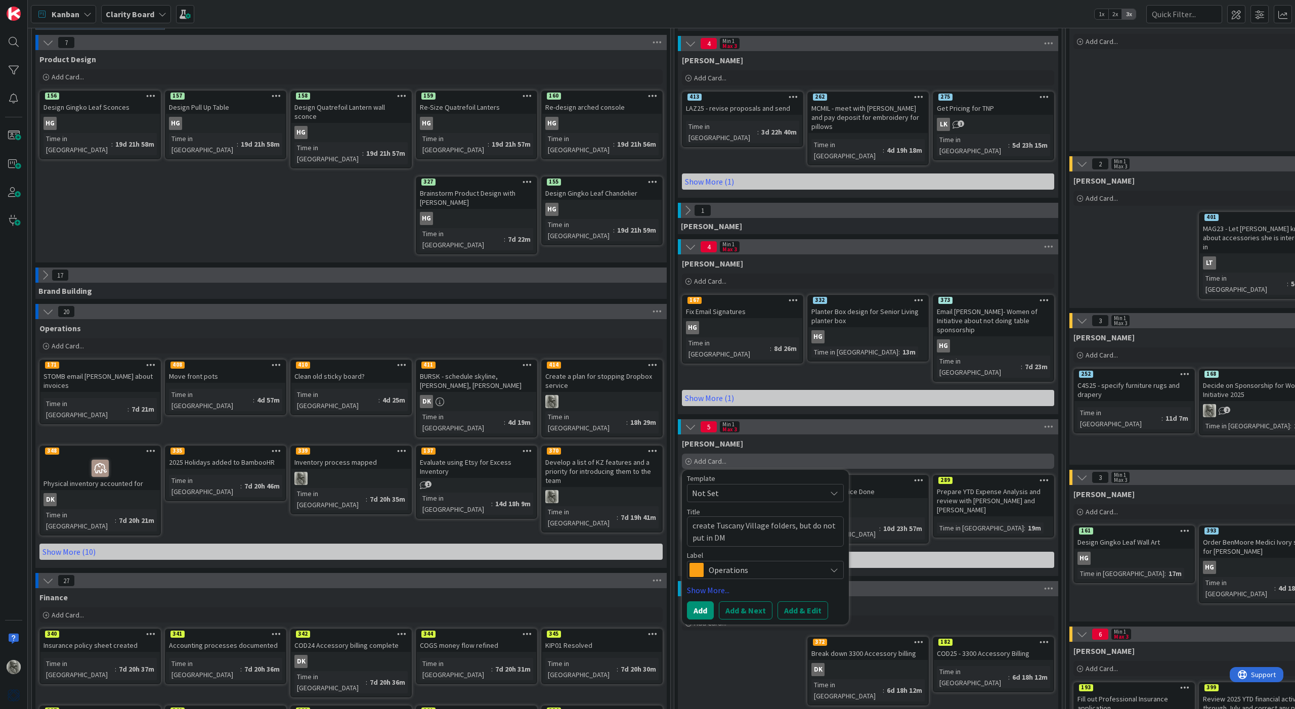
type textarea "x"
type textarea "create Tuscany Village folders, but do not put in DM y"
type textarea "x"
type textarea "create Tuscany Village folders, but do not put in [PERSON_NAME]"
type textarea "x"
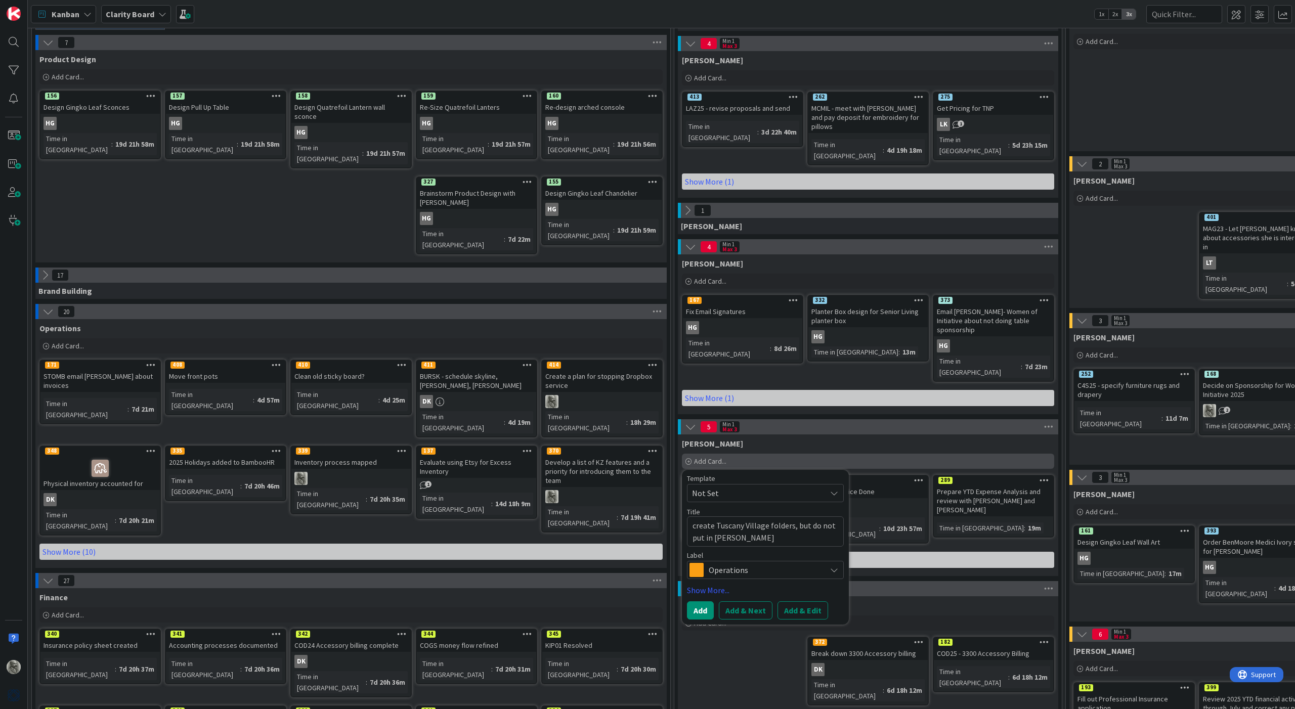
type textarea "create Tuscany Village folders, but do not put in DM yet"
type textarea "x"
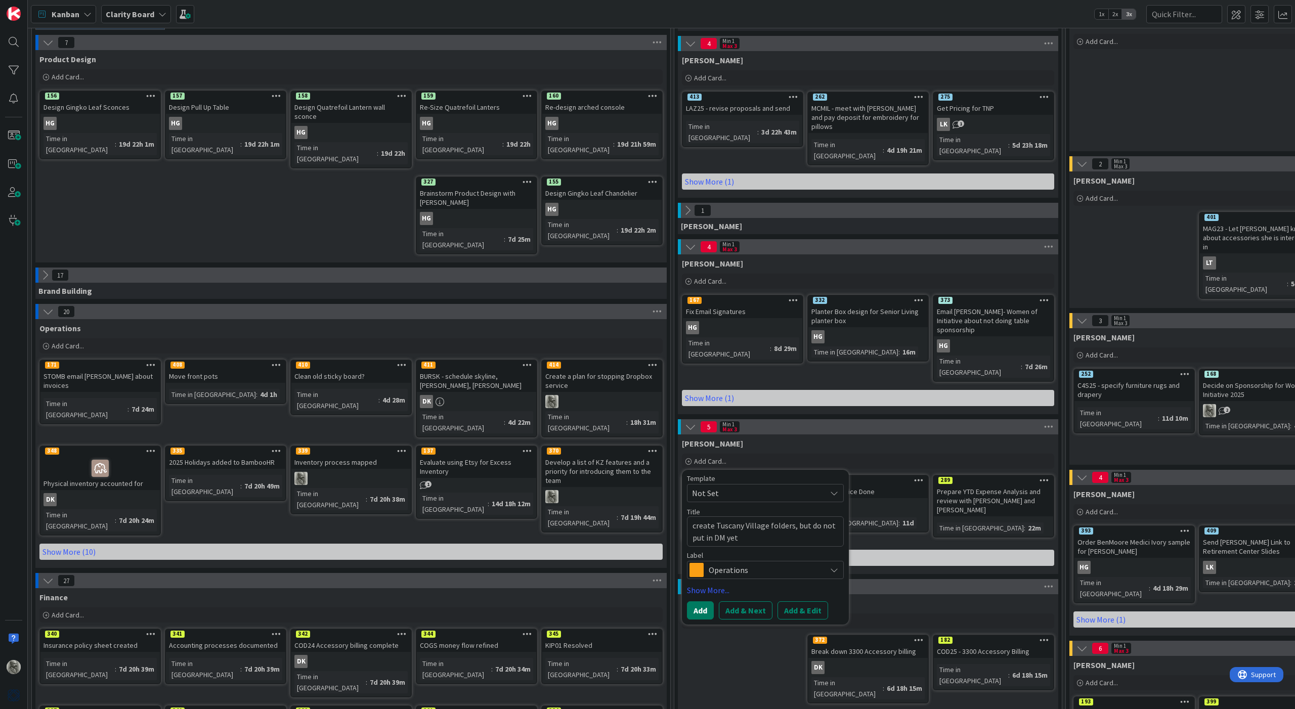
type textarea "create Tuscany Village folders, but do not put in DM yet"
click at [701, 526] on button "Add" at bounding box center [700, 610] width 27 height 18
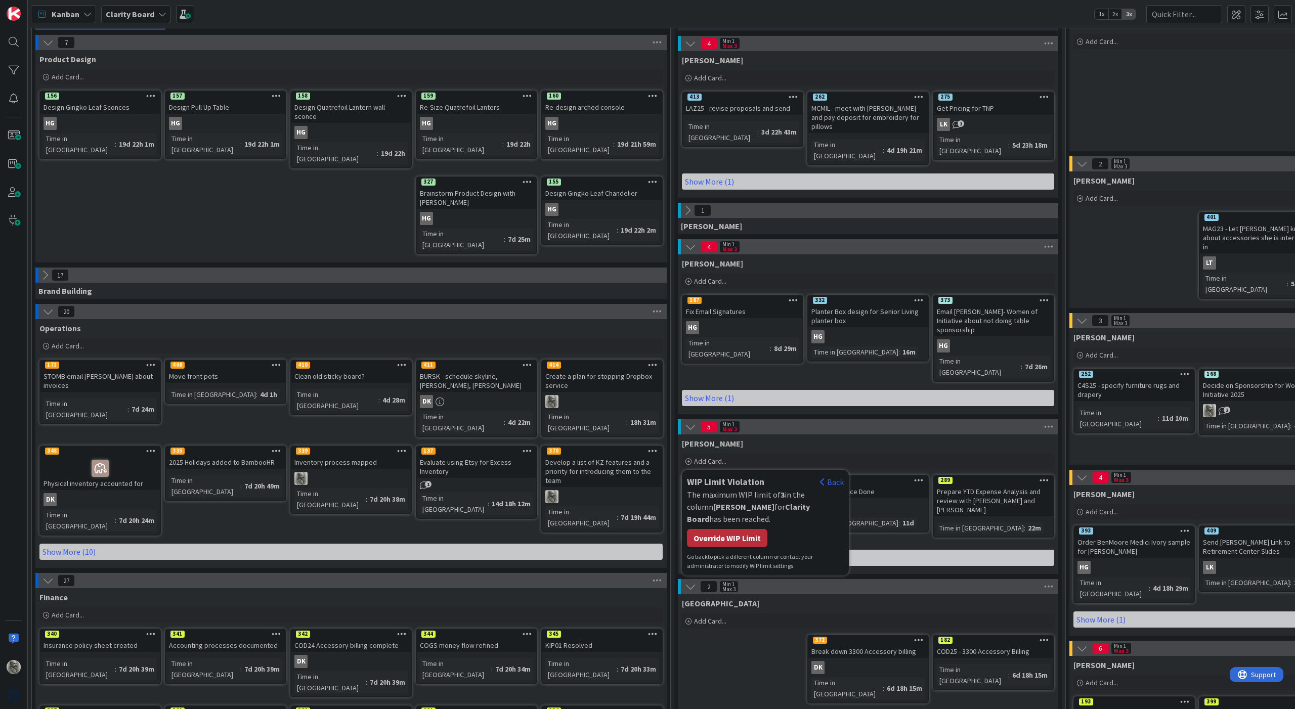
click at [736, 526] on div "Override WIP Limit" at bounding box center [727, 538] width 80 height 18
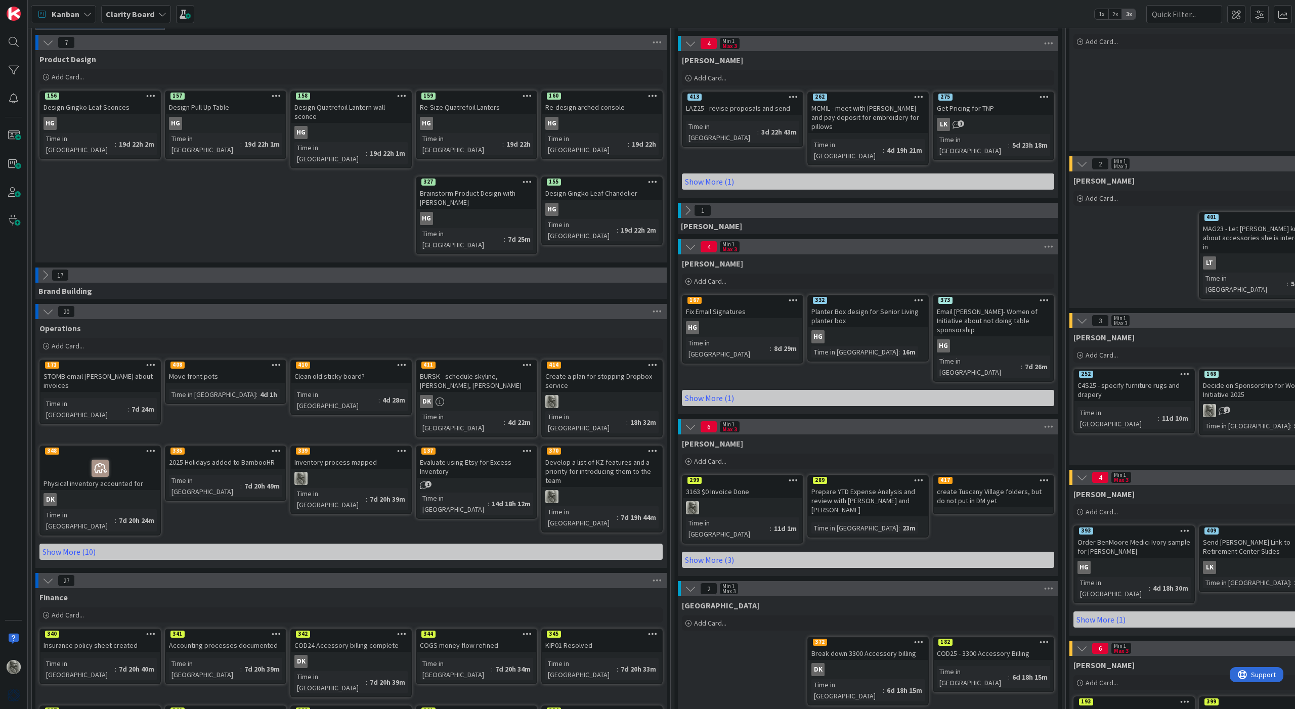
click at [690, 526] on icon at bounding box center [690, 588] width 11 height 11
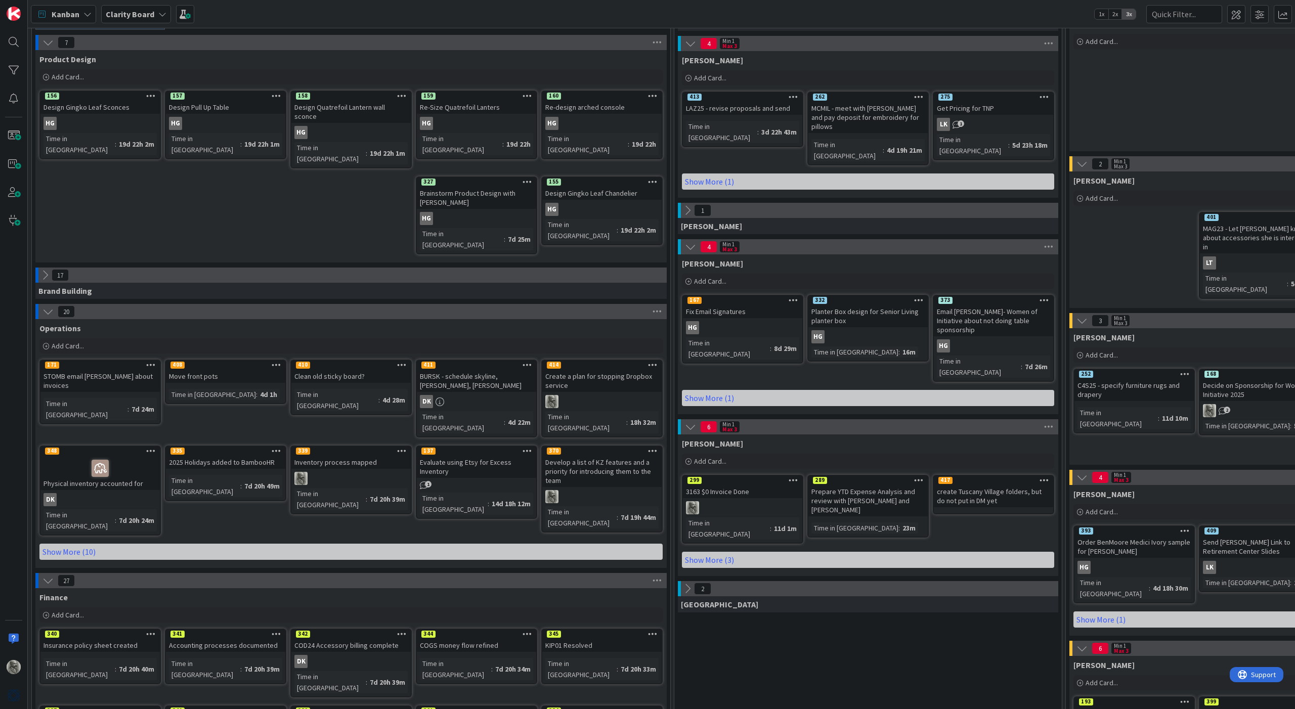
click at [690, 526] on icon at bounding box center [687, 588] width 11 height 11
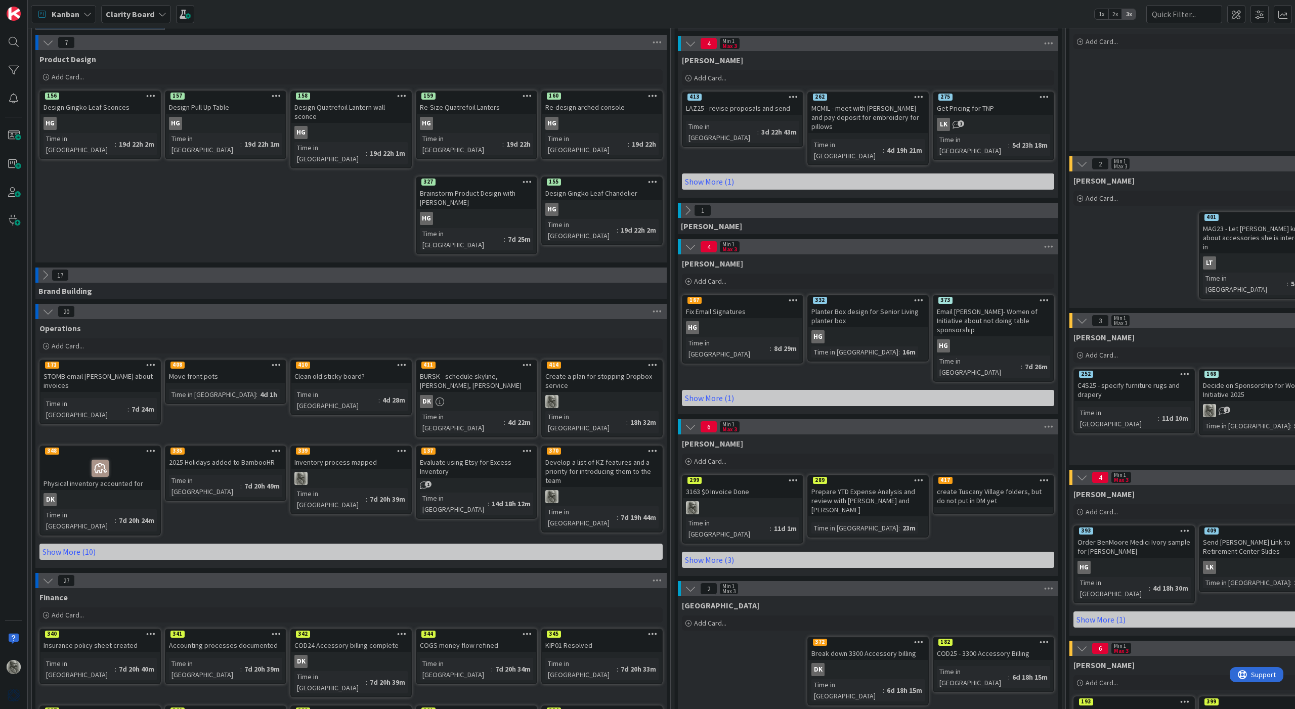
click at [764, 476] on icon at bounding box center [1044, 479] width 10 height 7
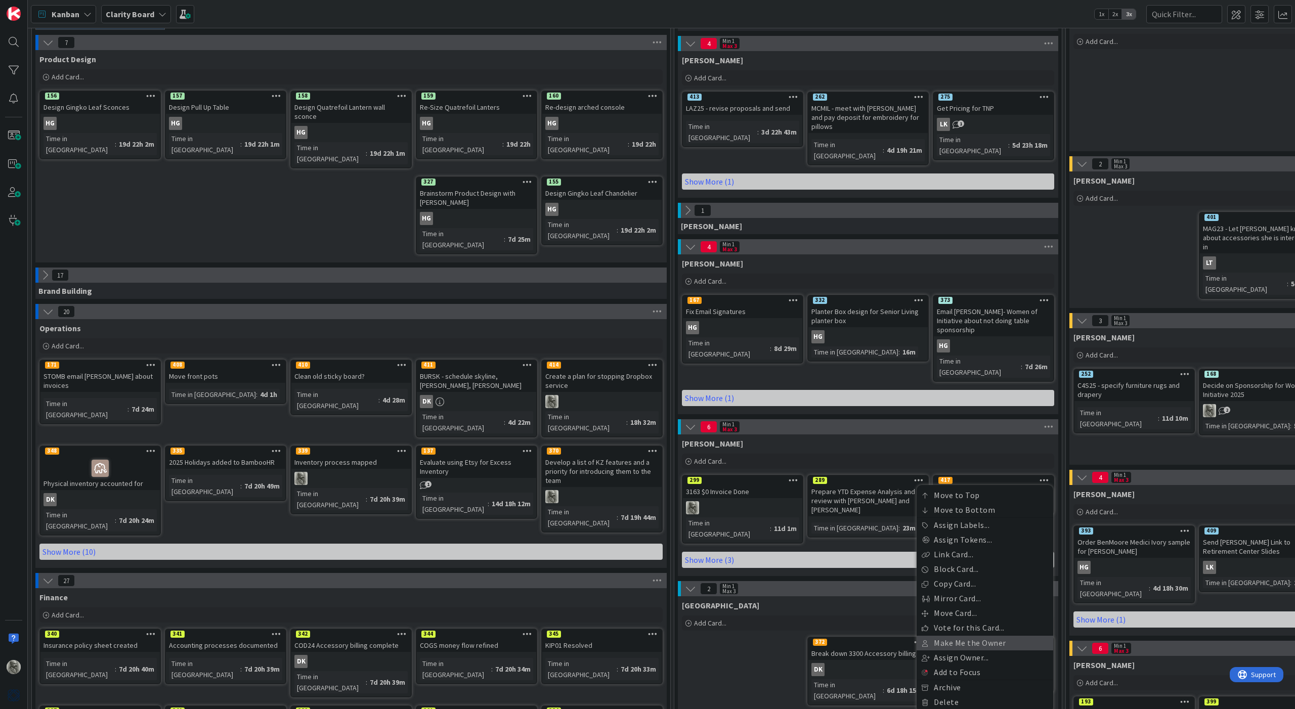
click at [764, 526] on link "Make Me the Owner" at bounding box center [985, 643] width 137 height 15
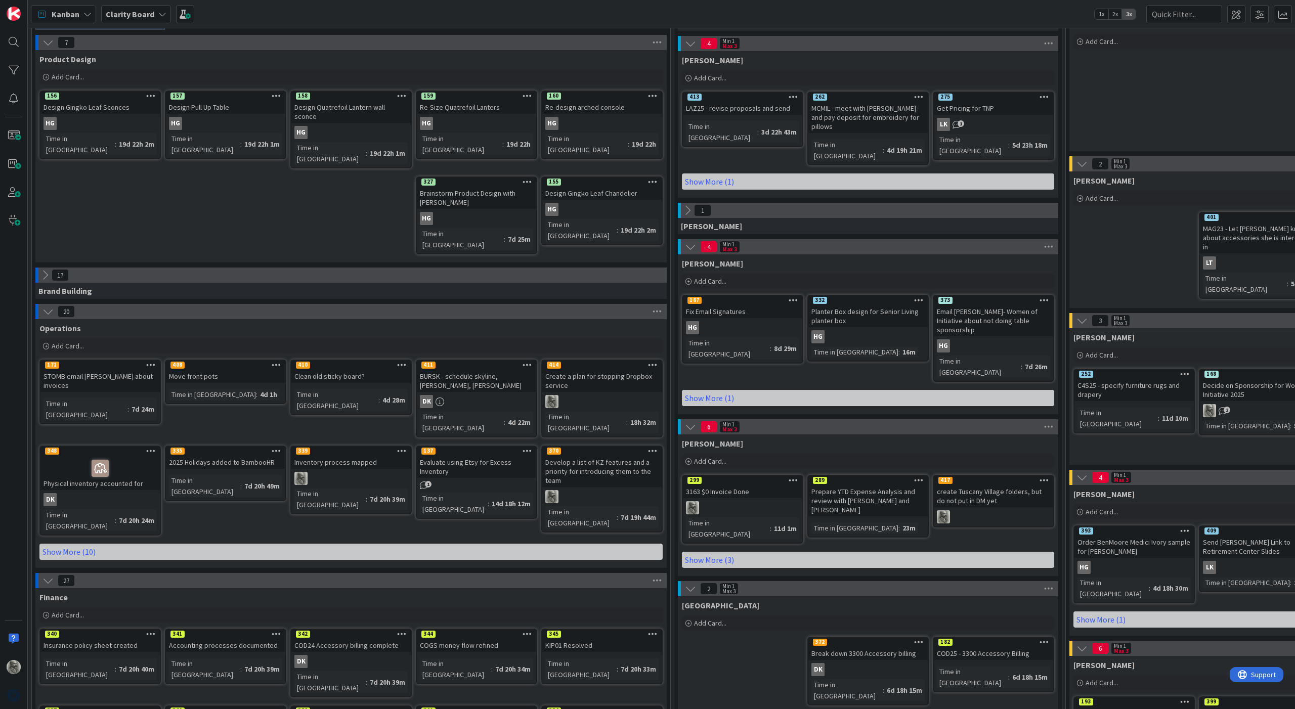
click at [764, 485] on div "create Tuscany Village folders, but do not put in DM yet" at bounding box center [993, 496] width 119 height 22
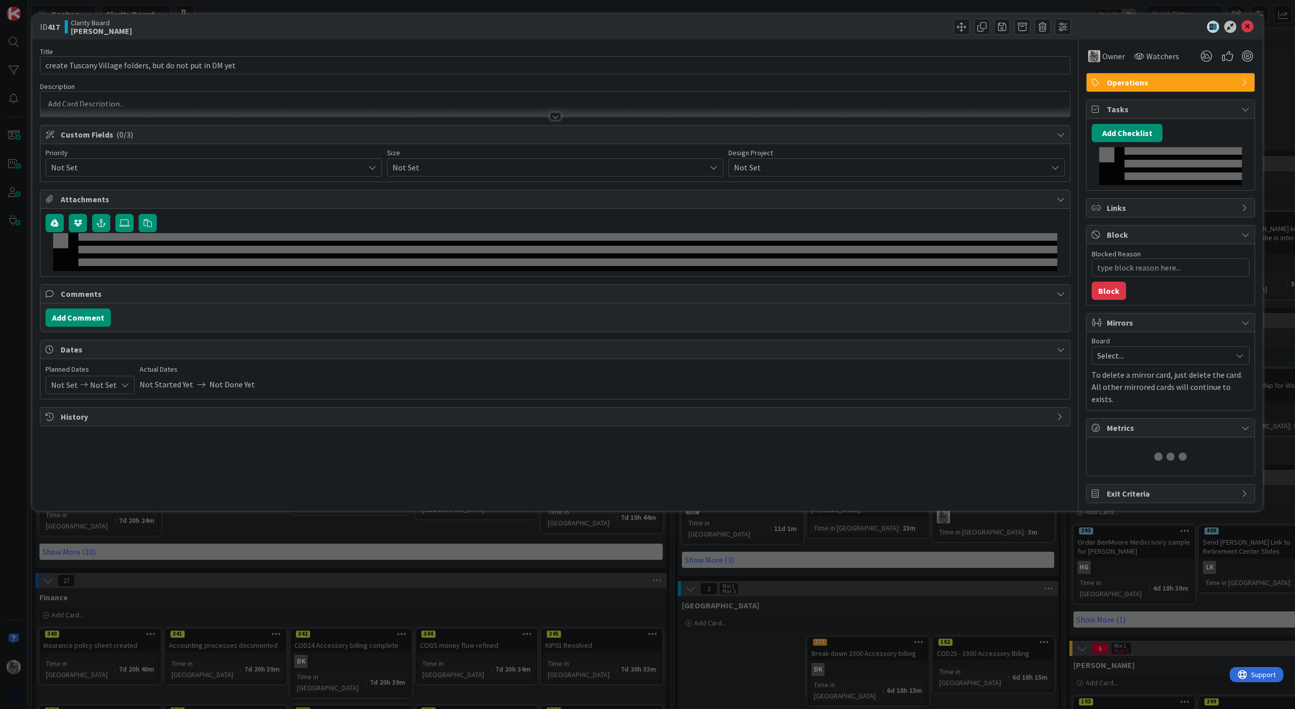
type textarea "x"
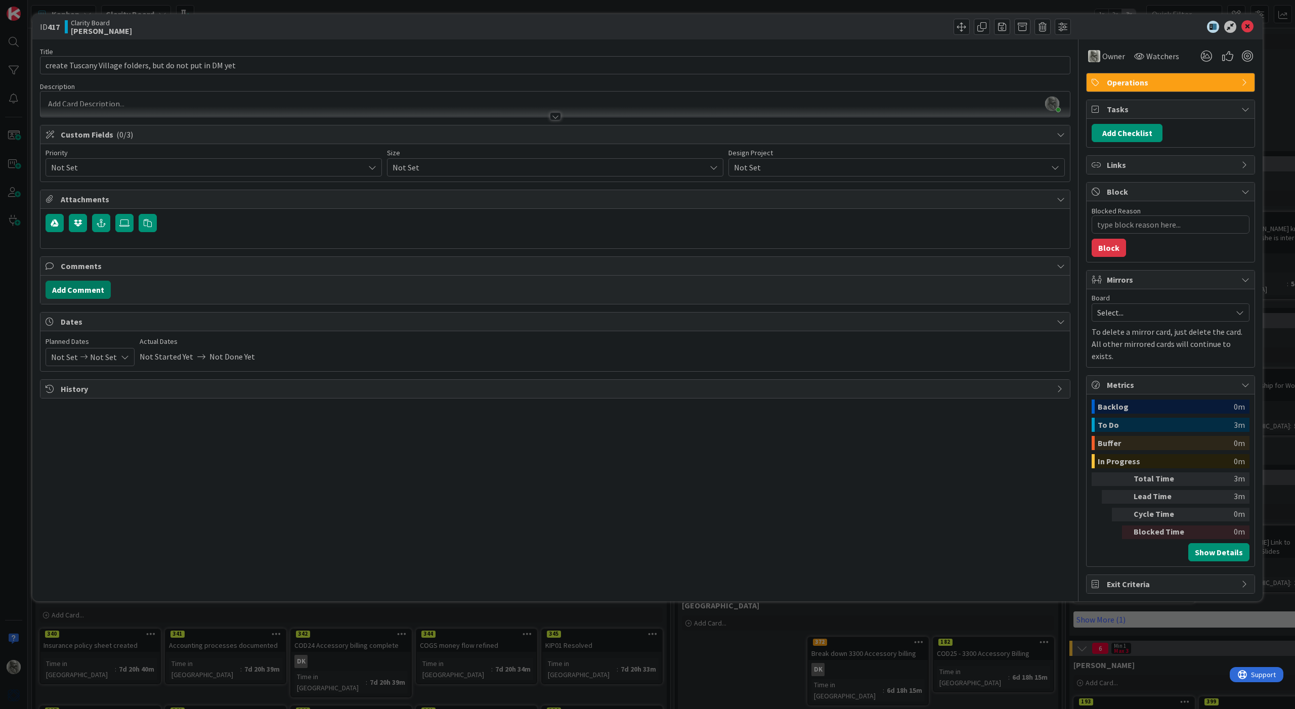
click at [83, 295] on button "Add Comment" at bounding box center [78, 290] width 65 height 18
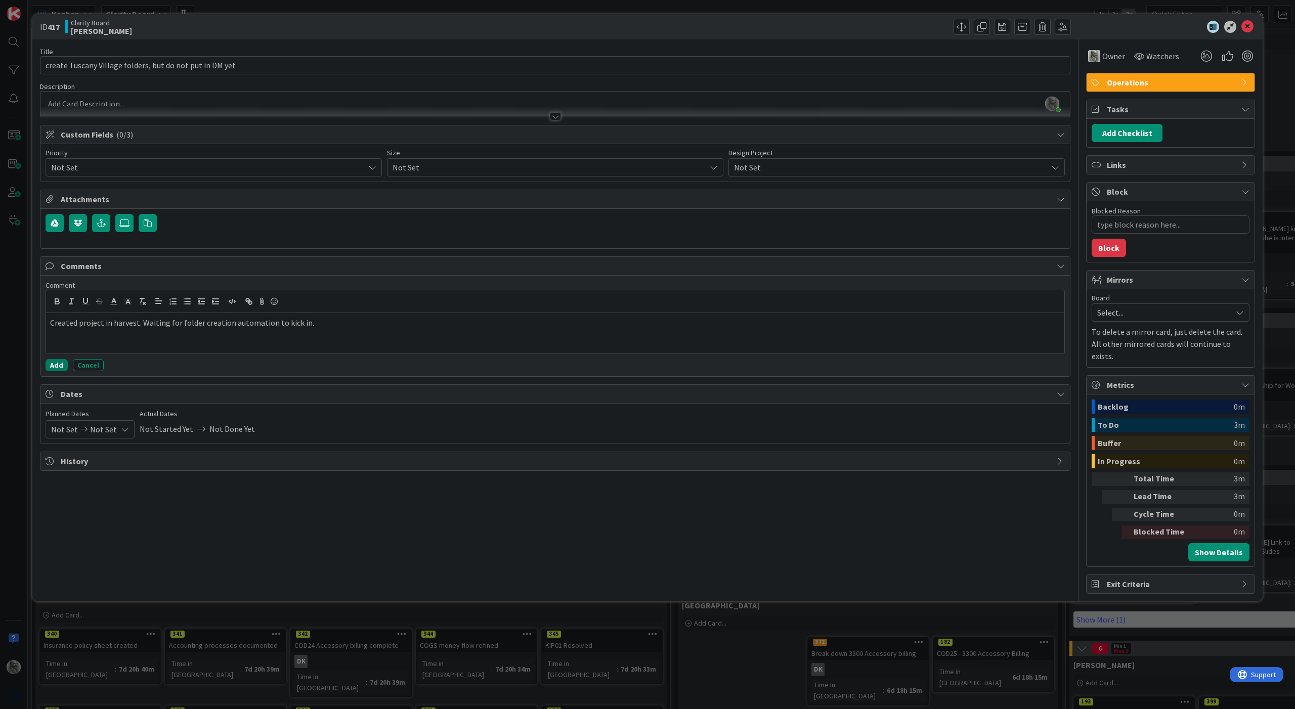
click at [58, 365] on button "Add" at bounding box center [57, 365] width 22 height 12
click at [764, 25] on icon at bounding box center [1247, 27] width 12 height 12
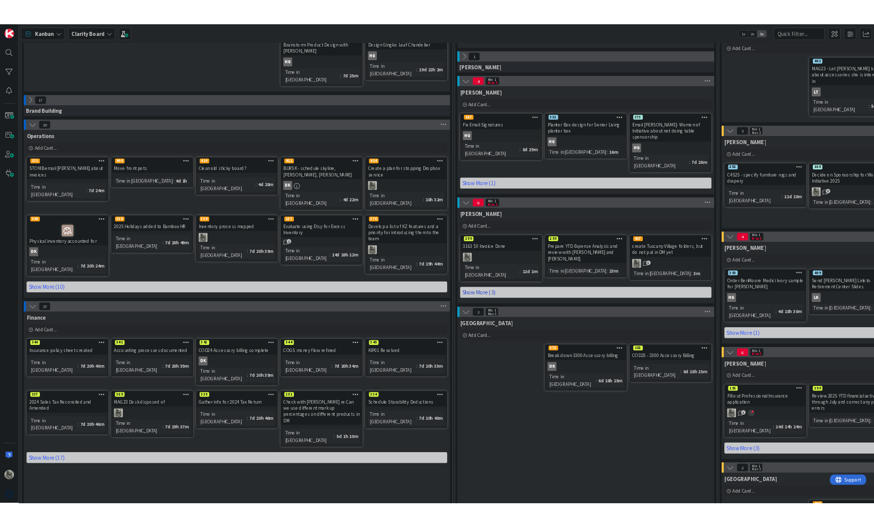
scroll to position [241, 0]
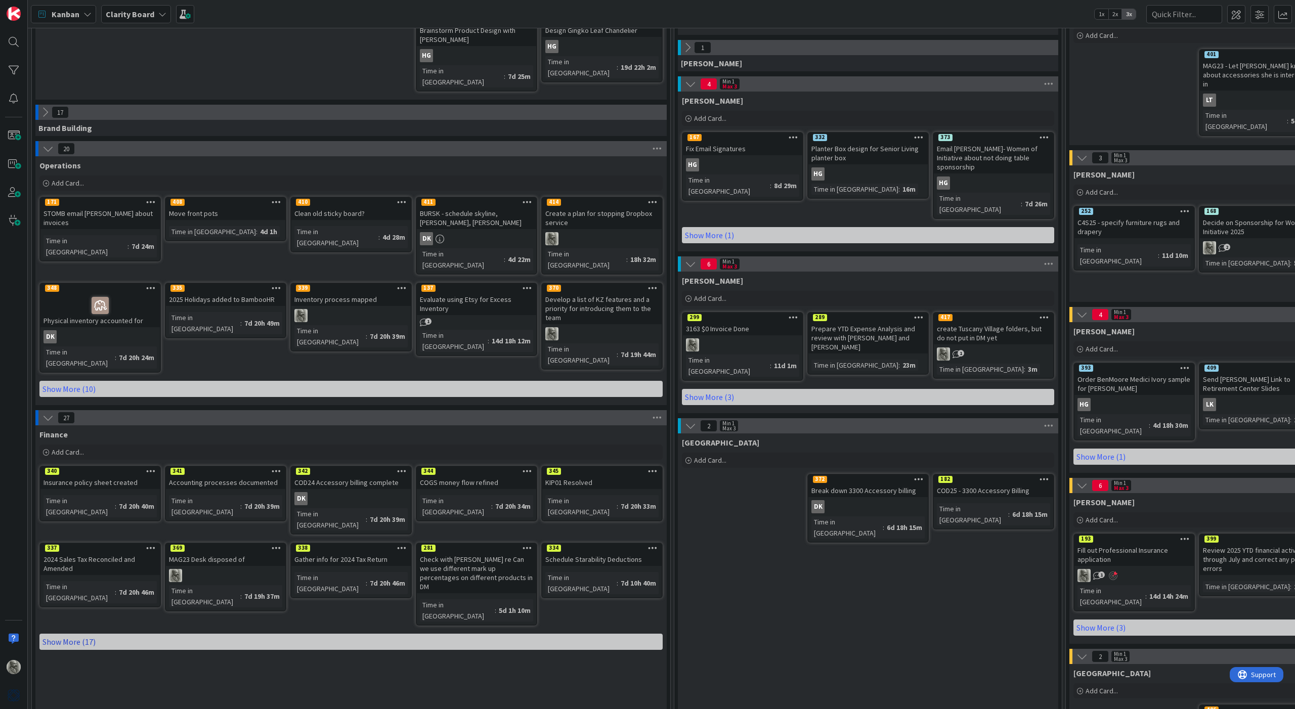
click at [70, 526] on link "Show More (17)" at bounding box center [350, 642] width 623 height 16
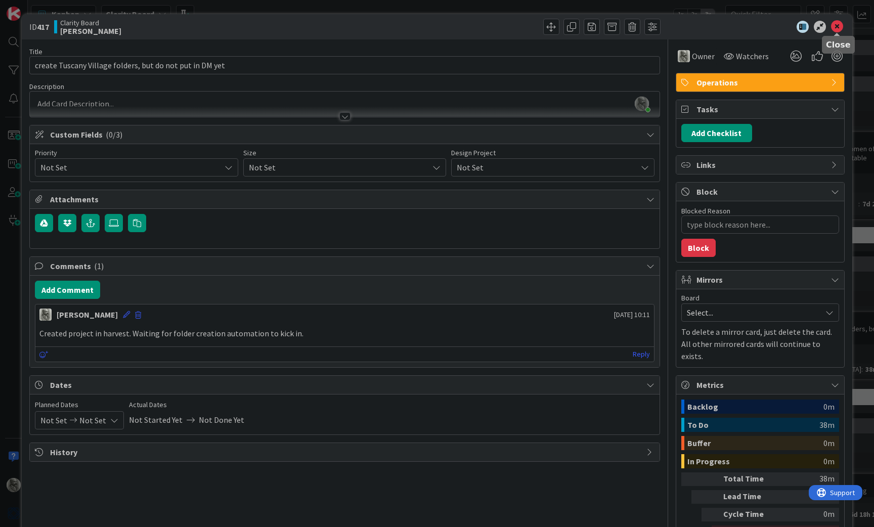
click at [764, 24] on icon at bounding box center [837, 27] width 12 height 12
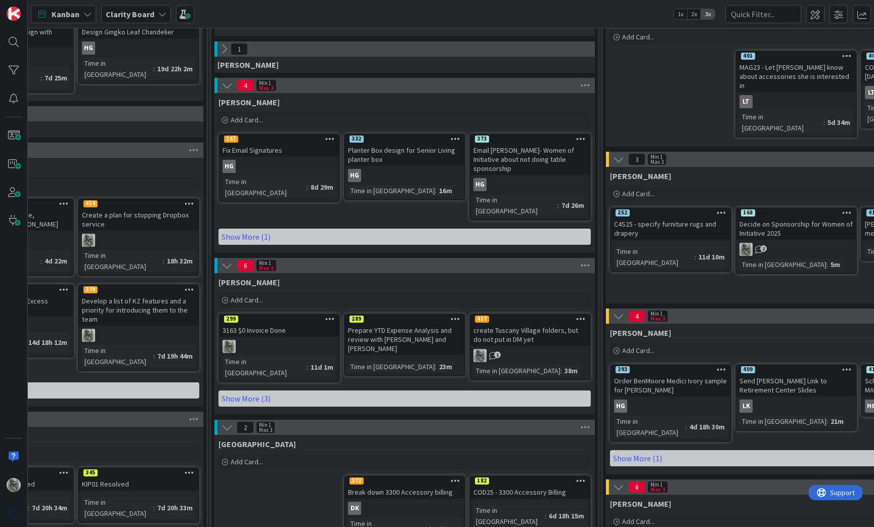
scroll to position [237, 462]
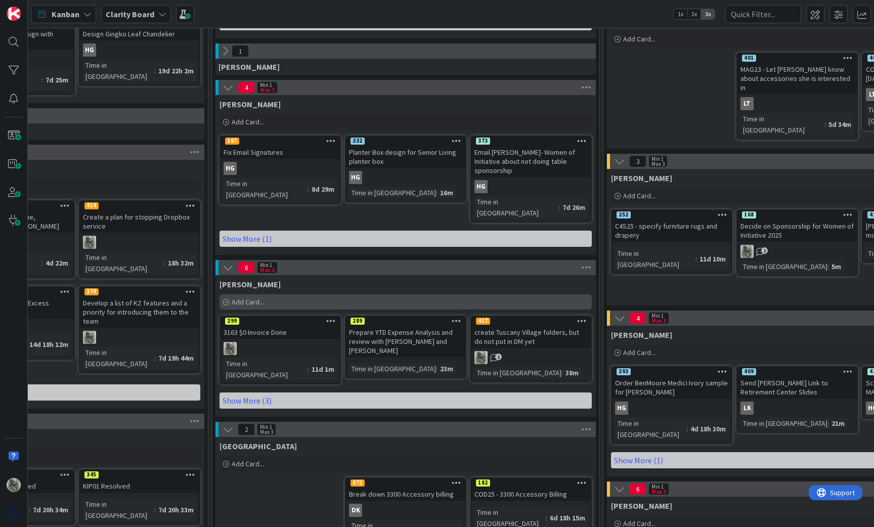
click at [248, 297] on span "Add Card..." at bounding box center [248, 301] width 32 height 9
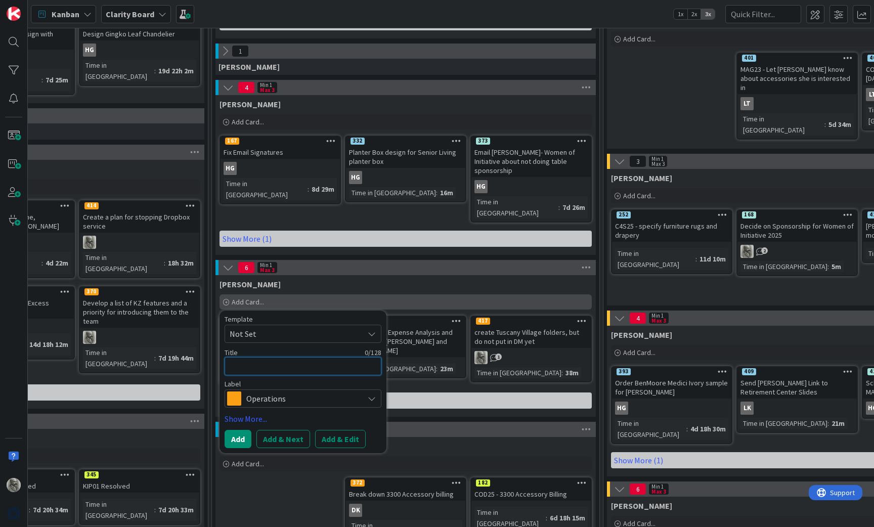
type textarea "x"
type textarea "L"
type textarea "x"
type textarea "Li"
type textarea "x"
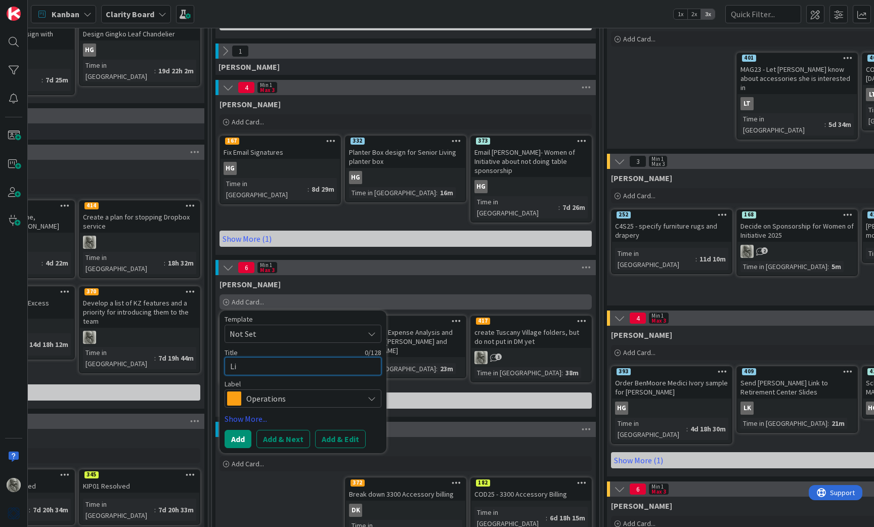
type textarea "Lis"
type textarea "x"
type textarea "[PERSON_NAME]"
type textarea "x"
type textarea "[PERSON_NAME]'"
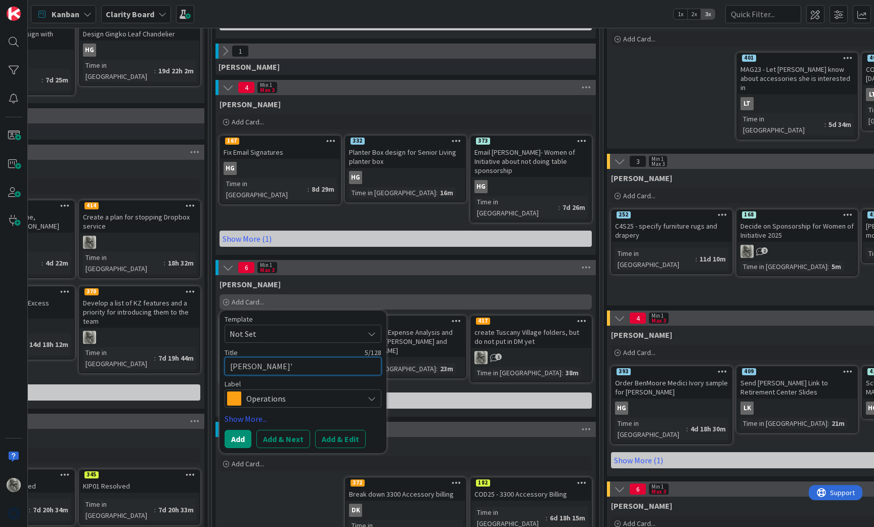
type textarea "x"
type textarea "[PERSON_NAME]'s"
type textarea "x"
type textarea "[PERSON_NAME]'s"
type textarea "x"
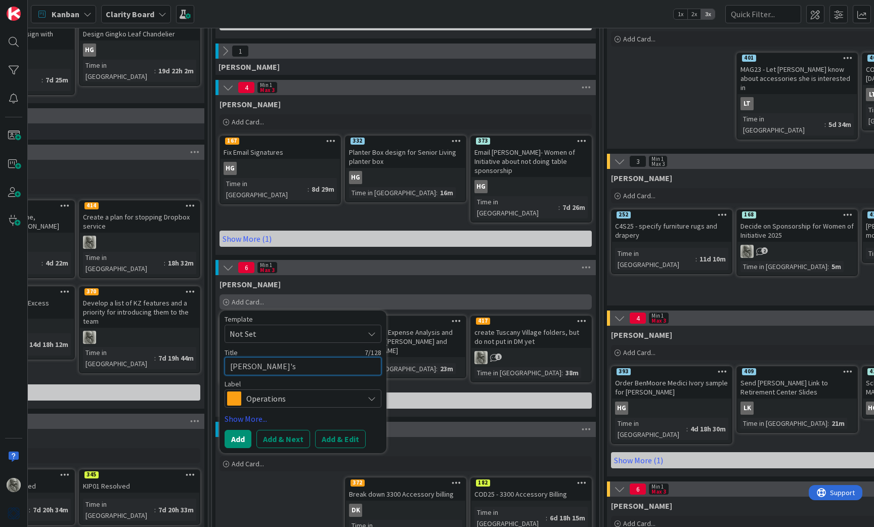
type textarea "[PERSON_NAME]'s M"
type textarea "x"
type textarea "[PERSON_NAME]'s MB"
type textarea "x"
type textarea "[PERSON_NAME]'s MBV"
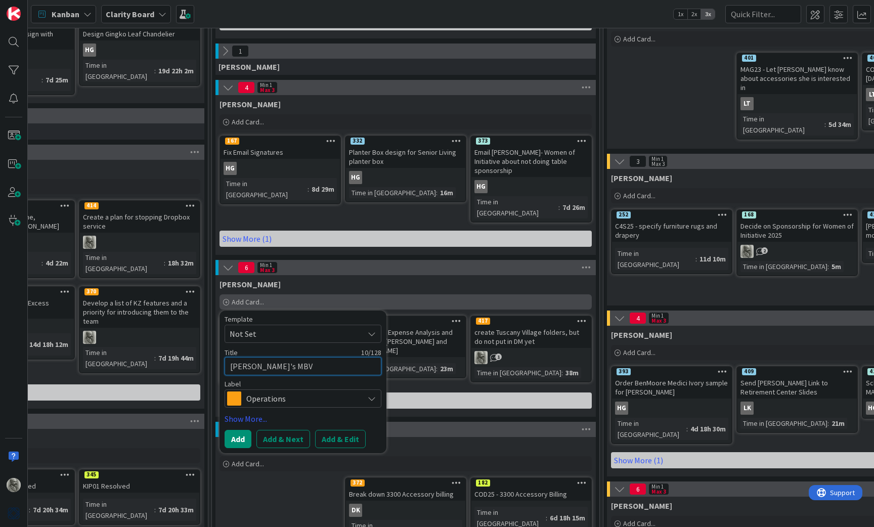
type textarea "x"
type textarea "[PERSON_NAME]'s MB"
type textarea "x"
type textarea "[PERSON_NAME]'s MBA"
type textarea "x"
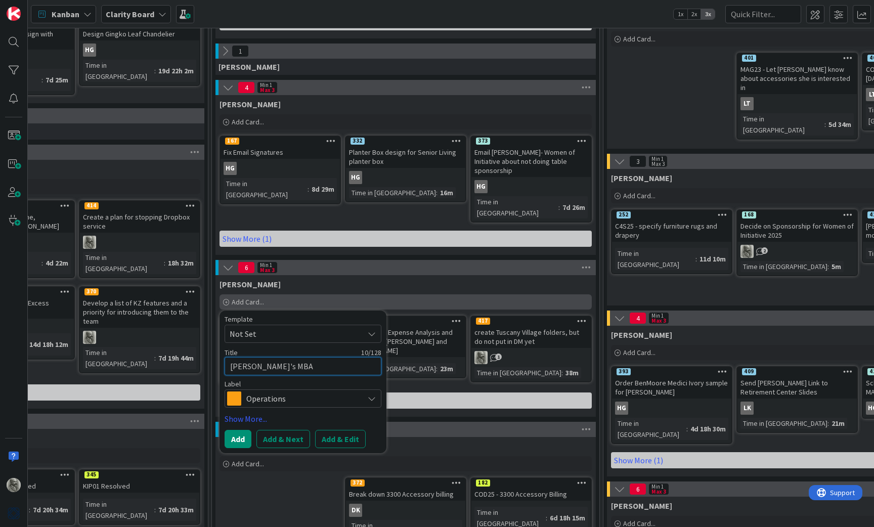
type textarea "[PERSON_NAME]'s MBA"
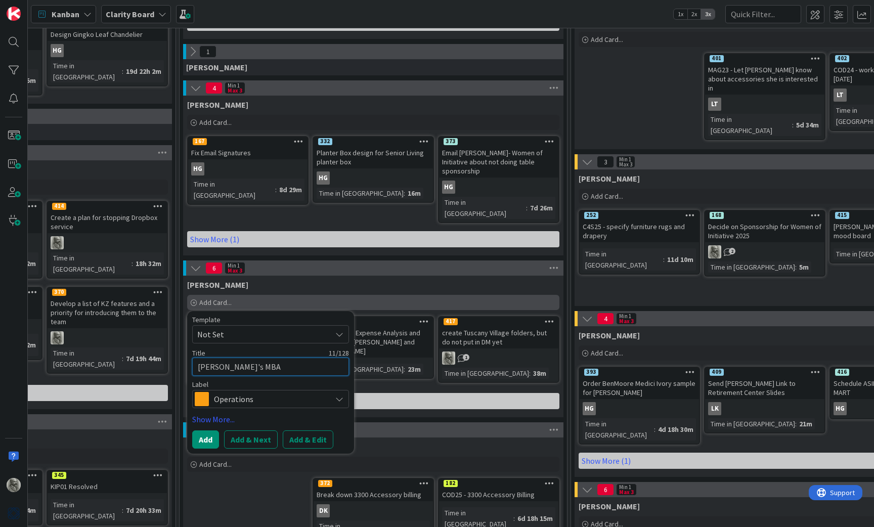
scroll to position [237, 495]
type textarea "x"
type textarea "[PERSON_NAME]'s MBA m"
type textarea "x"
type textarea "[PERSON_NAME]'s MBA me"
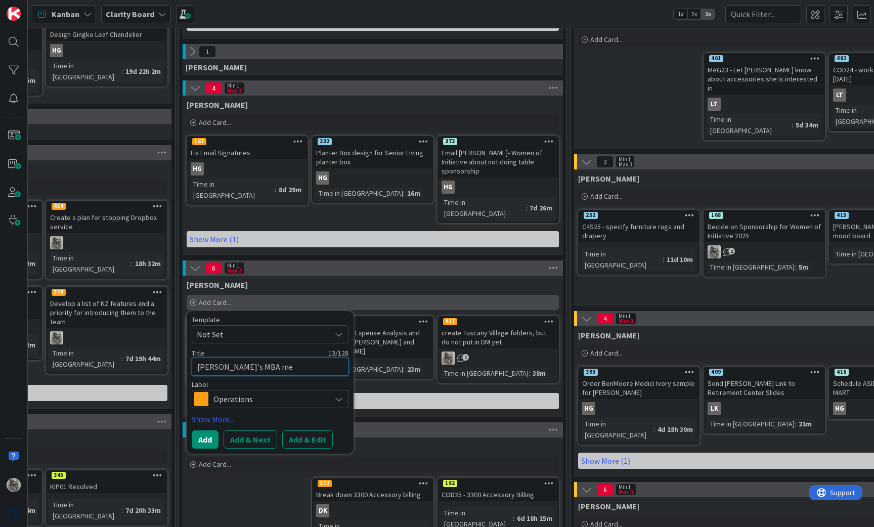
type textarea "x"
type textarea "[PERSON_NAME]'s MBA mem"
type textarea "x"
type textarea "[PERSON_NAME]'s MBA memo"
type textarea "x"
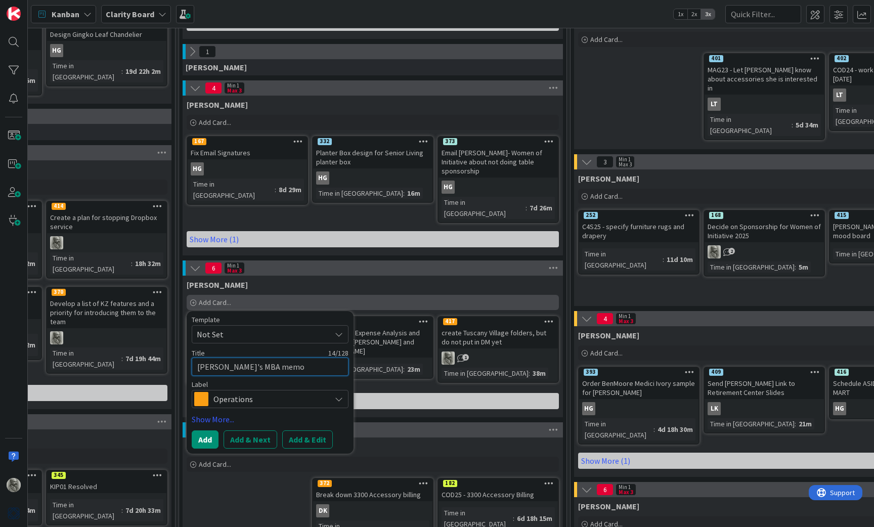
type textarea "[PERSON_NAME]'s MBA memor"
type textarea "x"
type textarea "[PERSON_NAME]'s MBA memory"
type textarea "x"
type textarea "[PERSON_NAME]'s MBA memory"
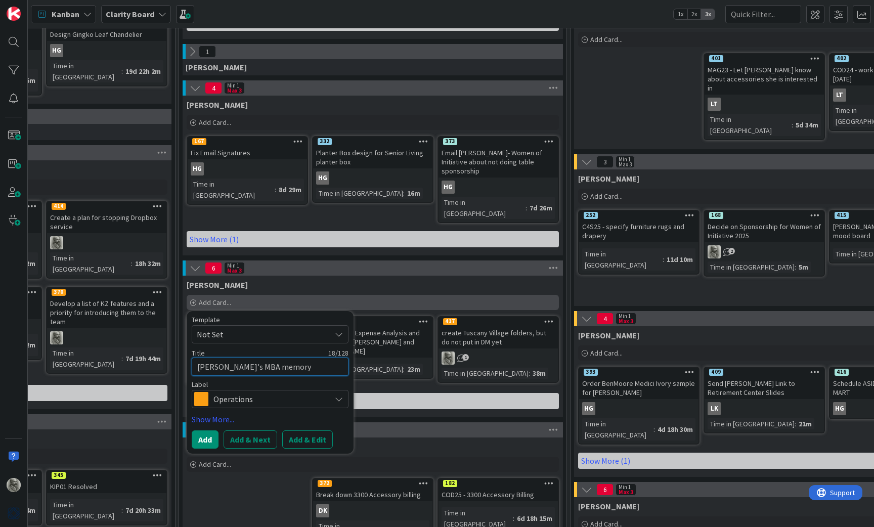
type textarea "x"
type textarea "[PERSON_NAME]'s MBA memory e"
type textarea "x"
type textarea "[PERSON_NAME]'s MBA memory er"
type textarea "x"
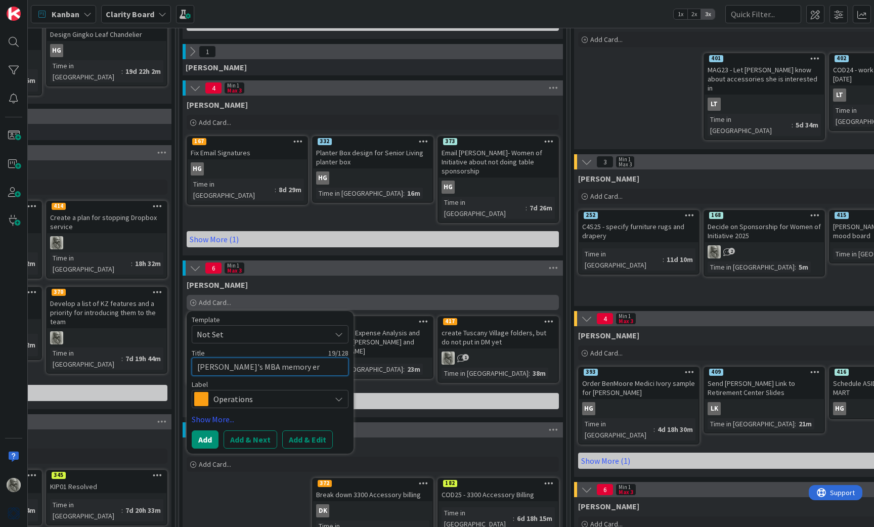
type textarea "[PERSON_NAME]'s MBA memory err"
type textarea "x"
type textarea "[PERSON_NAME]'s MBA memory erro"
type textarea "x"
type textarea "[PERSON_NAME]'s MBA memory error"
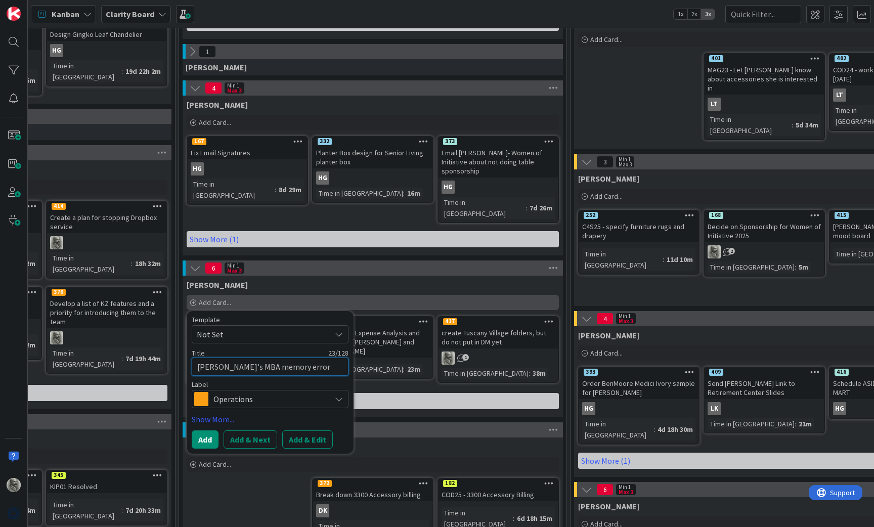
type textarea "x"
type textarea "[PERSON_NAME]'s MBA memory errors"
type textarea "x"
type textarea "[PERSON_NAME]'s MBA memory errors"
type textarea "x"
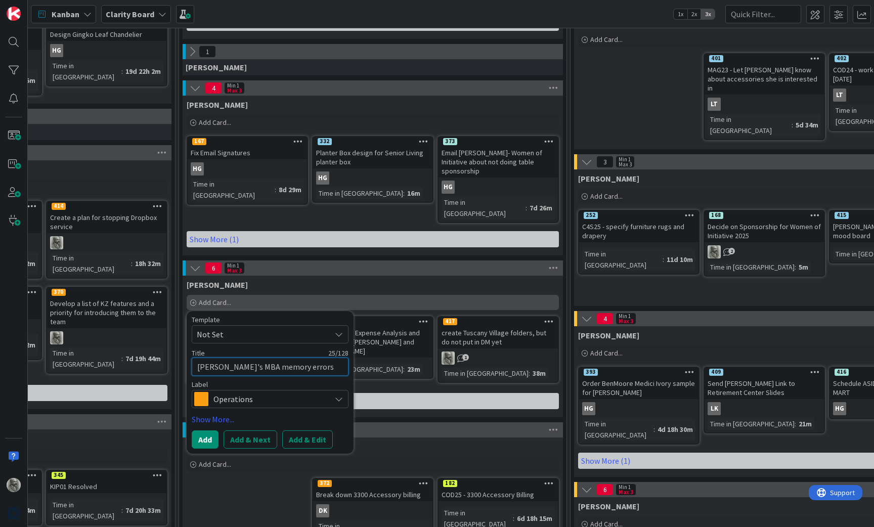
type textarea "[PERSON_NAME]'s MBA memory errors c"
type textarea "x"
type textarea "[PERSON_NAME]'s MBA memory errors co"
type textarea "x"
type textarea "[PERSON_NAME]'s MBA memory errors cor"
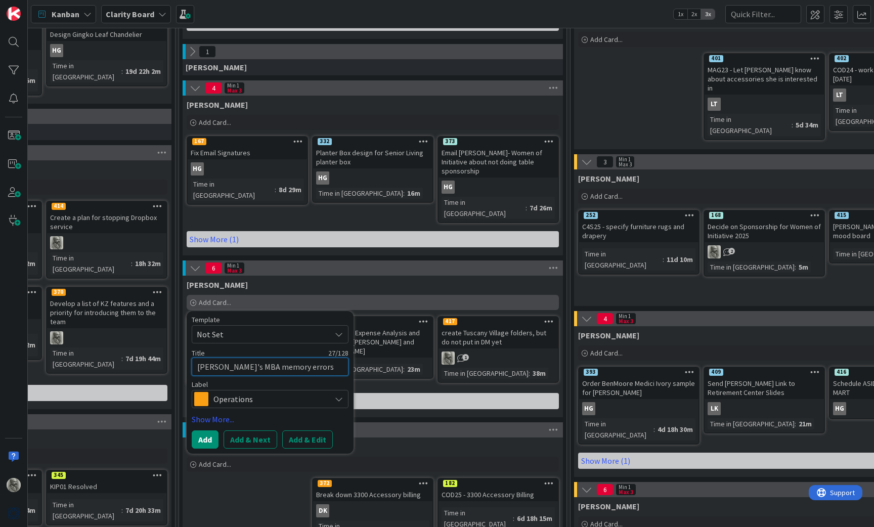
type textarea "x"
type textarea "[PERSON_NAME]'s MBA memory errors corr"
type textarea "x"
type textarea "[PERSON_NAME]'s MBA memory errors corre"
type textarea "x"
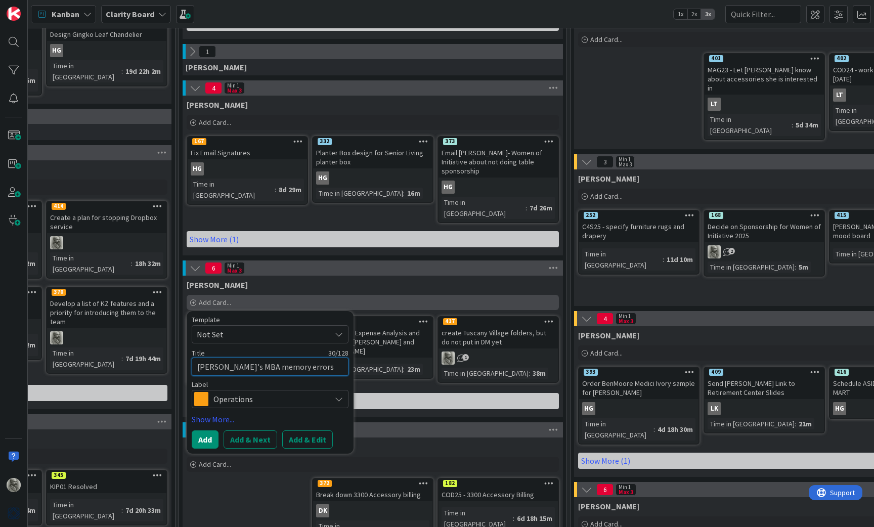
type textarea "[PERSON_NAME]'s MBA memory errors correc"
type textarea "x"
type textarea "[PERSON_NAME]'s MBA memory errors correct"
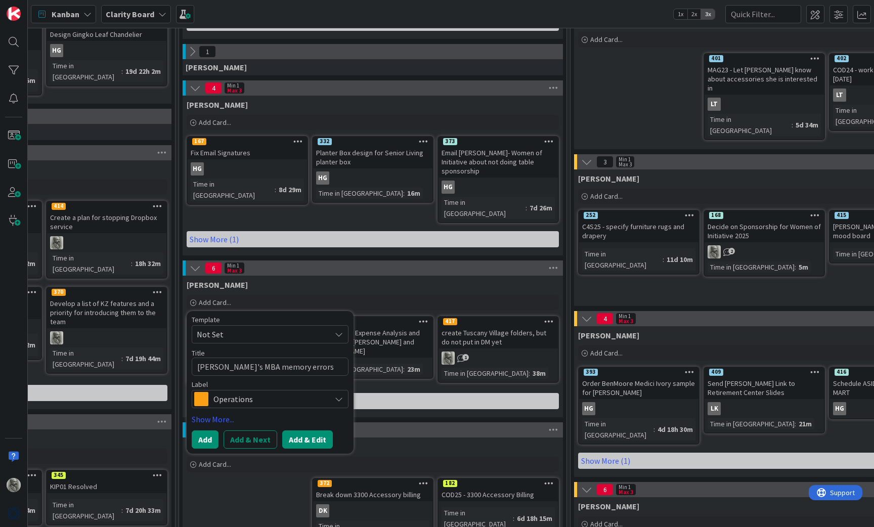
click at [307, 430] on button "Add & Edit" at bounding box center [307, 439] width 51 height 18
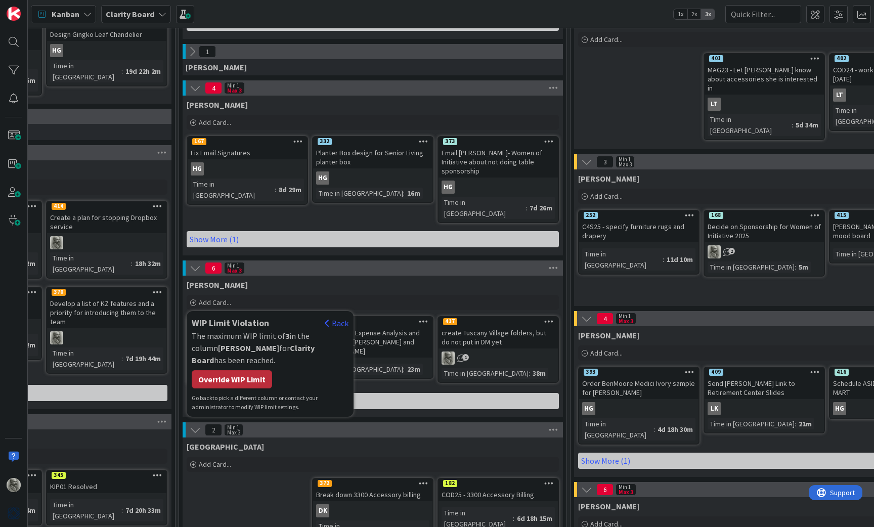
click at [240, 370] on div "Override WIP Limit" at bounding box center [232, 379] width 80 height 18
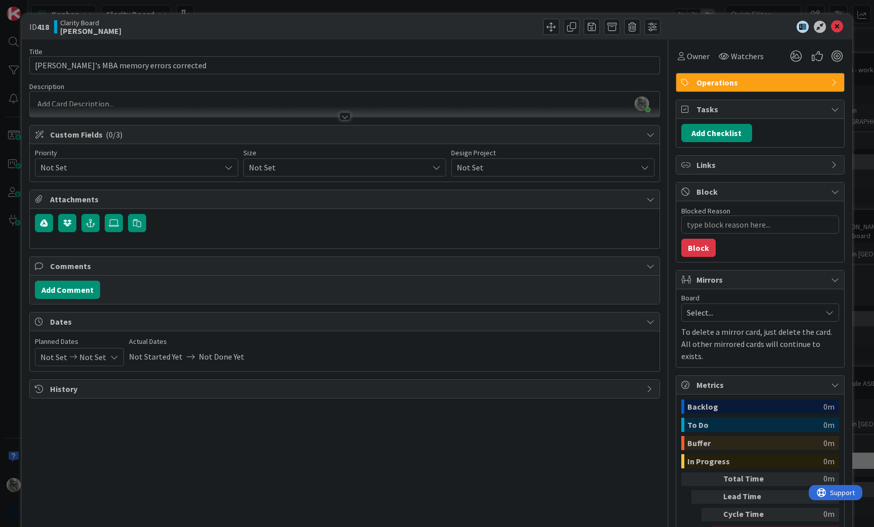
click at [86, 101] on div "[PERSON_NAME] just joined" at bounding box center [345, 104] width 630 height 25
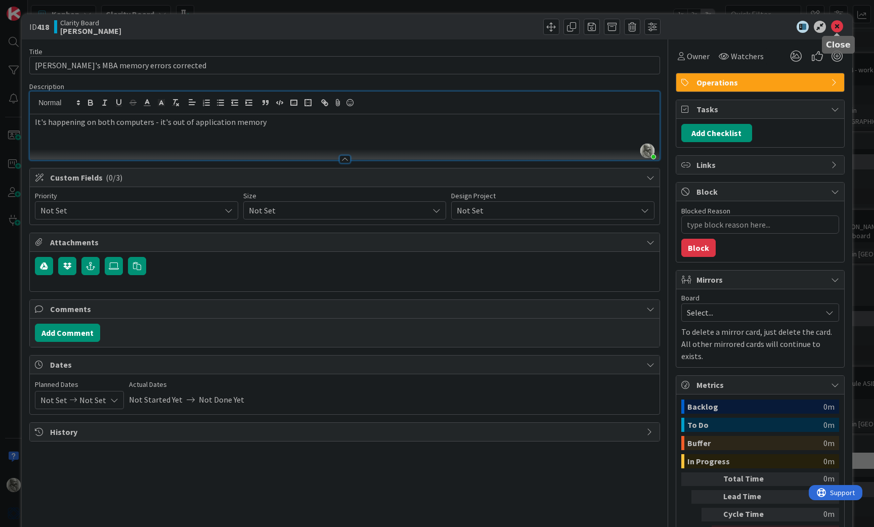
click at [764, 29] on icon at bounding box center [837, 27] width 12 height 12
